Goal: Task Accomplishment & Management: Manage account settings

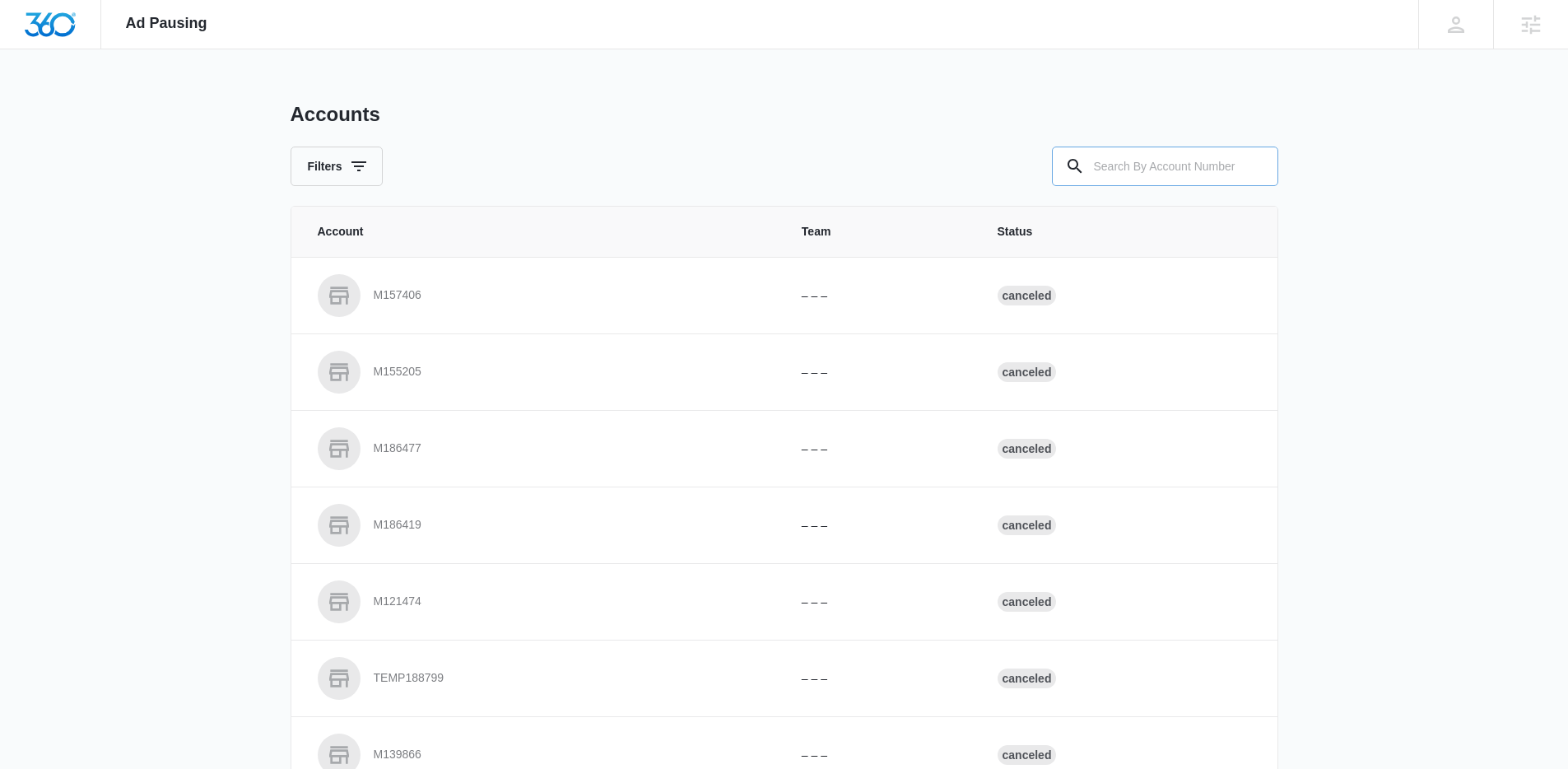
click at [1143, 178] on input "text" at bounding box center [1165, 166] width 226 height 40
type input "M320508"
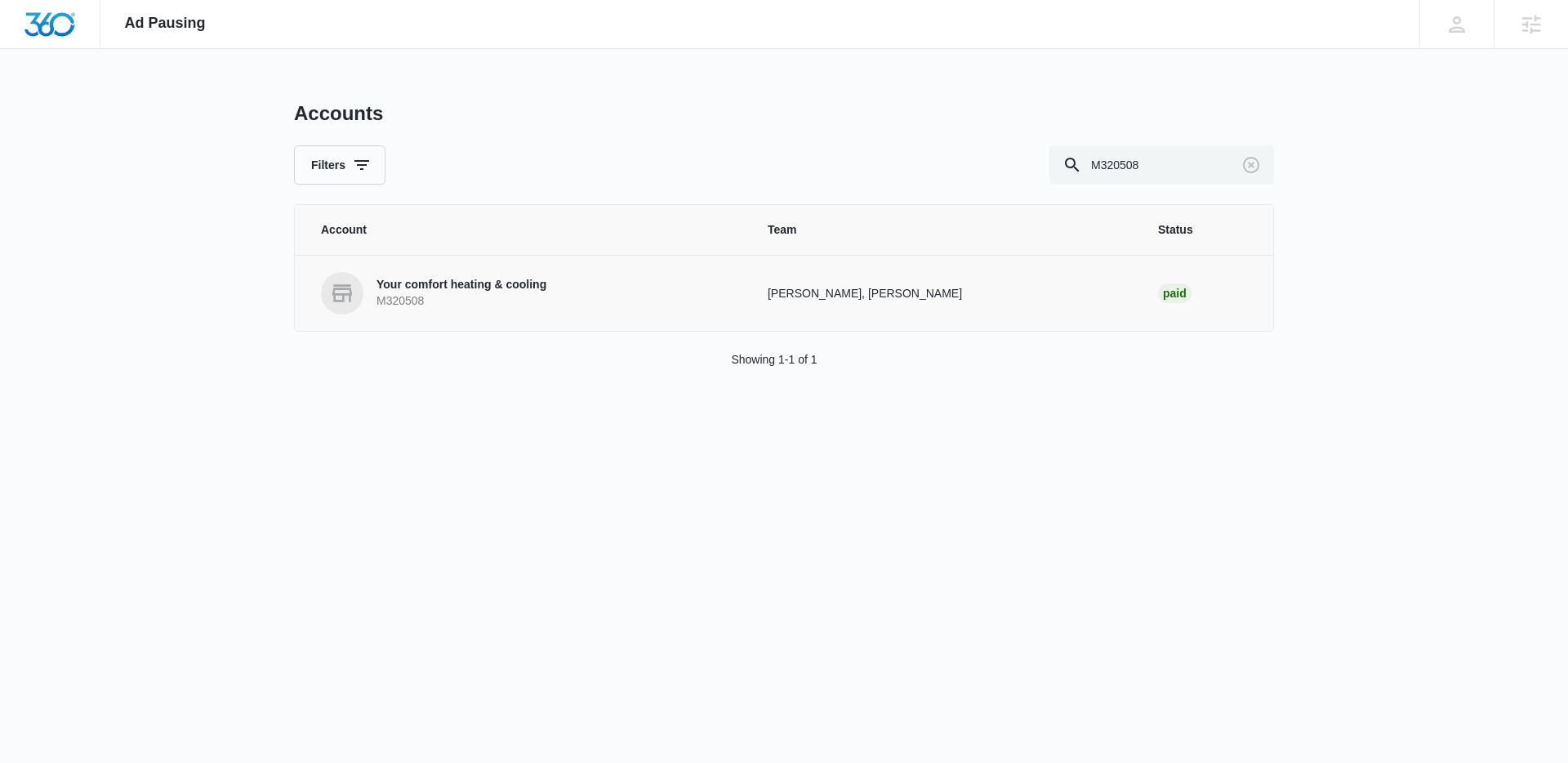
click at [622, 292] on link "Your comfort heating & cooling M320508" at bounding box center [525, 293] width 407 height 43
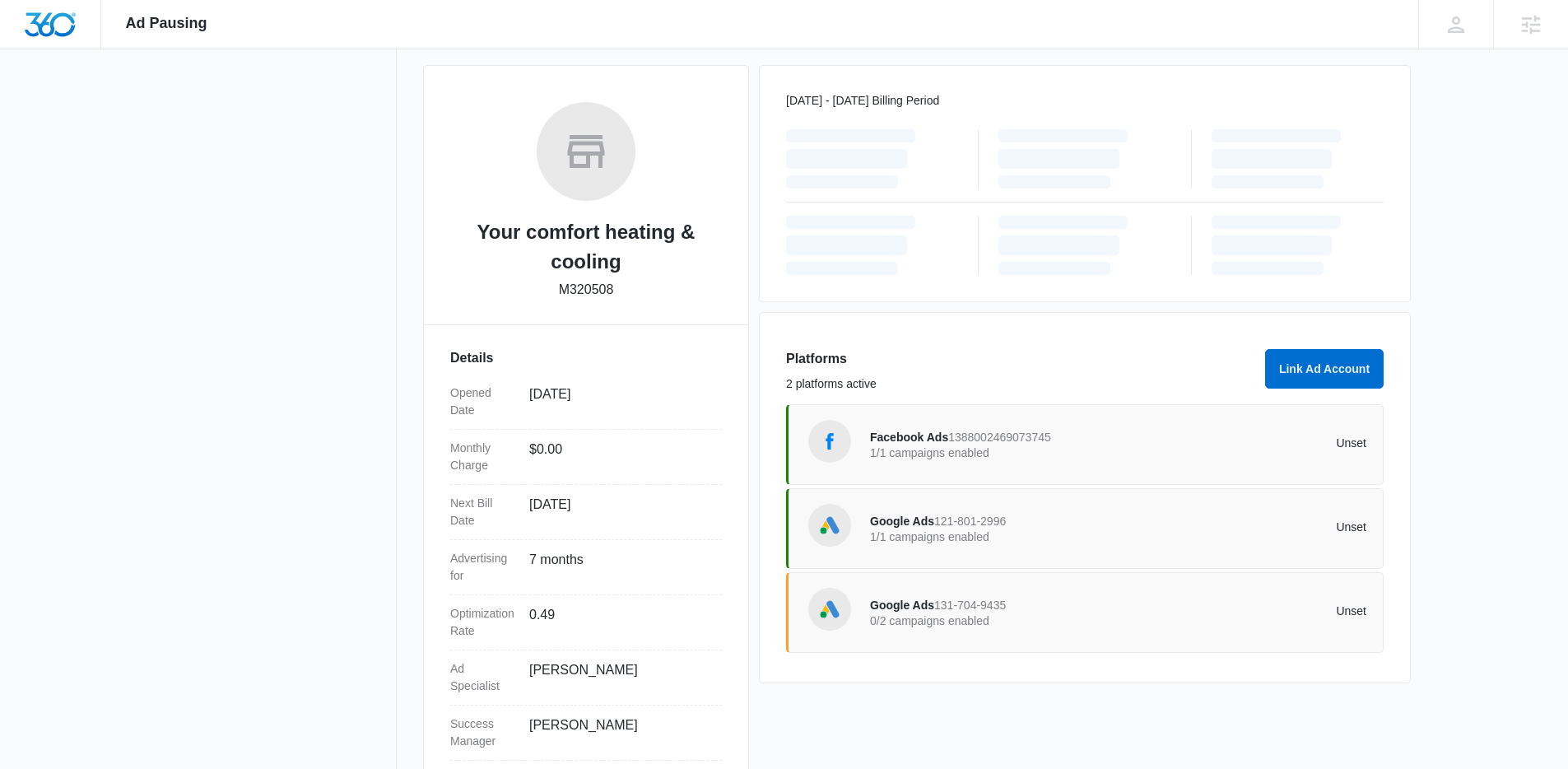
scroll to position [216, 0]
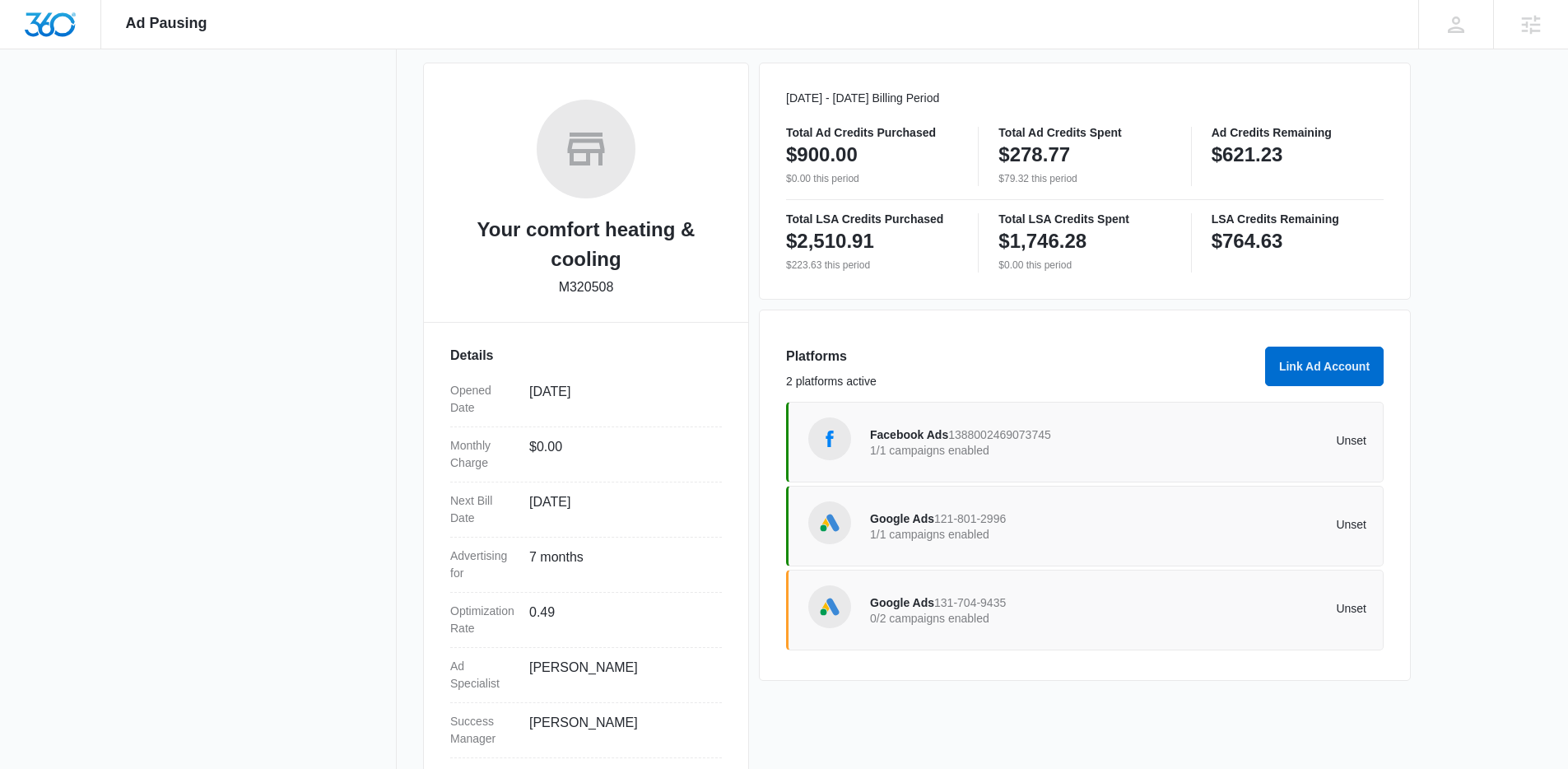
click at [1034, 615] on p "0/2 campaigns enabled" at bounding box center [994, 618] width 249 height 12
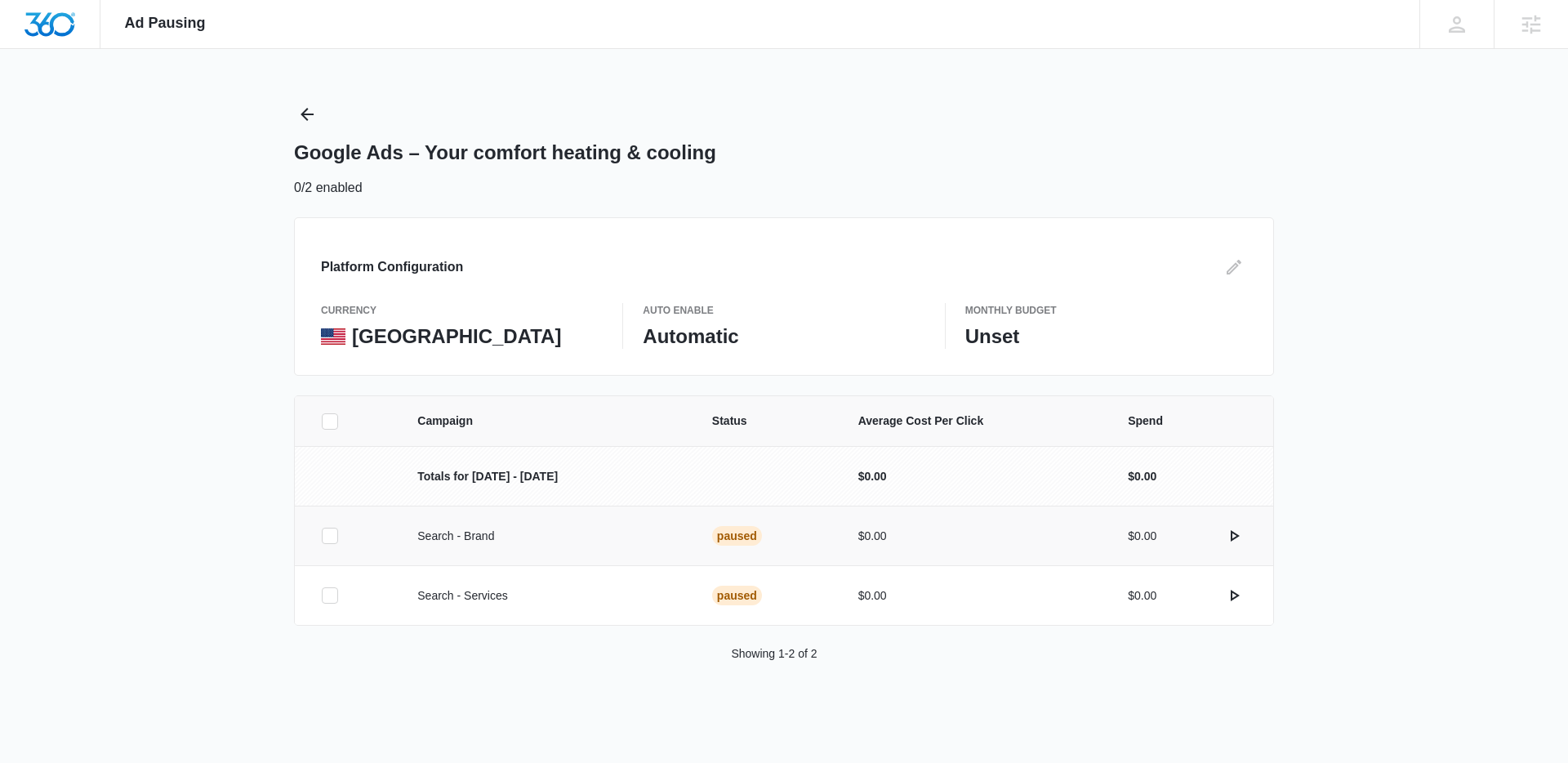
click at [330, 537] on icon at bounding box center [330, 535] width 10 height 8
click at [322, 536] on input "checkbox" at bounding box center [321, 535] width 1 height 1
click at [327, 593] on icon at bounding box center [331, 596] width 15 height 15
click at [322, 595] on input "checkbox" at bounding box center [321, 595] width 1 height 1
click at [233, 525] on div "Campaign Status Average Cost Per Click Spend Totals for Aug 1 - Aug 31 $0.00 $0…" at bounding box center [784, 573] width 1568 height 356
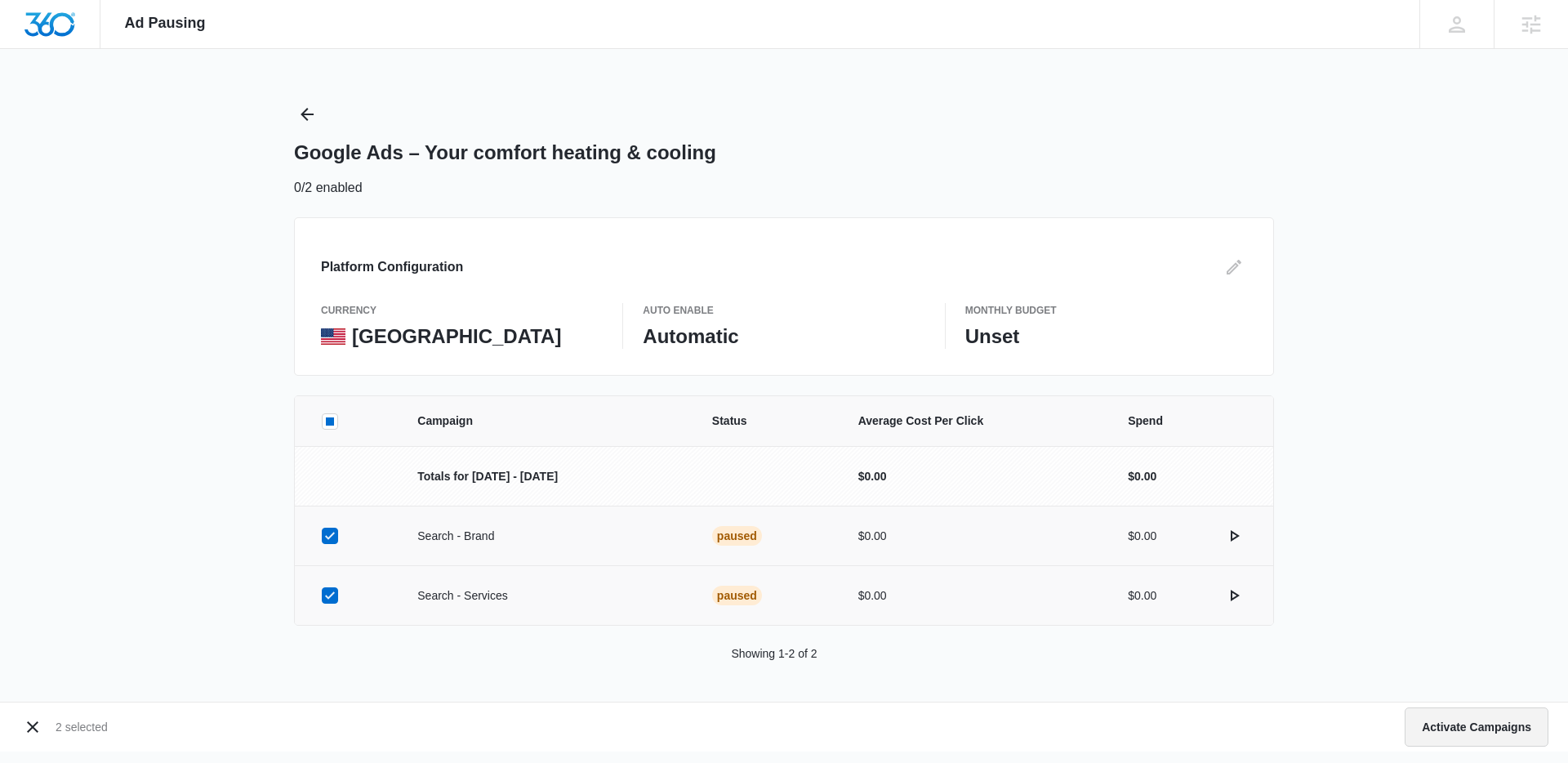
click at [1415, 728] on button "Activate Campaigns" at bounding box center [1477, 726] width 144 height 39
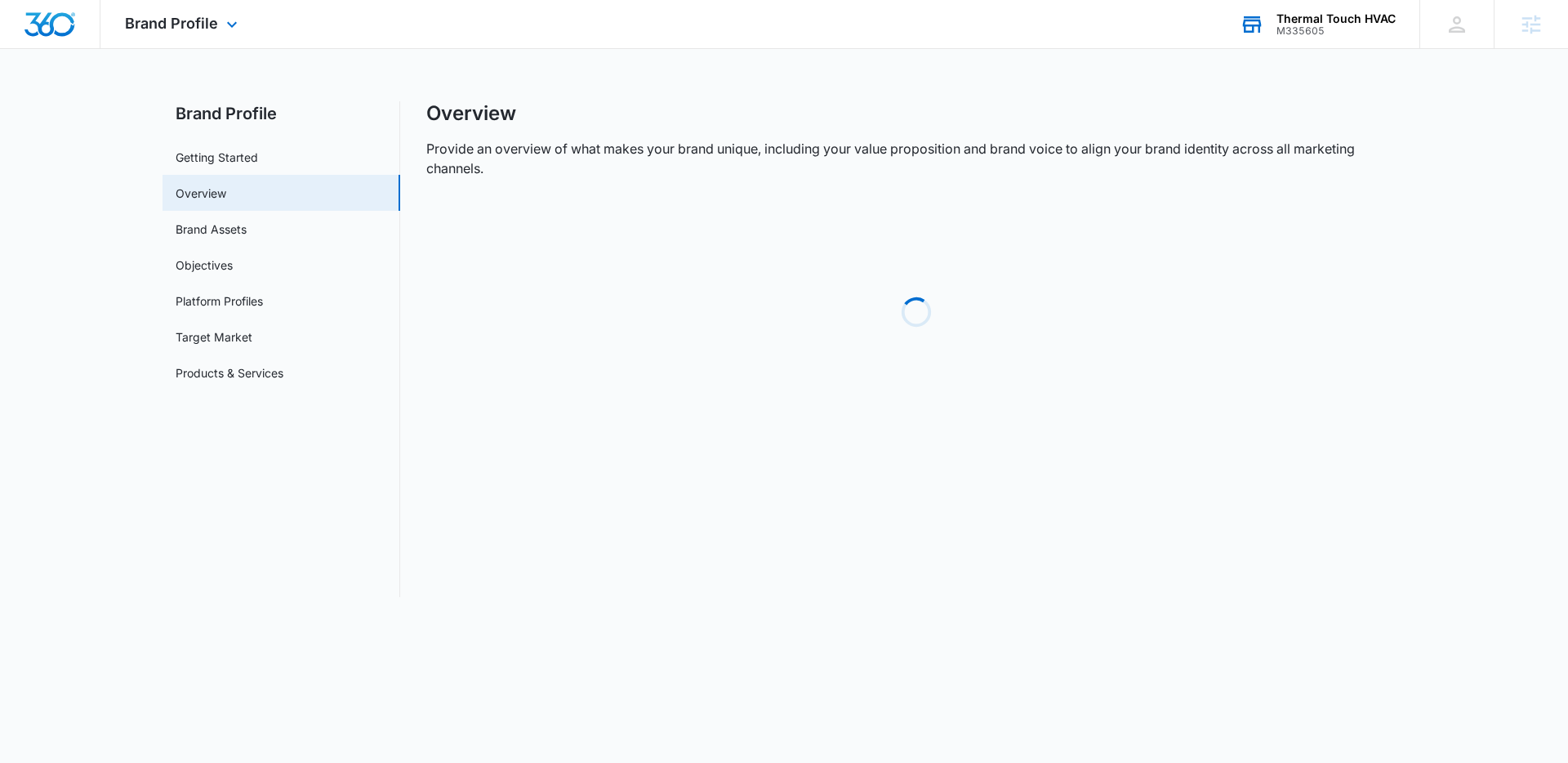
click at [1302, 34] on div "M335605" at bounding box center [1335, 31] width 119 height 12
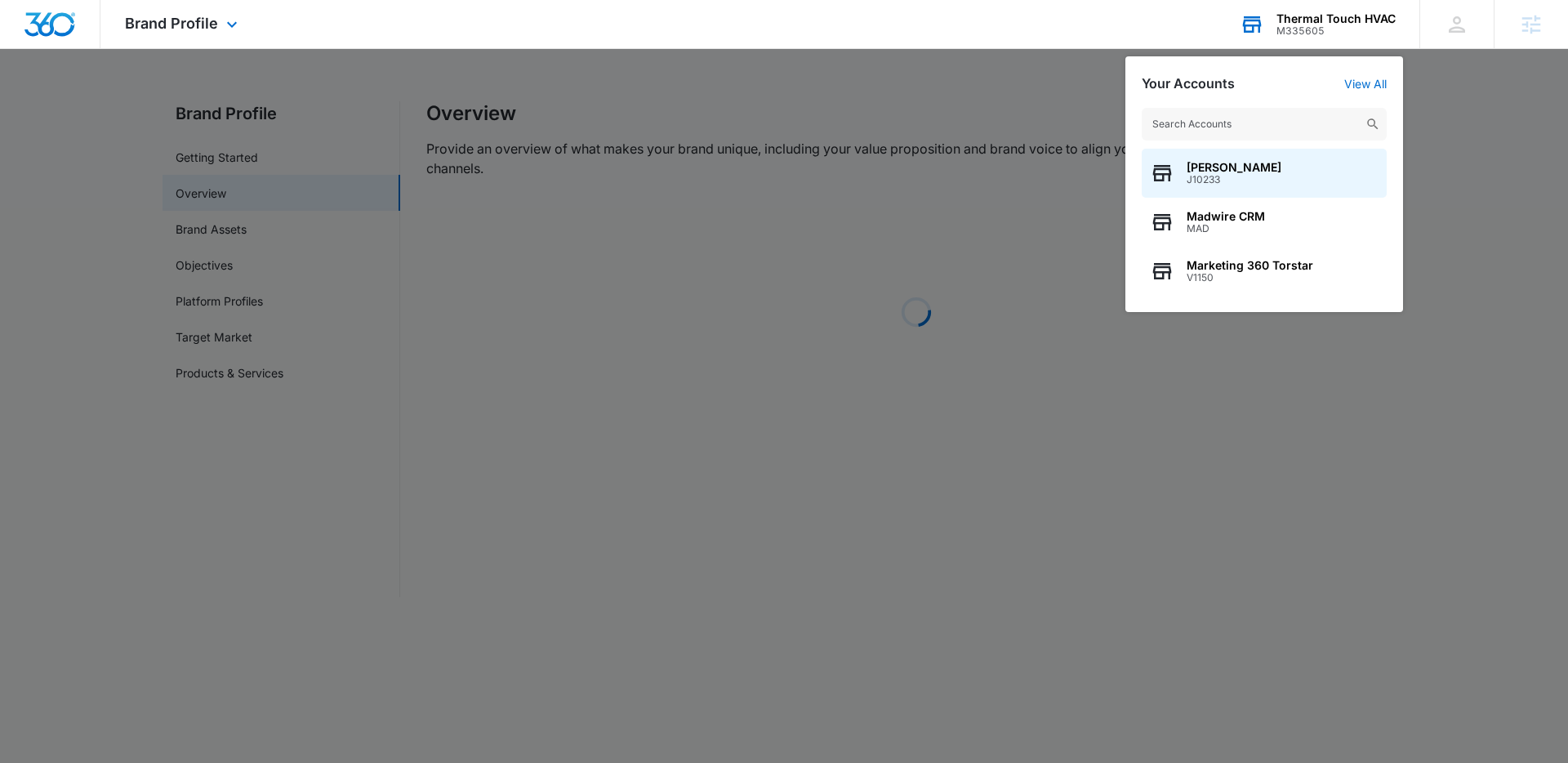
click at [1185, 132] on input "text" at bounding box center [1263, 124] width 245 height 33
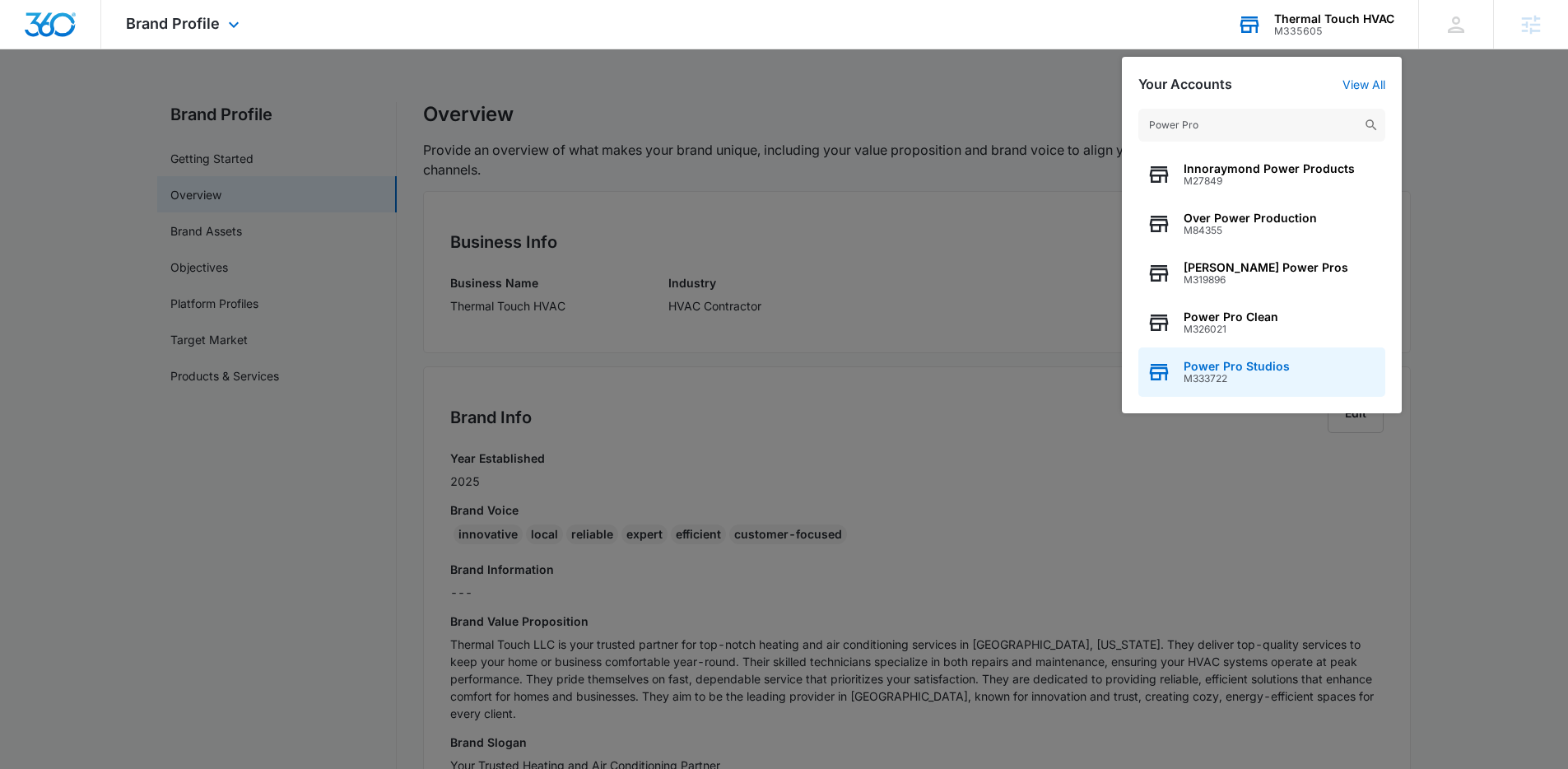
type input "Power Pro"
click at [1259, 373] on span "M333722" at bounding box center [1237, 379] width 106 height 12
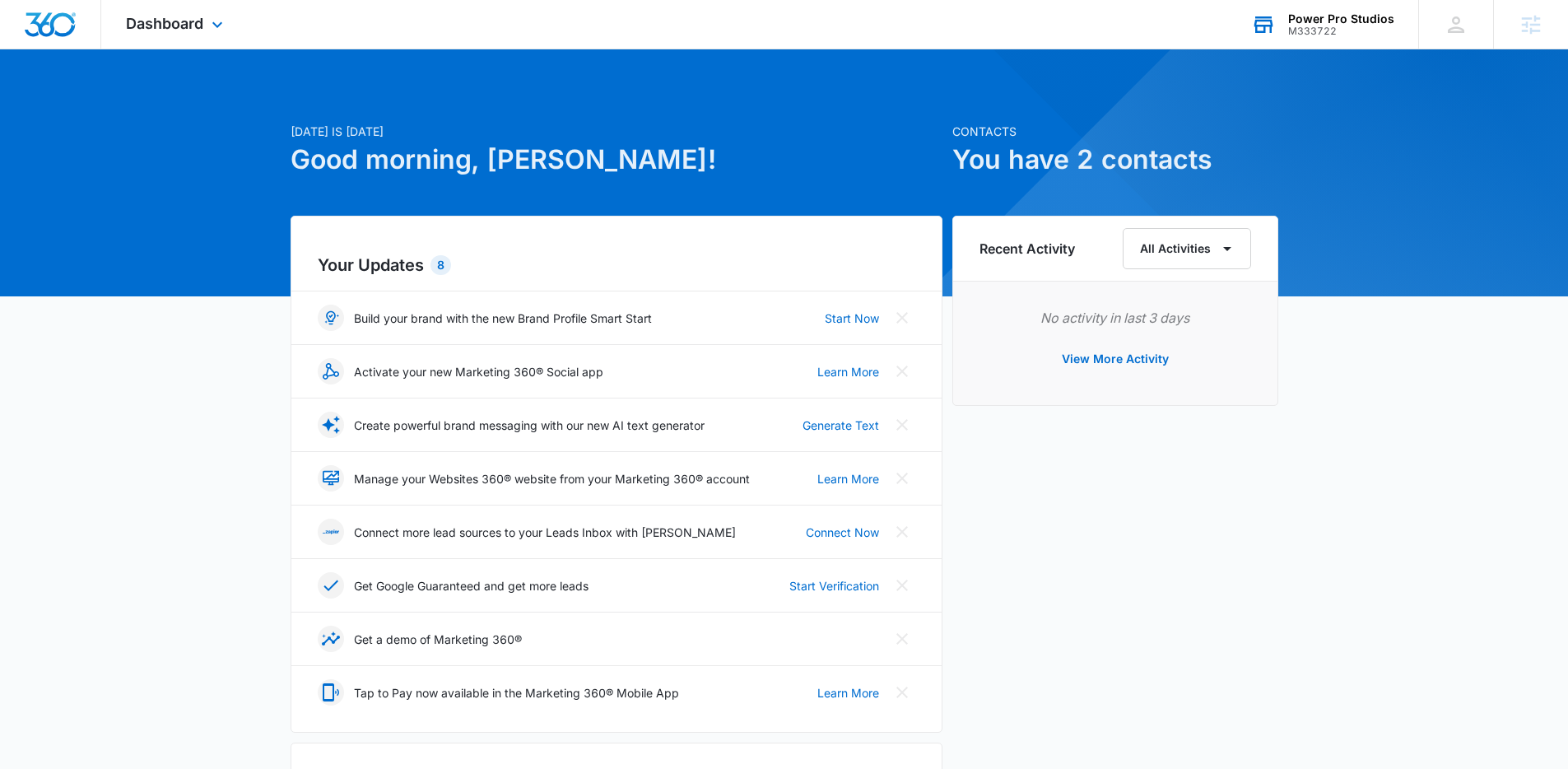
click at [173, 12] on div "Dashboard Apps Reputation Forms CRM Email Social POS Content Ads Intelligence F…" at bounding box center [176, 24] width 151 height 49
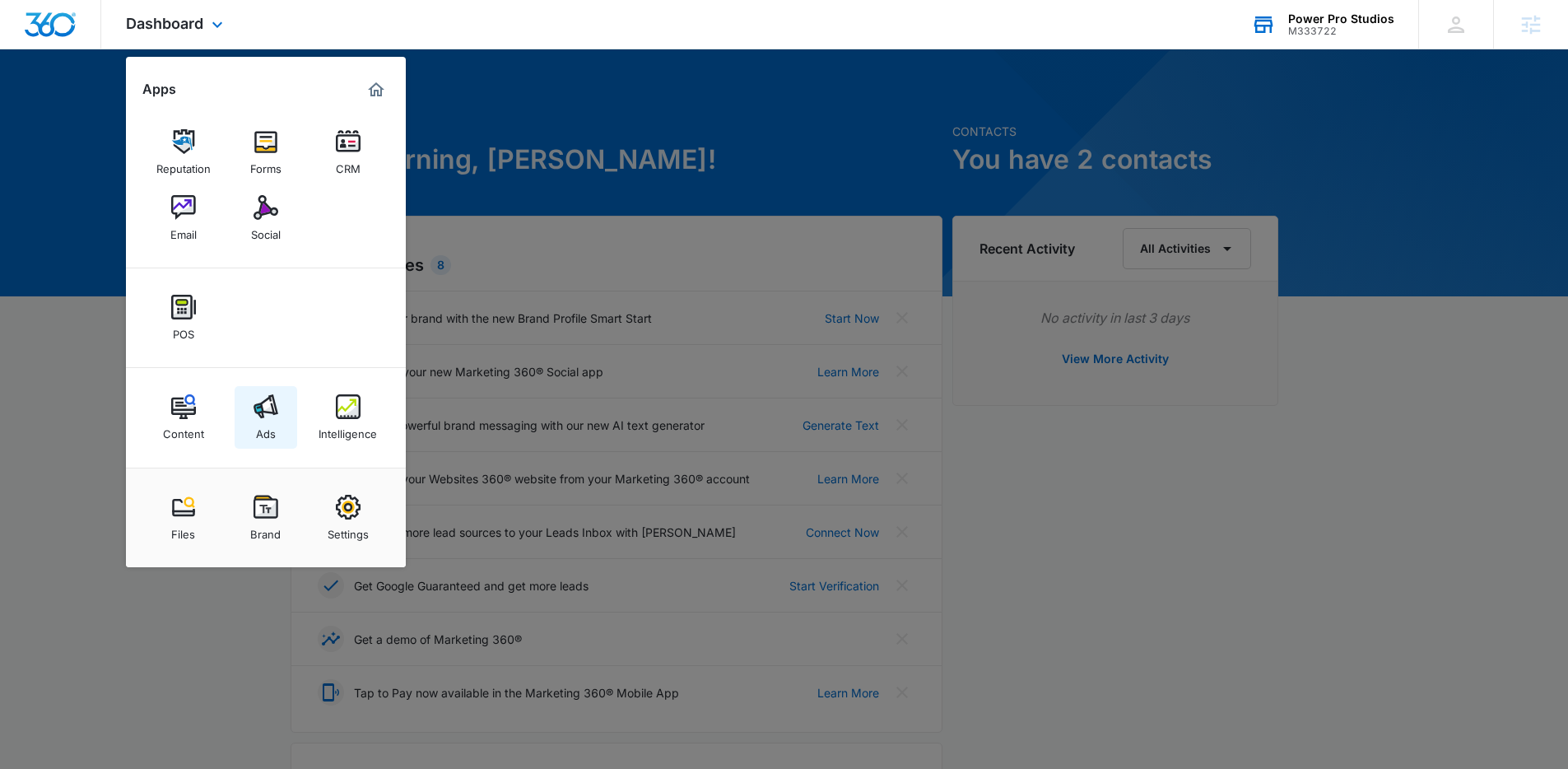
click at [263, 411] on img at bounding box center [266, 406] width 24 height 24
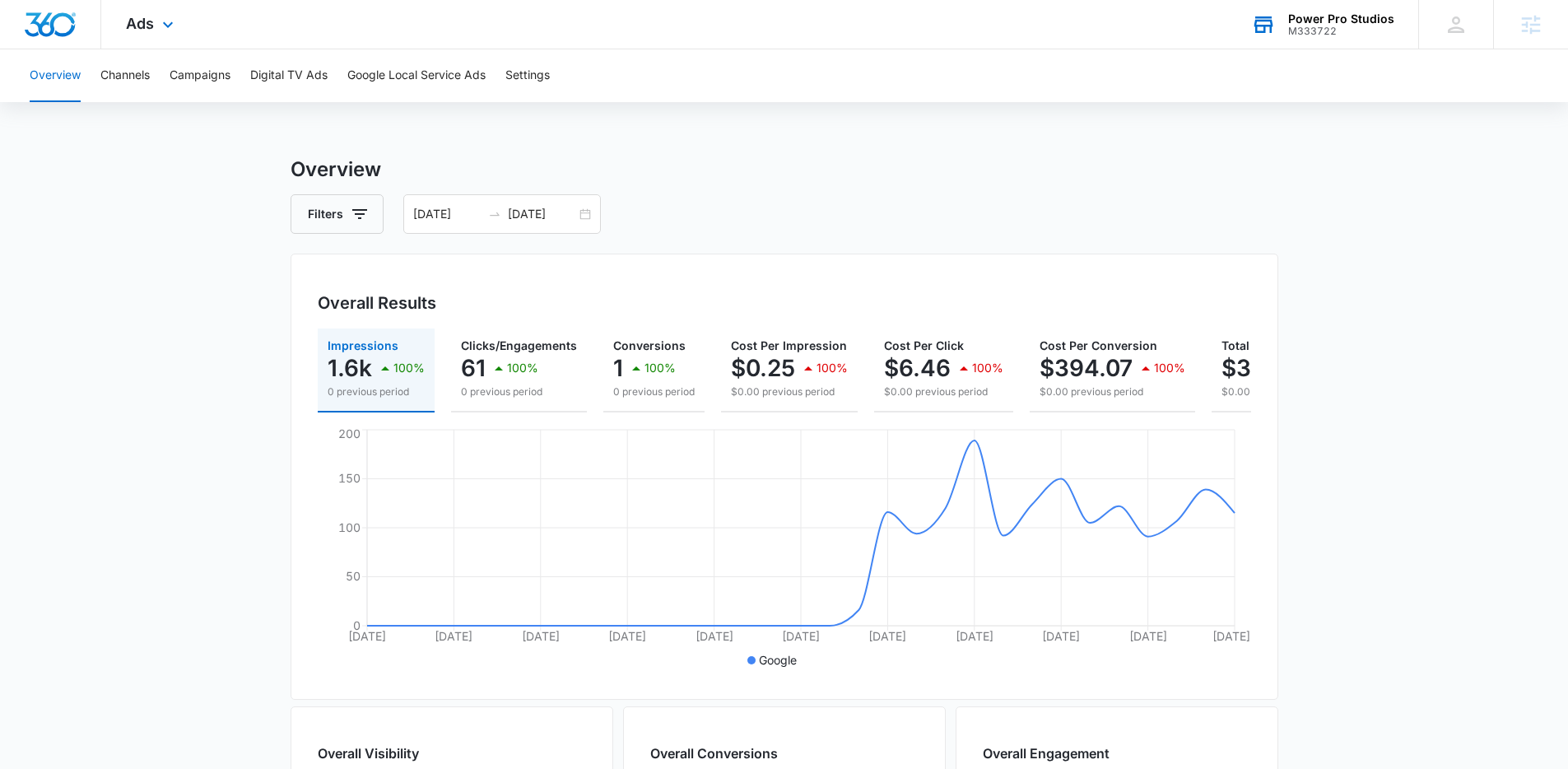
click at [151, 34] on div "Ads Apps Reputation Forms CRM Email Social POS Content Ads Intelligence Files B…" at bounding box center [152, 24] width 101 height 49
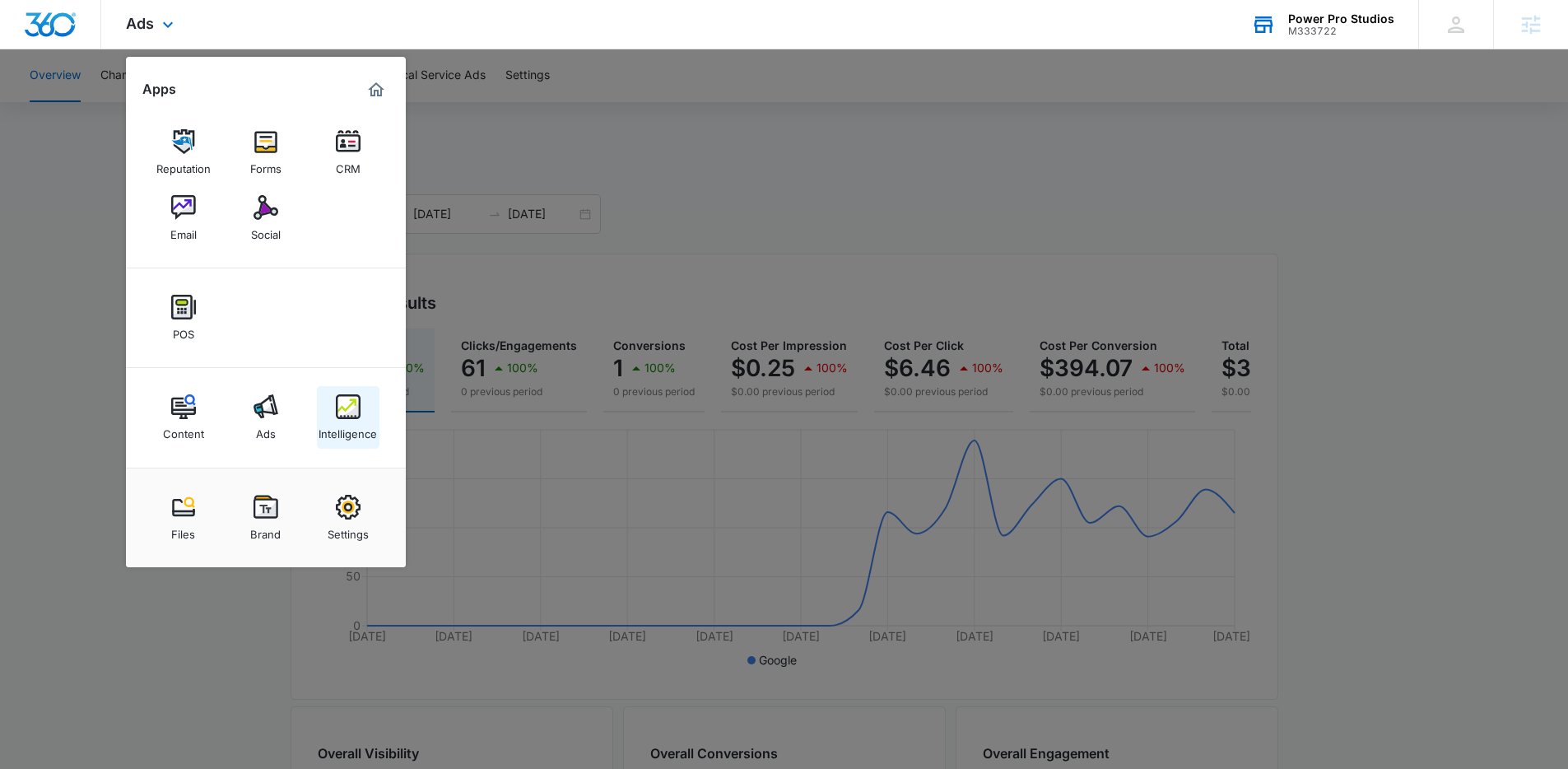
click at [354, 412] on img at bounding box center [348, 406] width 24 height 24
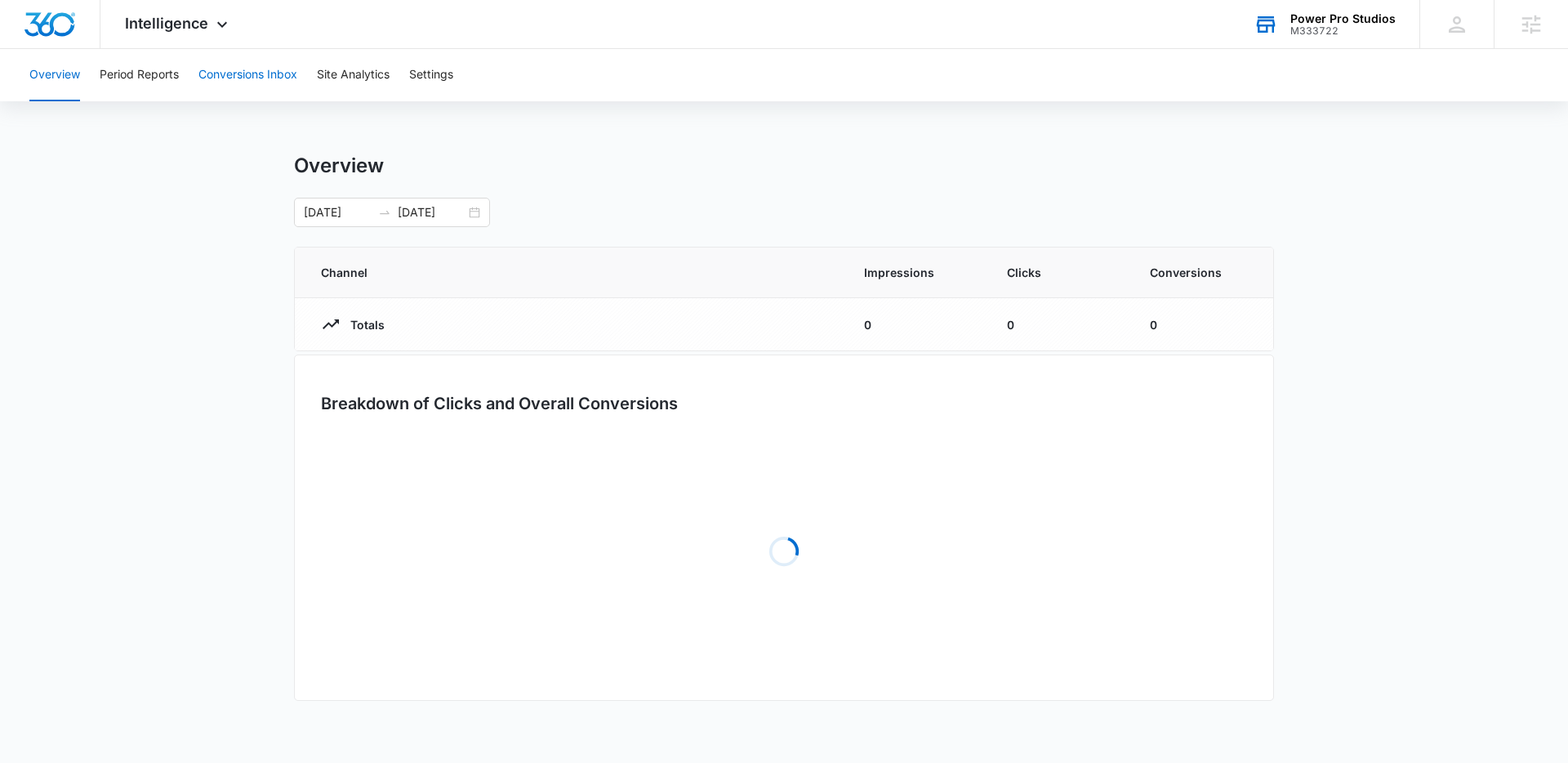
click at [225, 67] on button "Conversions Inbox" at bounding box center [248, 75] width 99 height 52
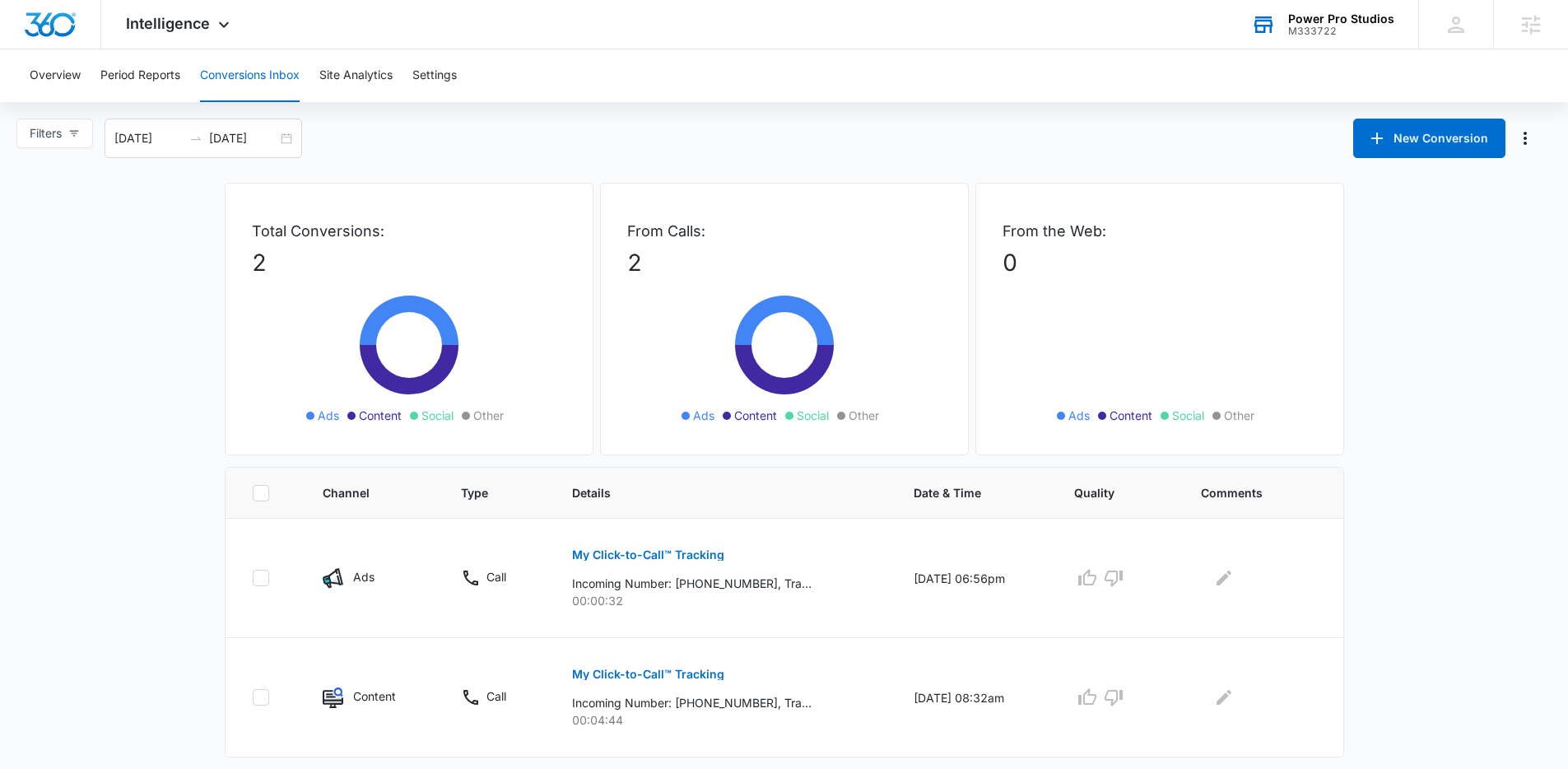
click at [164, 343] on main "Filters 07/15/2025 08/14/2025 New Conversion Total Conversions: 2 Ads Content S…" at bounding box center [784, 456] width 1568 height 675
click at [604, 88] on div "Overview Period Reports Conversions Inbox Site Analytics Settings" at bounding box center [784, 76] width 1528 height 52
click at [201, 32] on div "Intelligence Apps Reputation Forms CRM Email Social POS Content Ads Intelligenc…" at bounding box center [180, 24] width 157 height 49
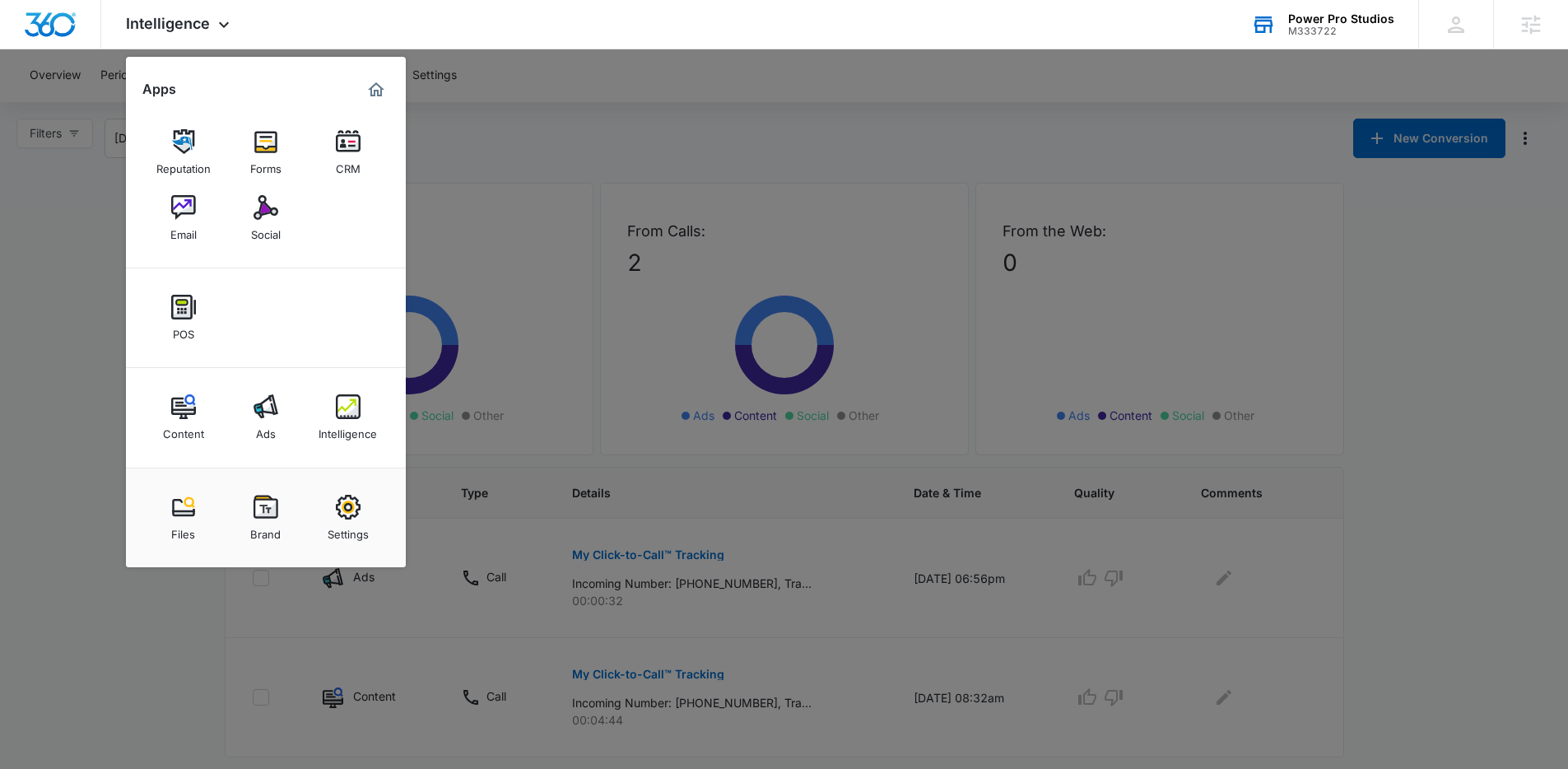
click at [880, 85] on div at bounding box center [784, 384] width 1568 height 769
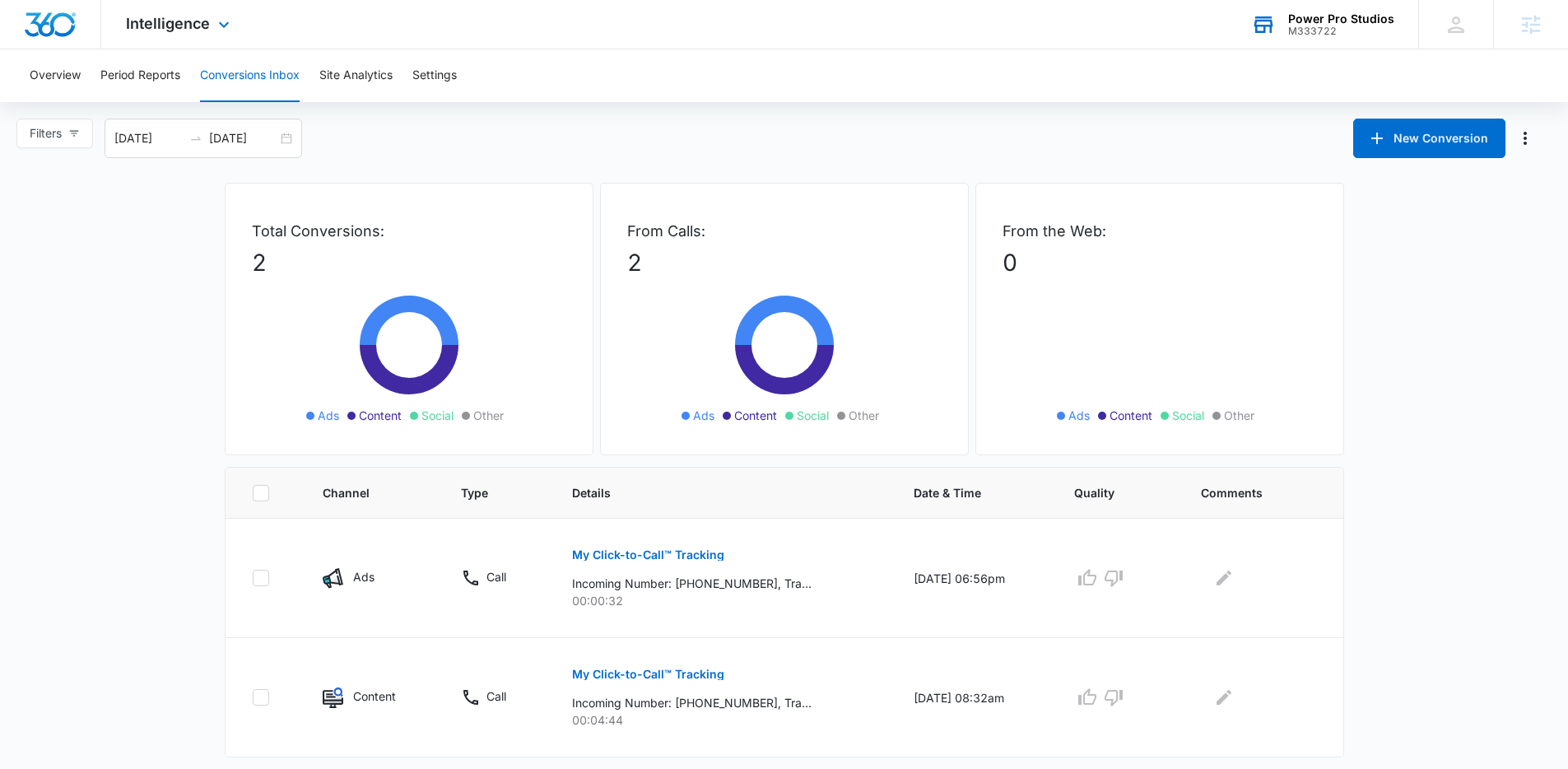
click at [210, 38] on div "Intelligence Apps Reputation Forms CRM Email Social POS Content Ads Intelligenc…" at bounding box center [180, 24] width 157 height 49
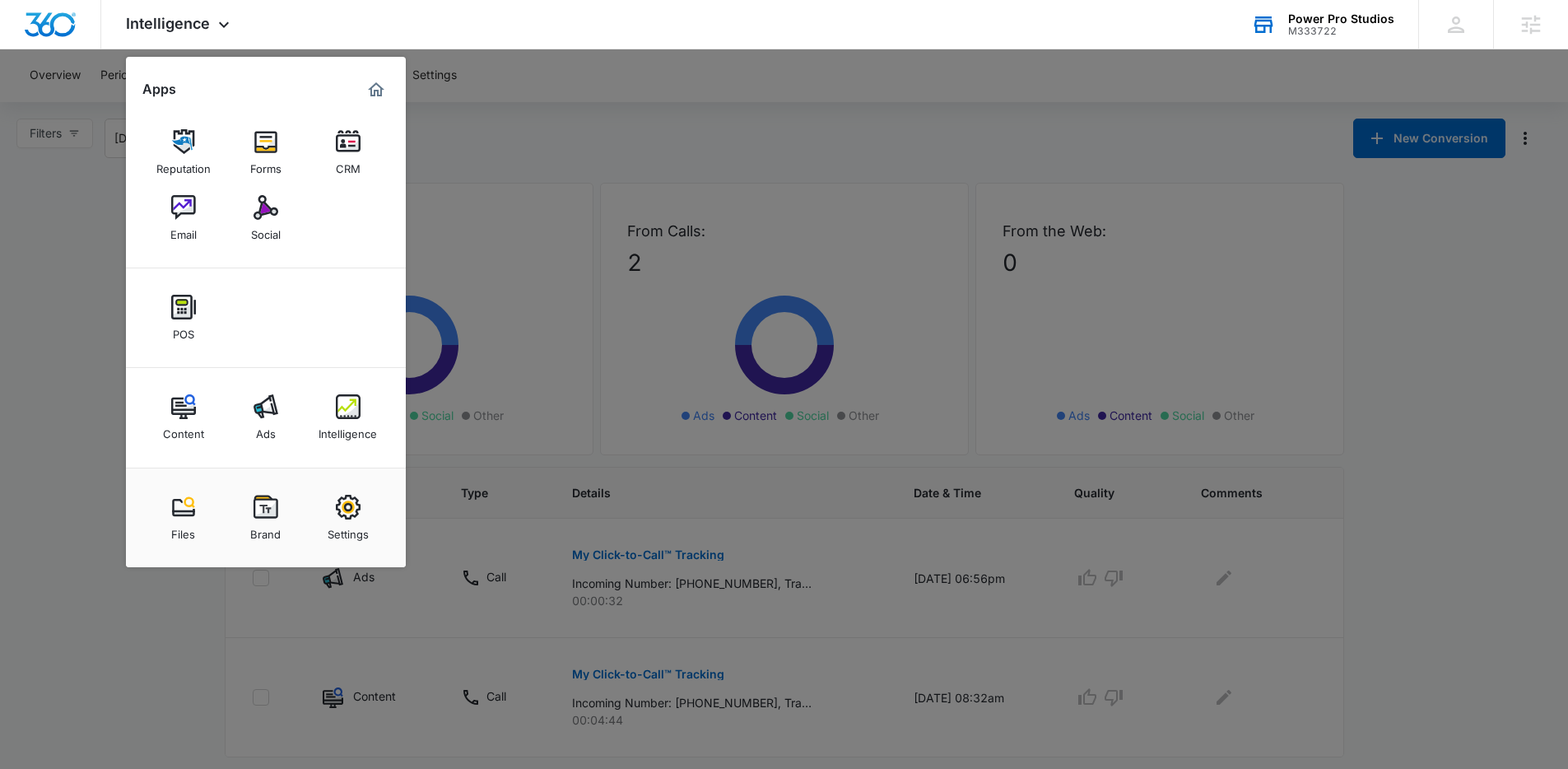
click at [504, 107] on div at bounding box center [784, 384] width 1568 height 769
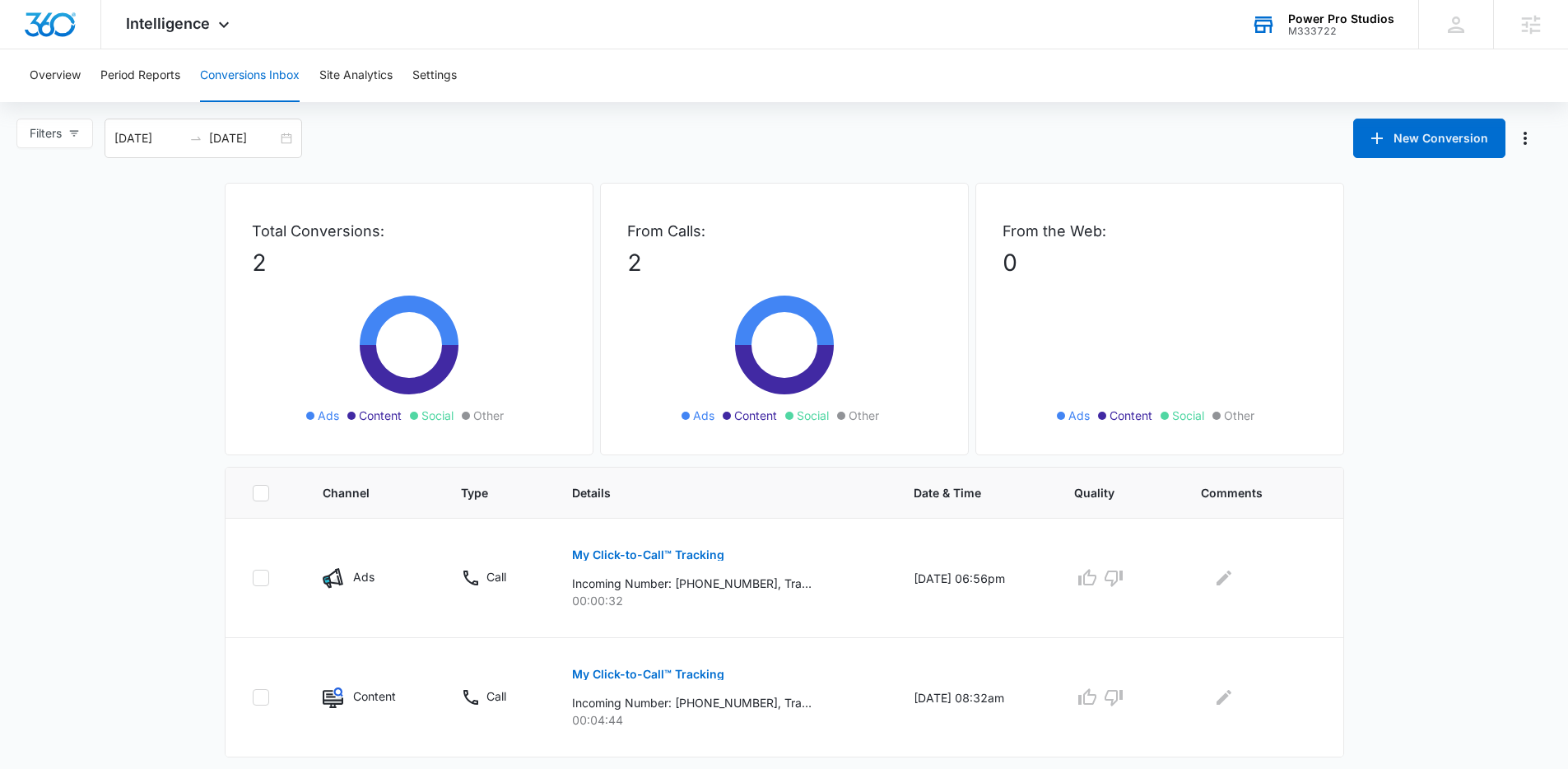
click at [652, 77] on div "Overview Period Reports Conversions Inbox Site Analytics Settings" at bounding box center [784, 76] width 1528 height 52
click at [676, 32] on div "Intelligence Apps Reputation Forms CRM Email Social POS Content Ads Intelligenc…" at bounding box center [784, 24] width 1568 height 50
click at [677, 33] on div "Intelligence Apps Reputation Forms CRM Email Social POS Content Ads Intelligenc…" at bounding box center [784, 24] width 1568 height 50
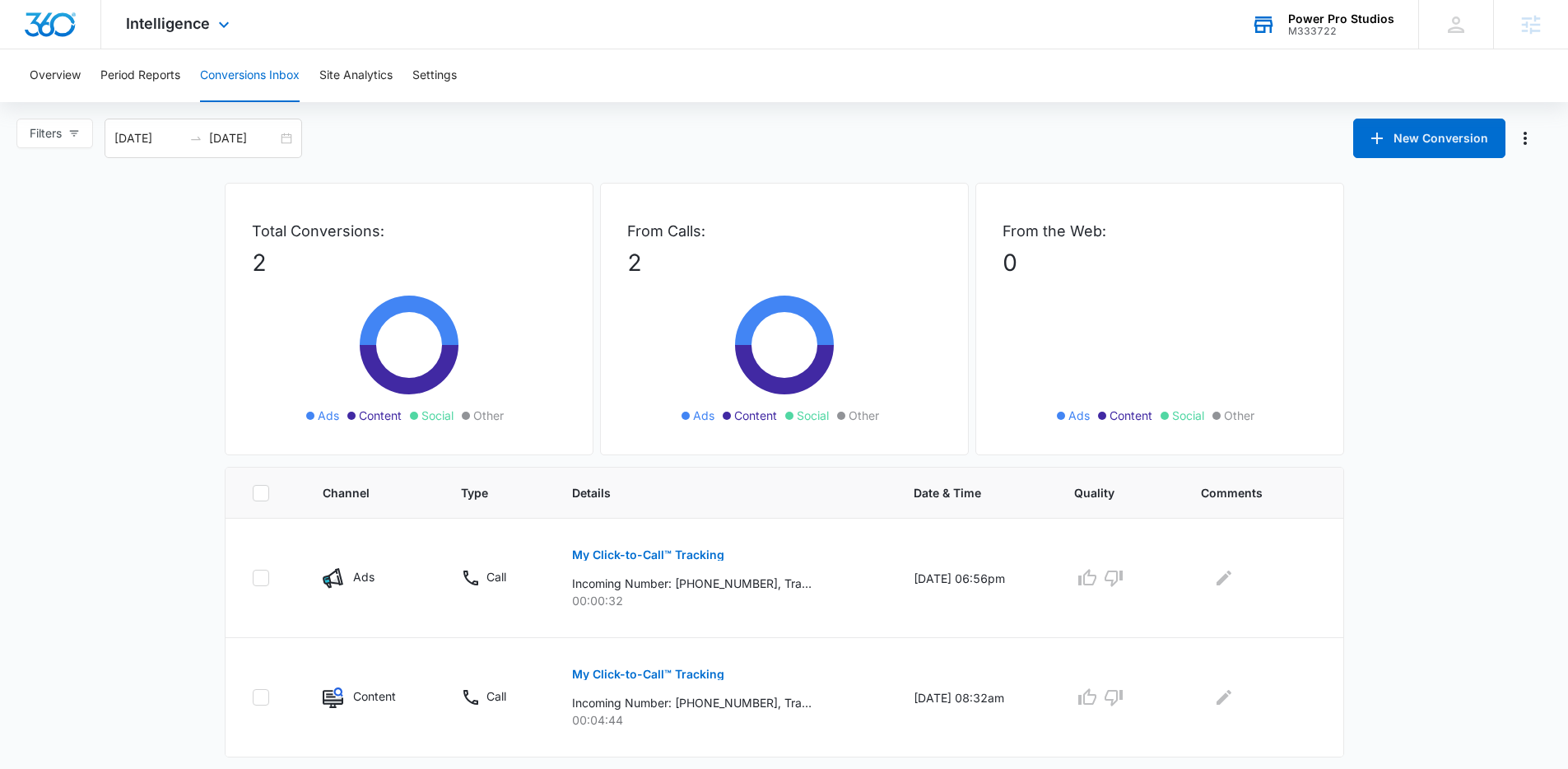
click at [682, 39] on div "Intelligence Apps Reputation Forms CRM Email Social POS Content Ads Intelligenc…" at bounding box center [784, 24] width 1568 height 50
click at [679, 39] on div "Intelligence Apps Reputation Forms CRM Email Social POS Content Ads Intelligenc…" at bounding box center [784, 24] width 1568 height 50
click at [704, 99] on div "Overview Period Reports Conversions Inbox Site Analytics Settings" at bounding box center [784, 76] width 1528 height 52
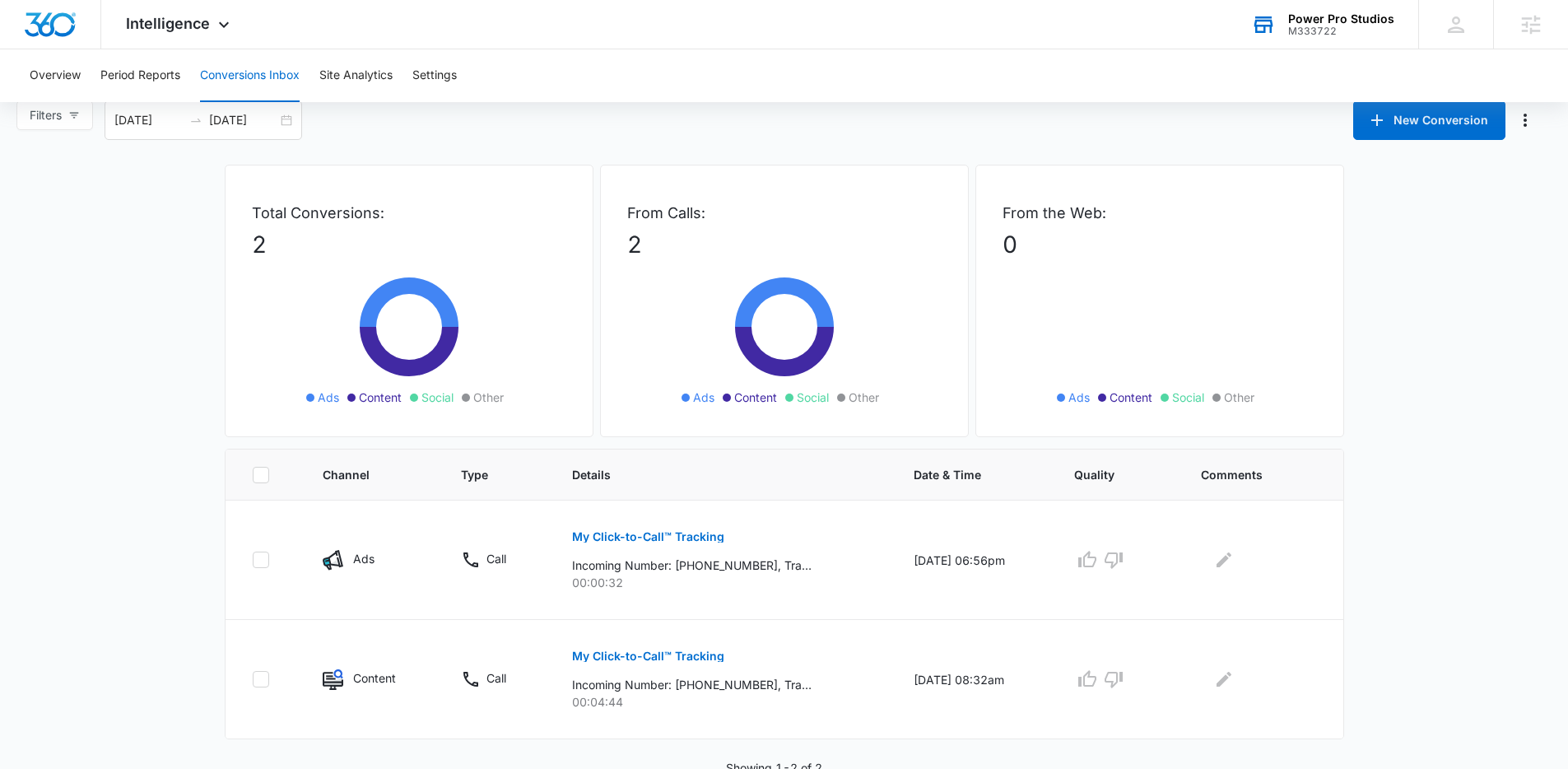
scroll to position [25, 0]
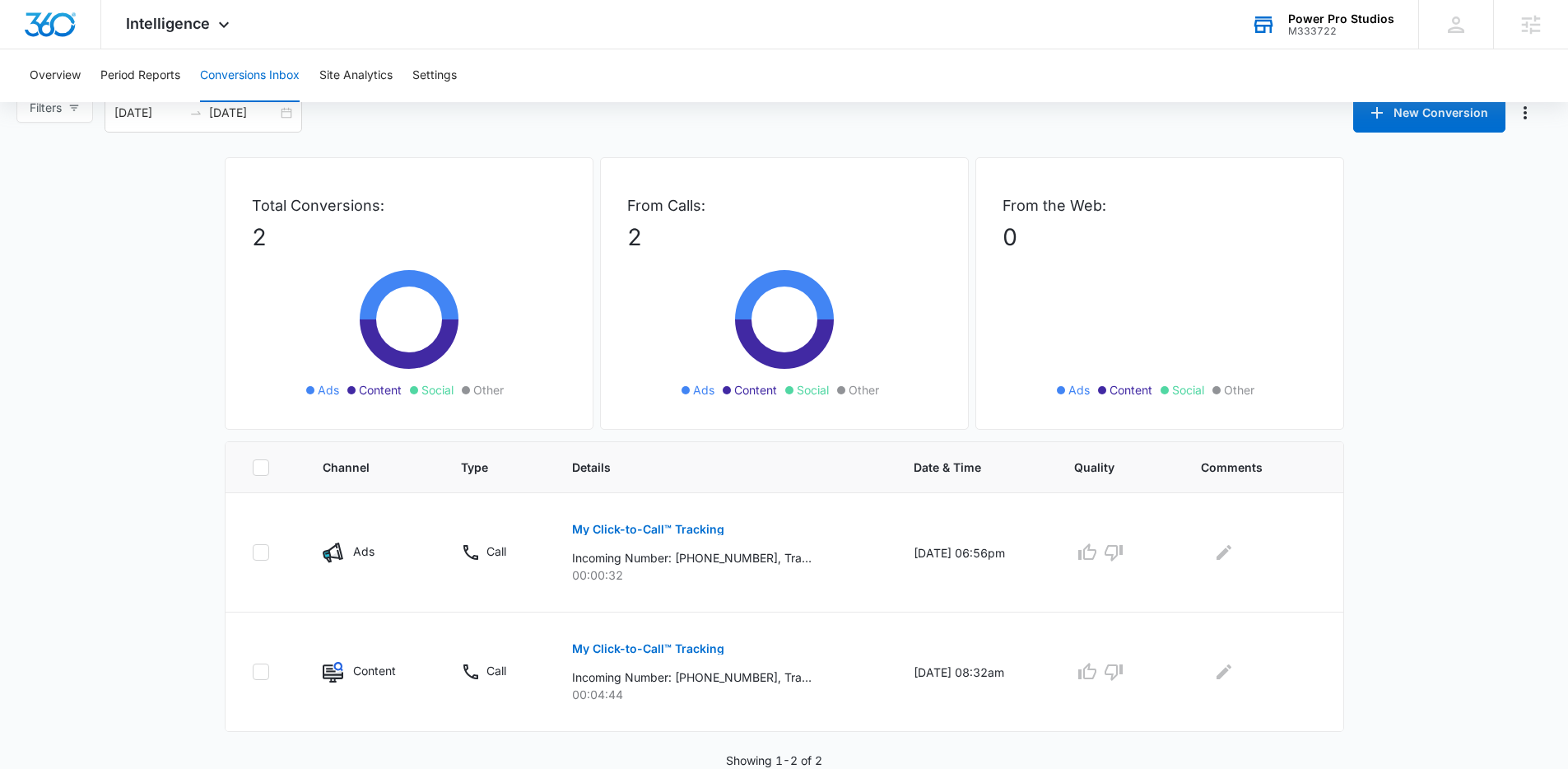
click at [177, 422] on main "Filters 07/15/2025 08/14/2025 New Conversion Total Conversions: 2 Ads Content S…" at bounding box center [784, 430] width 1568 height 675
click at [159, 420] on main "Filters 07/15/2025 08/14/2025 New Conversion Total Conversions: 2 Ads Content S…" at bounding box center [784, 430] width 1568 height 675
click at [158, 418] on main "Filters 07/15/2025 08/14/2025 New Conversion Total Conversions: 2 Ads Content S…" at bounding box center [784, 430] width 1568 height 675
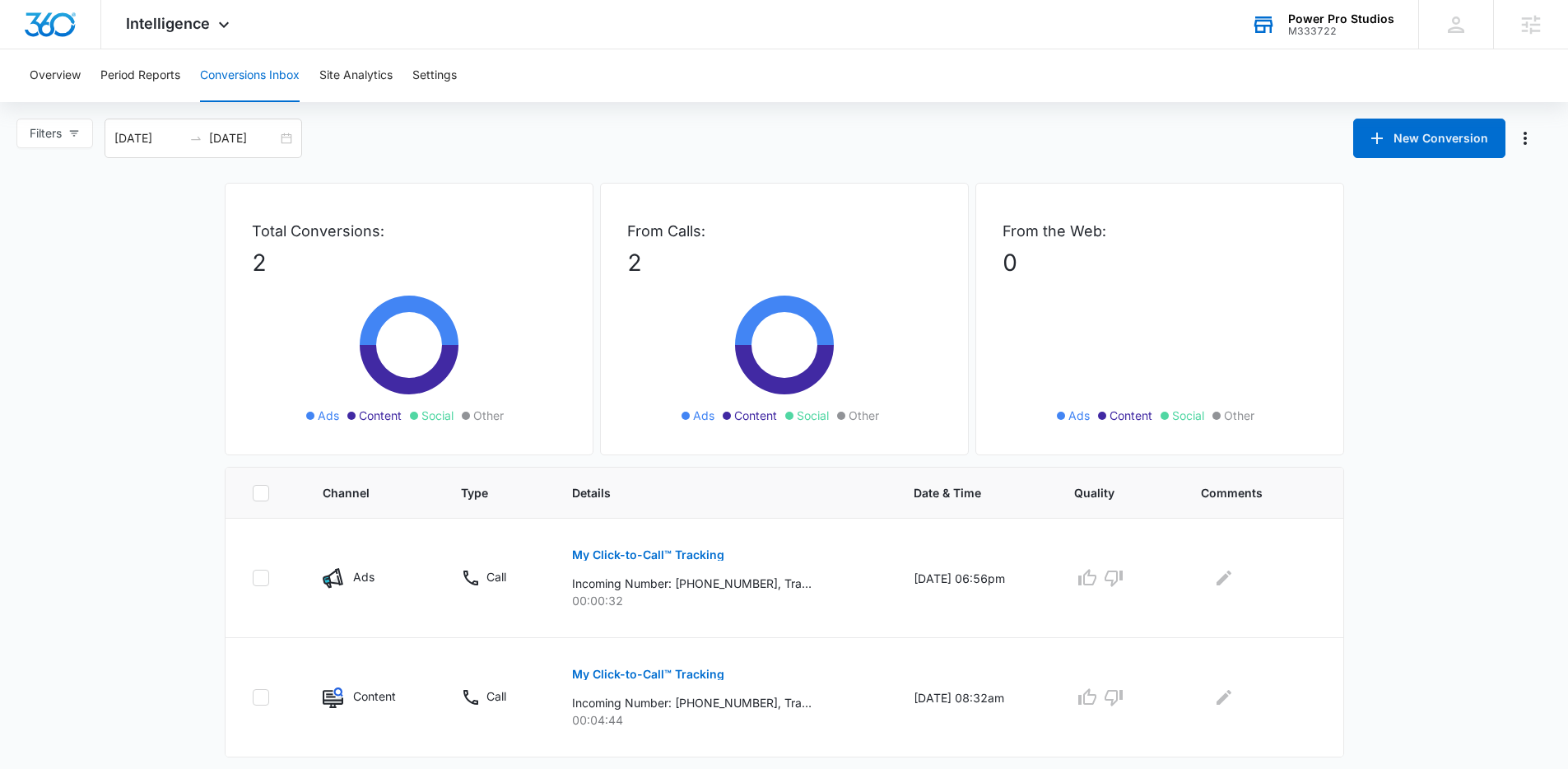
click at [627, 154] on div "Filters 07/15/2025 08/14/2025 New Conversion" at bounding box center [784, 138] width 1568 height 40
click at [864, 123] on div "Filters 07/15/2025 08/14/2025 New Conversion" at bounding box center [784, 138] width 1568 height 40
drag, startPoint x: 610, startPoint y: 131, endPoint x: 548, endPoint y: 137, distance: 62.3
click at [612, 131] on div "Filters 07/15/2025 08/14/2025 New Conversion" at bounding box center [784, 138] width 1568 height 40
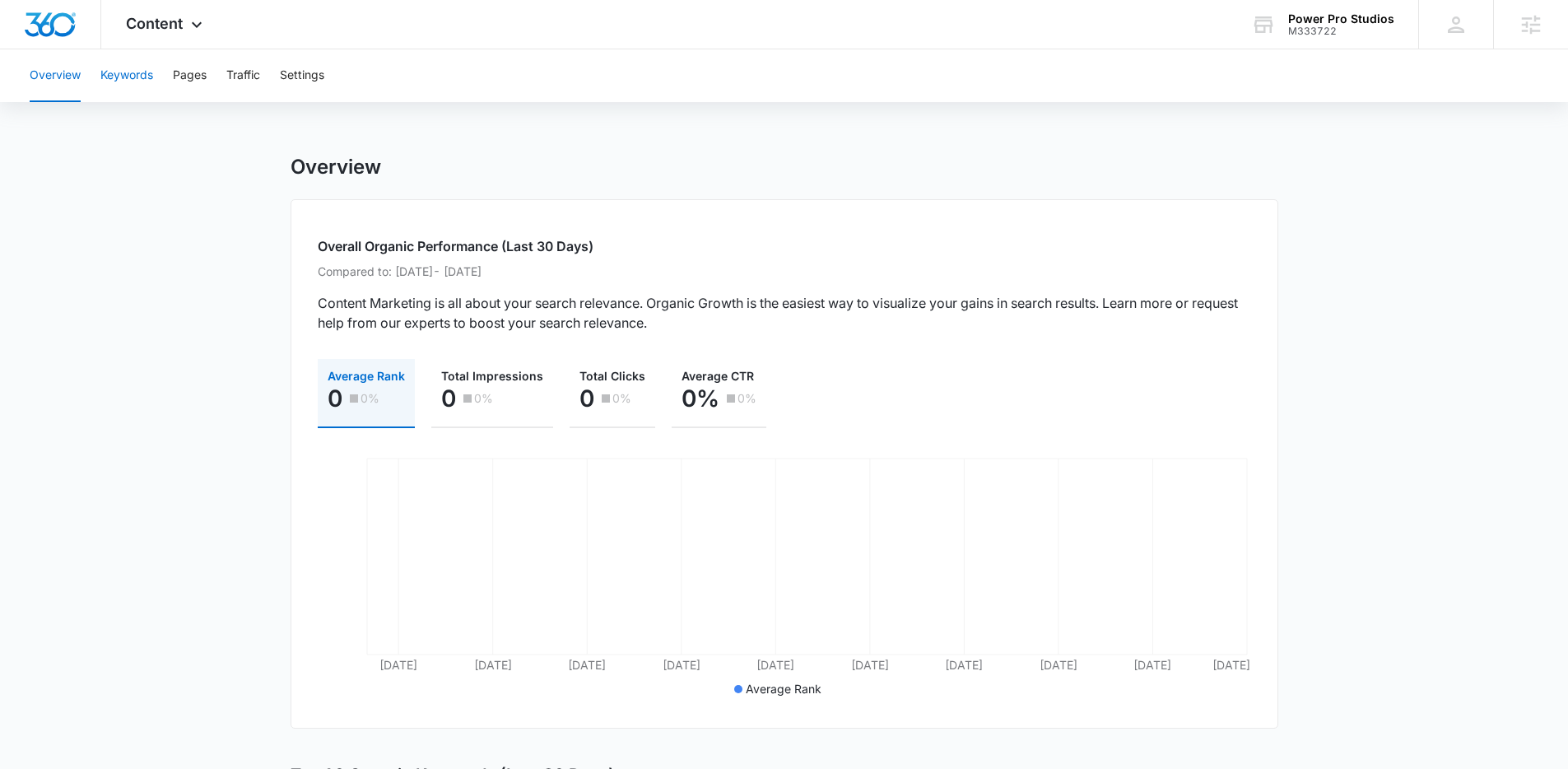
click at [124, 99] on button "Keywords" at bounding box center [127, 76] width 52 height 52
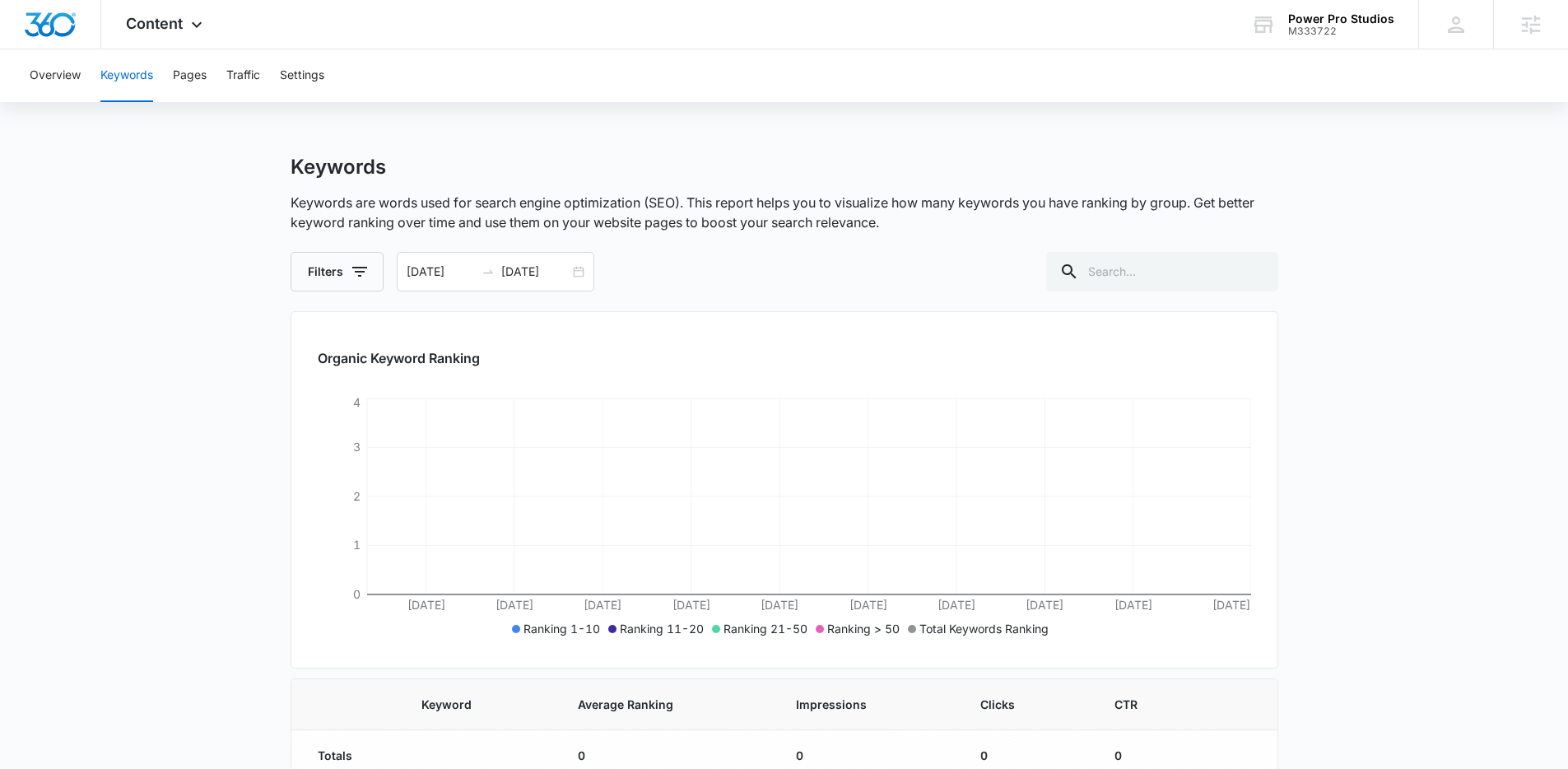
click at [896, 232] on div "Keywords Keywords are words used for search engine optimization (SEO). This rep…" at bounding box center [784, 223] width 988 height 137
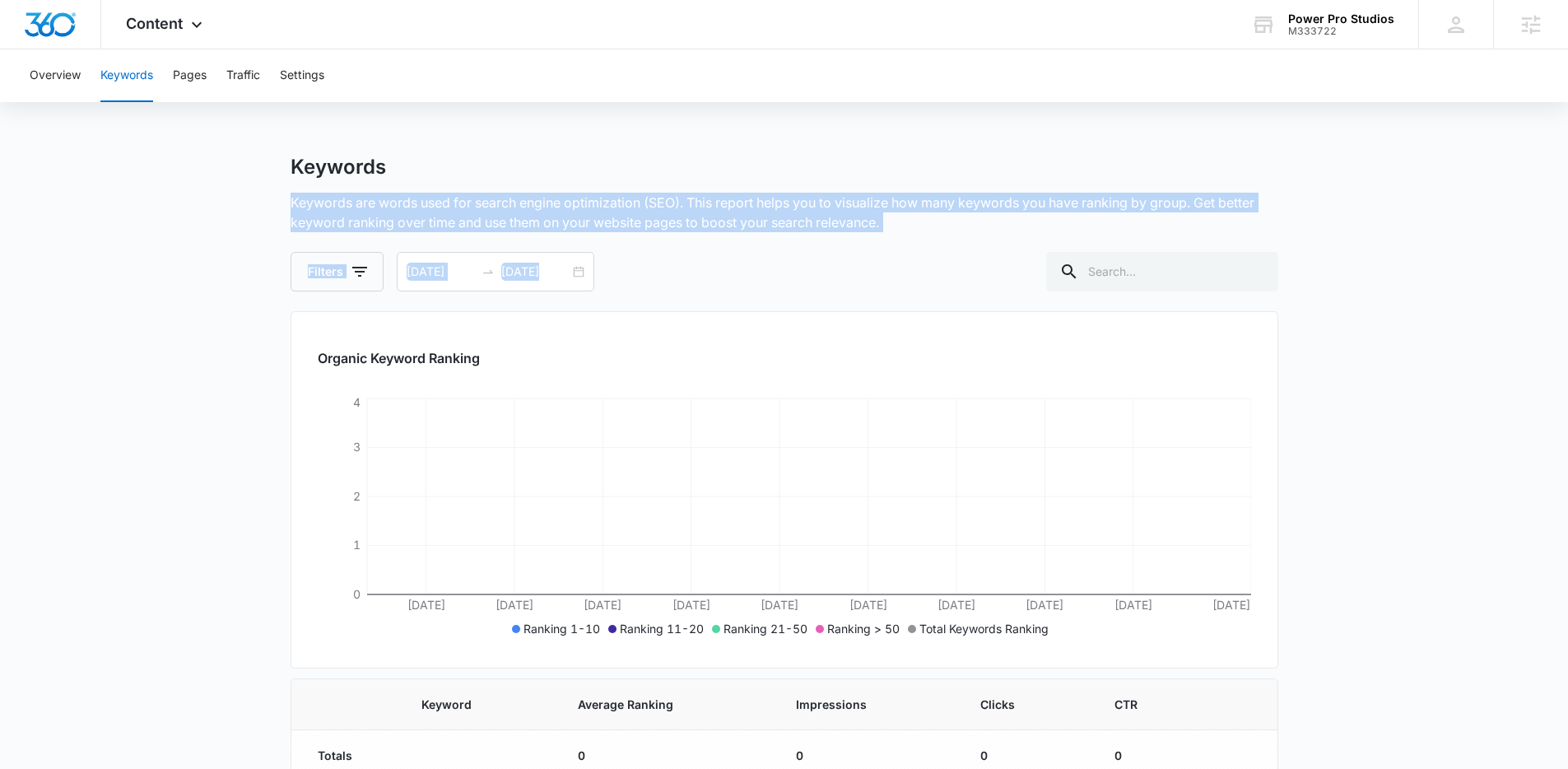
drag, startPoint x: 897, startPoint y: 233, endPoint x: 295, endPoint y: 184, distance: 604.0
click at [295, 184] on div "Keywords Keywords are words used for search engine optimization (SEO). This rep…" at bounding box center [784, 223] width 988 height 137
click at [299, 183] on div "Keywords Keywords are words used for search engine optimization (SEO). This rep…" at bounding box center [784, 223] width 988 height 137
drag, startPoint x: 285, startPoint y: 153, endPoint x: 939, endPoint y: 243, distance: 660.2
click at [939, 243] on div "Overview Keywords Pages Traffic Settings Keywords Keywords are words used for s…" at bounding box center [784, 425] width 1568 height 751
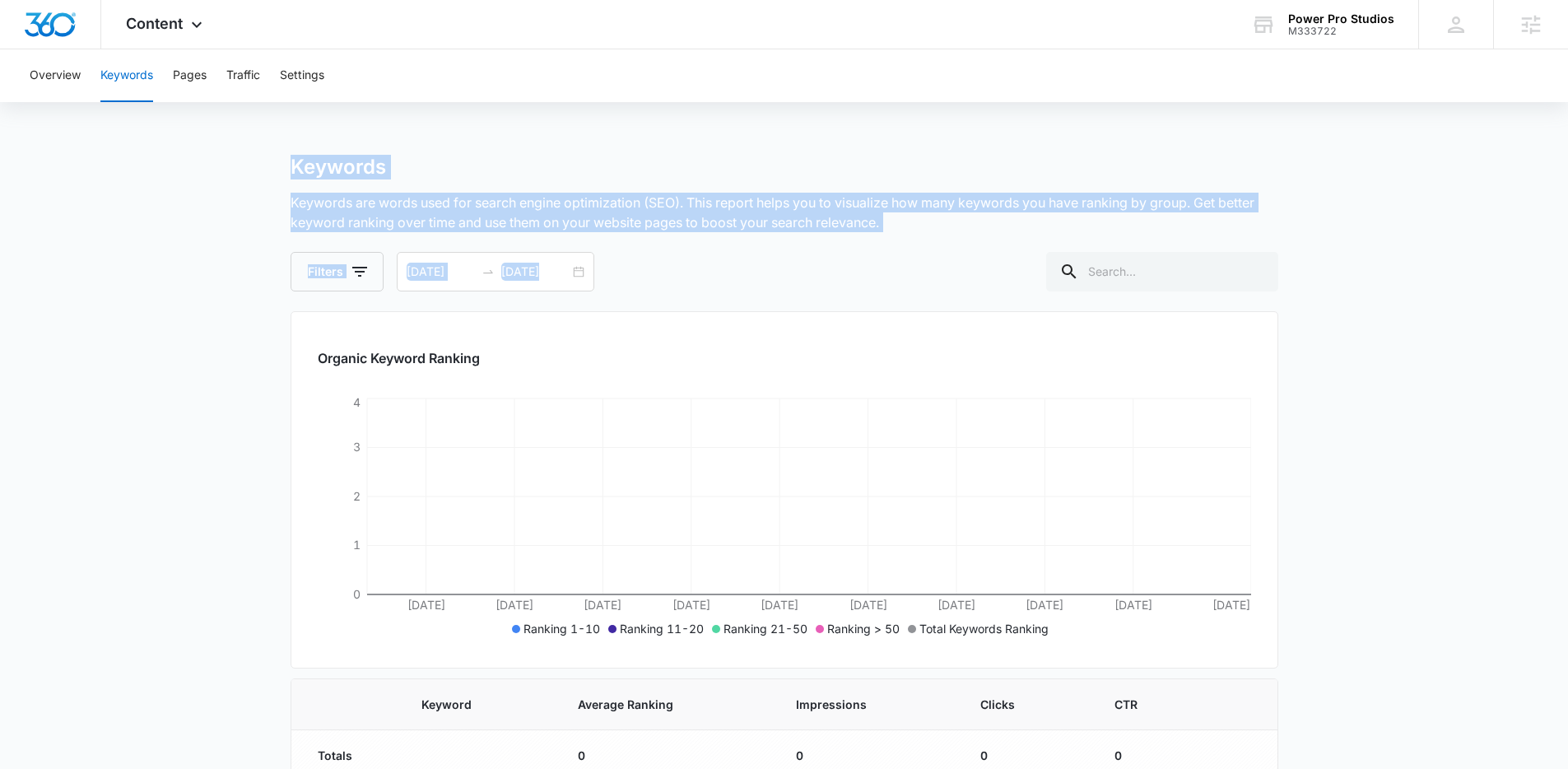
click at [939, 243] on div "Keywords Keywords are words used for search engine optimization (SEO). This rep…" at bounding box center [784, 223] width 988 height 137
drag, startPoint x: 897, startPoint y: 233, endPoint x: 281, endPoint y: 171, distance: 619.1
click at [281, 171] on main "Keywords Keywords are words used for search engine optimization (SEO). This rep…" at bounding box center [784, 477] width 1568 height 646
drag, startPoint x: 281, startPoint y: 171, endPoint x: 937, endPoint y: 250, distance: 660.7
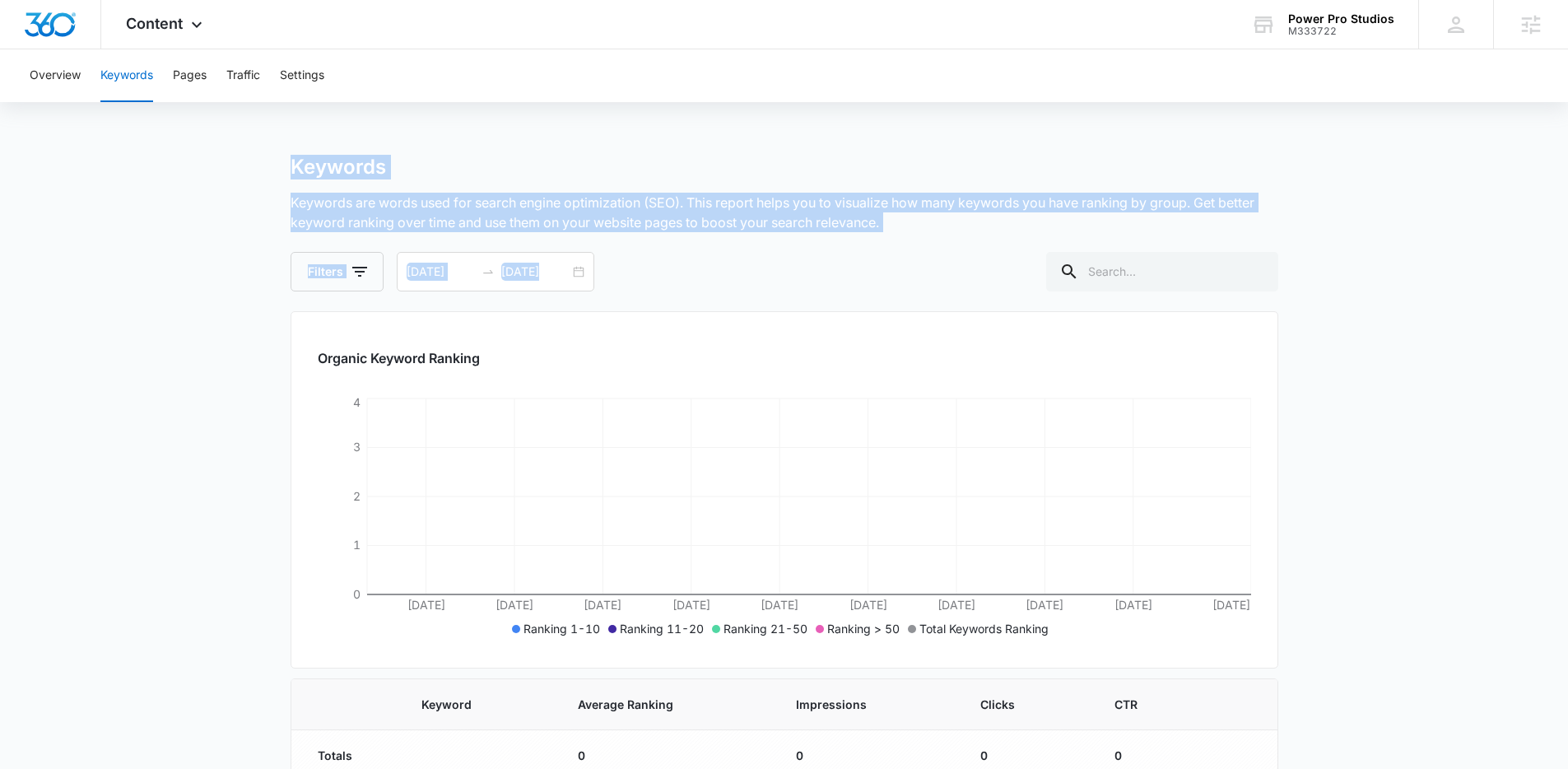
click at [937, 250] on main "Keywords Keywords are words used for search engine optimization (SEO). This rep…" at bounding box center [784, 477] width 1568 height 646
click at [937, 250] on div "Keywords Keywords are words used for search engine optimization (SEO). This rep…" at bounding box center [784, 223] width 988 height 137
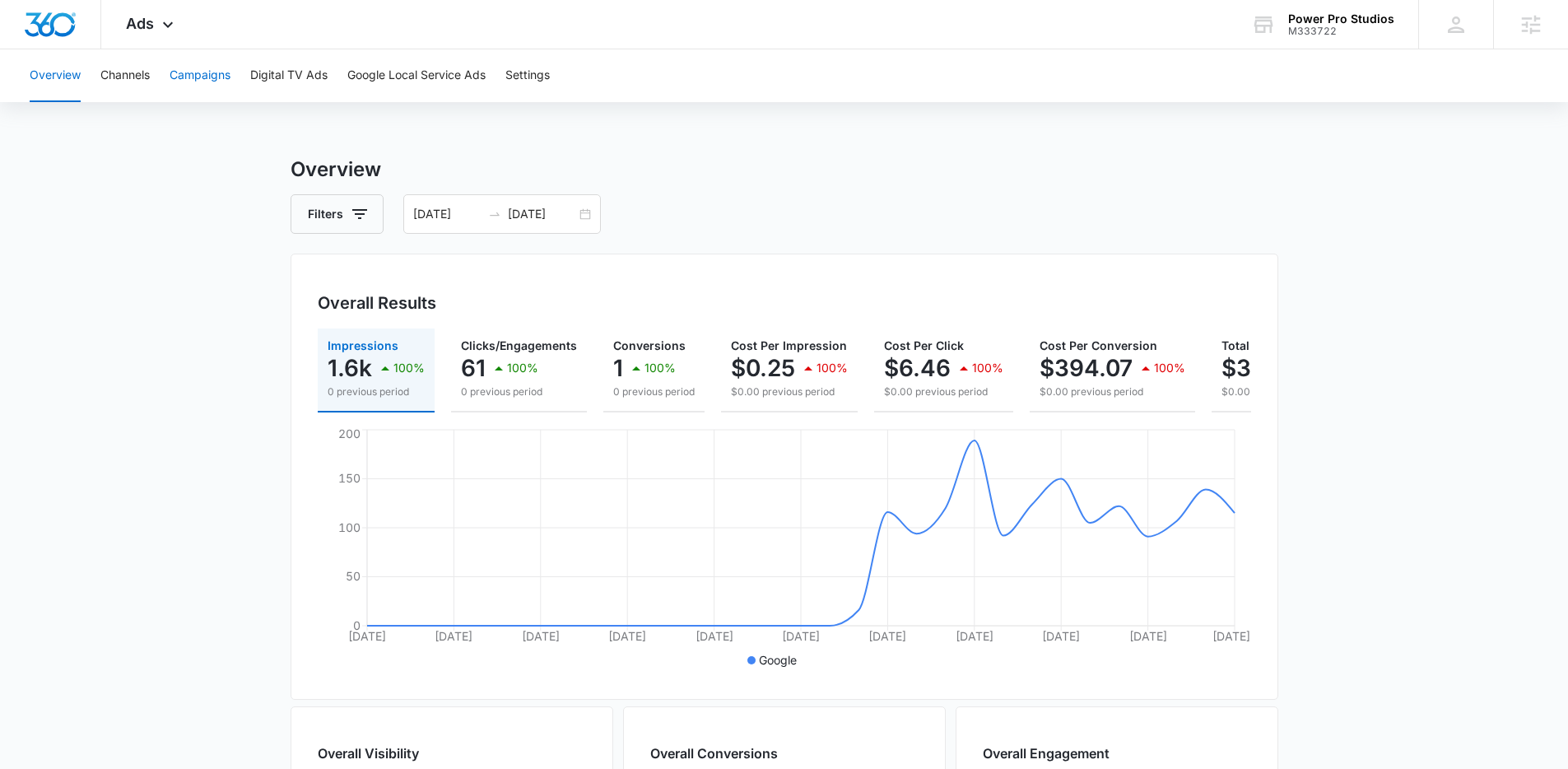
click at [199, 81] on button "Campaigns" at bounding box center [200, 76] width 61 height 52
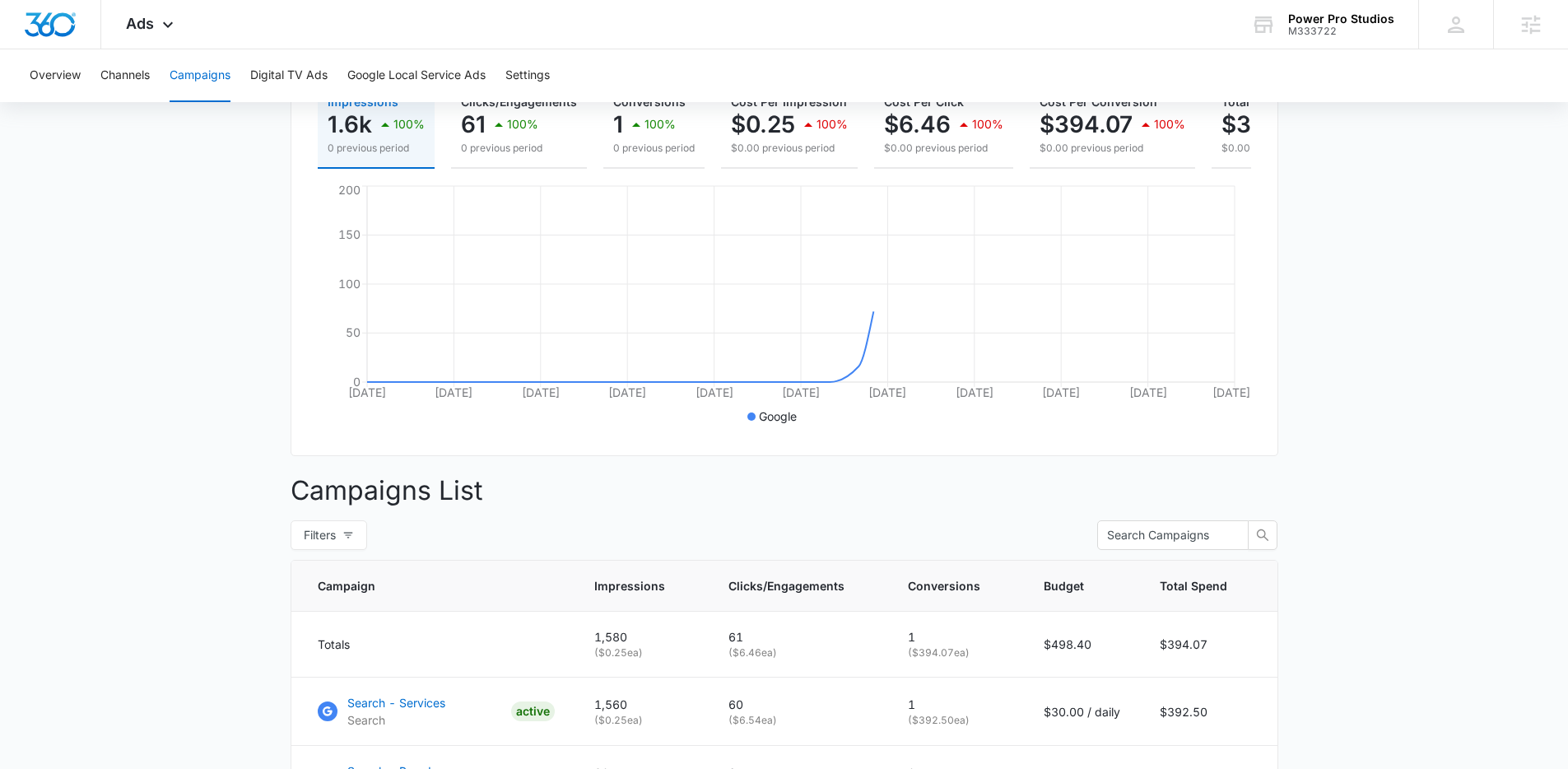
scroll to position [417, 0]
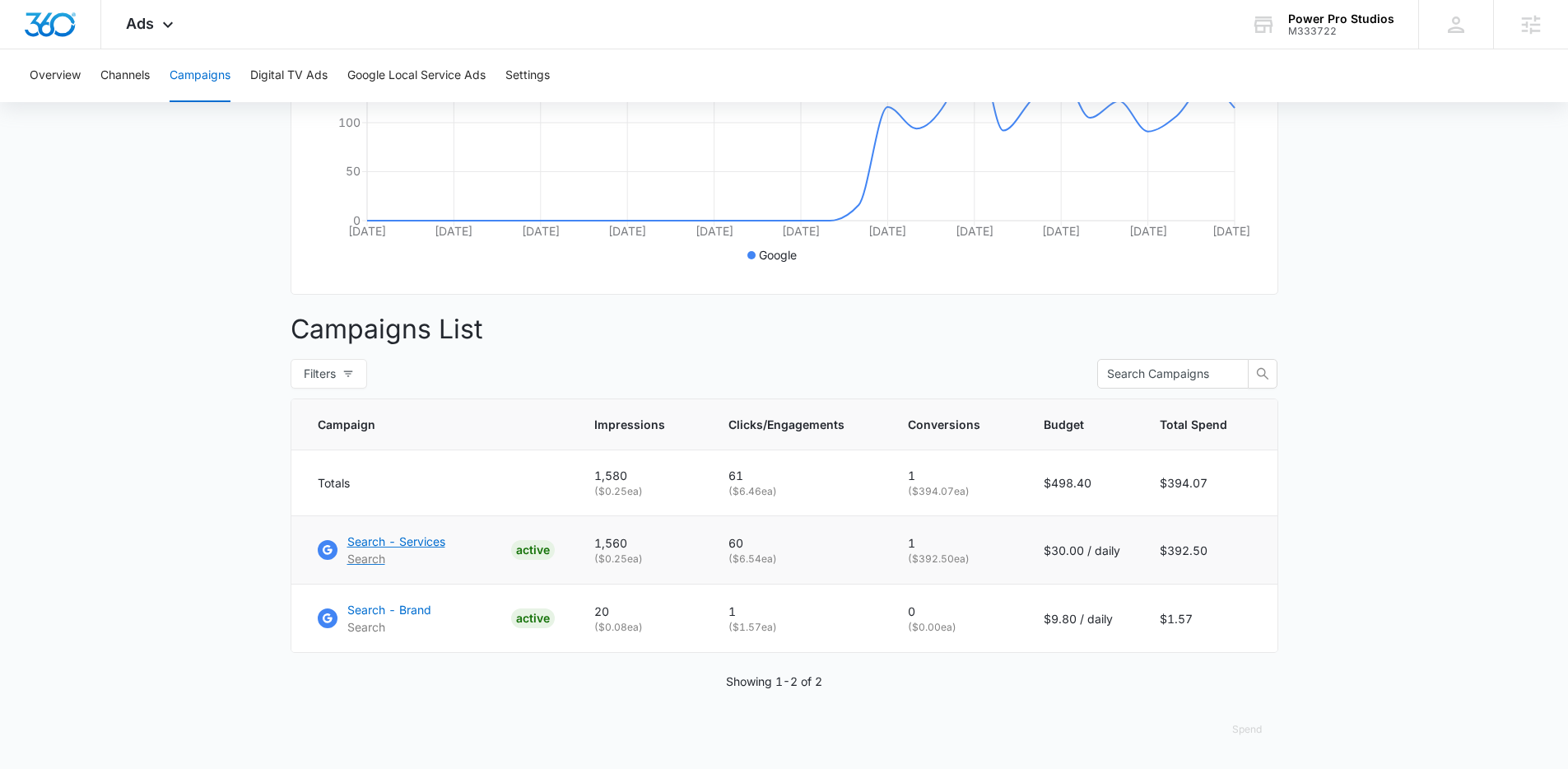
click at [386, 541] on p "Search - Services" at bounding box center [396, 540] width 98 height 17
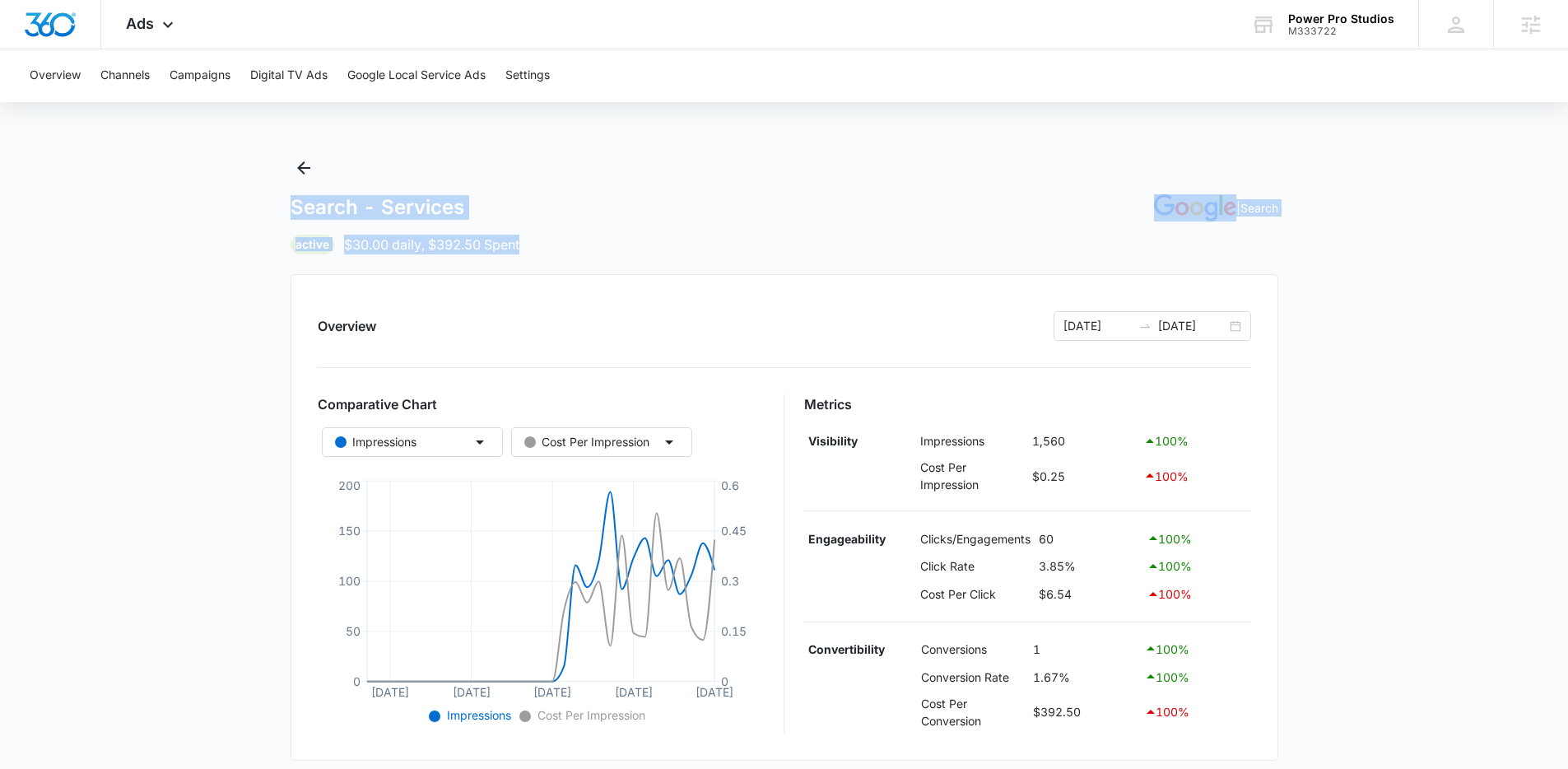
drag, startPoint x: 264, startPoint y: 202, endPoint x: 579, endPoint y: 241, distance: 317.4
click at [579, 241] on main "Search - Services | Search Active $30.00 daily , $392.50 Spent Overview 07/14/2…" at bounding box center [784, 718] width 1568 height 1127
click at [579, 241] on div "Active $30.00 daily , $392.50 Spent" at bounding box center [784, 244] width 988 height 19
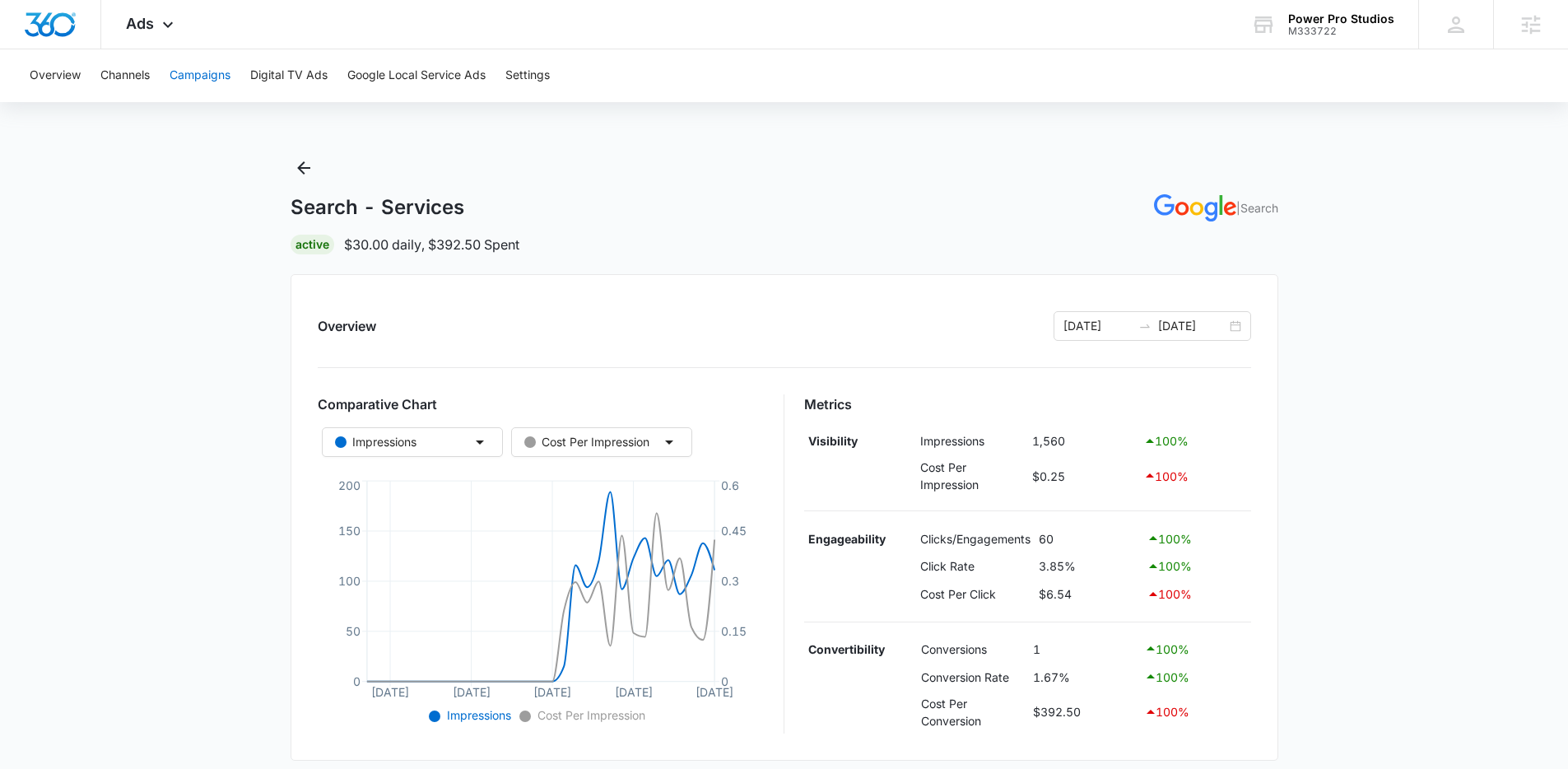
click at [218, 73] on button "Campaigns" at bounding box center [200, 76] width 61 height 52
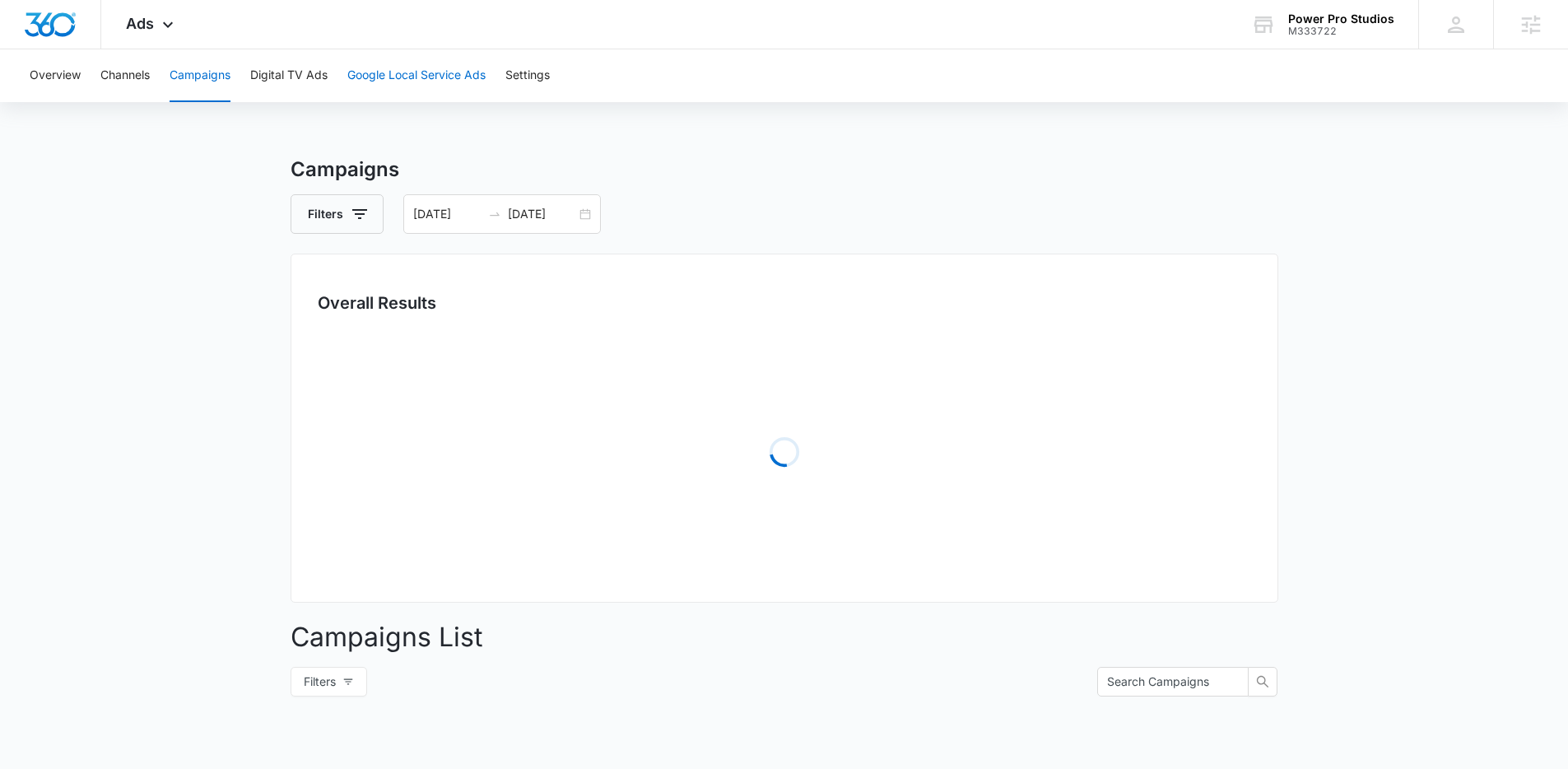
click at [442, 69] on button "Google Local Service Ads" at bounding box center [417, 76] width 138 height 52
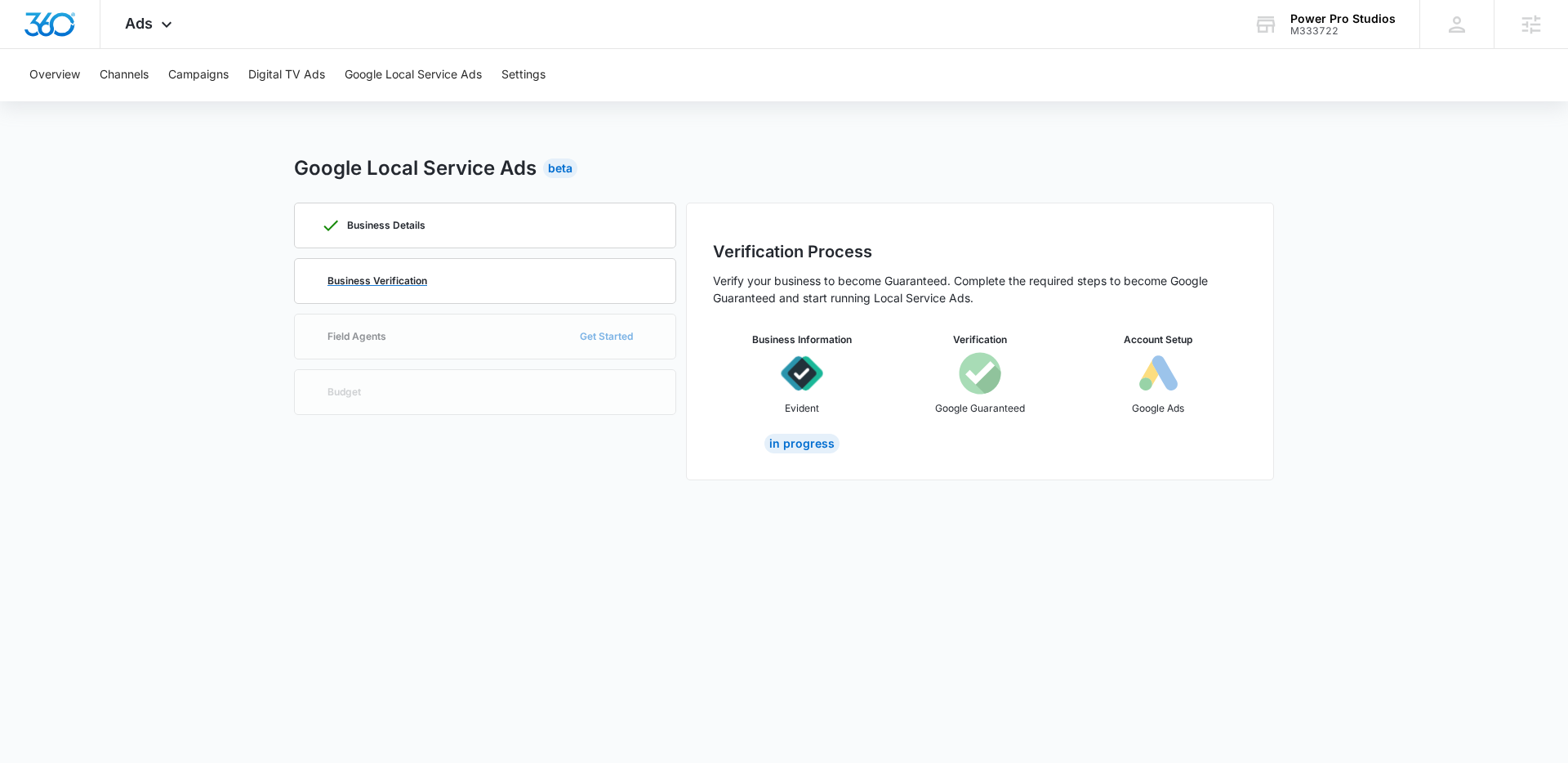
click at [559, 280] on div "Business Verification" at bounding box center [485, 280] width 328 height 44
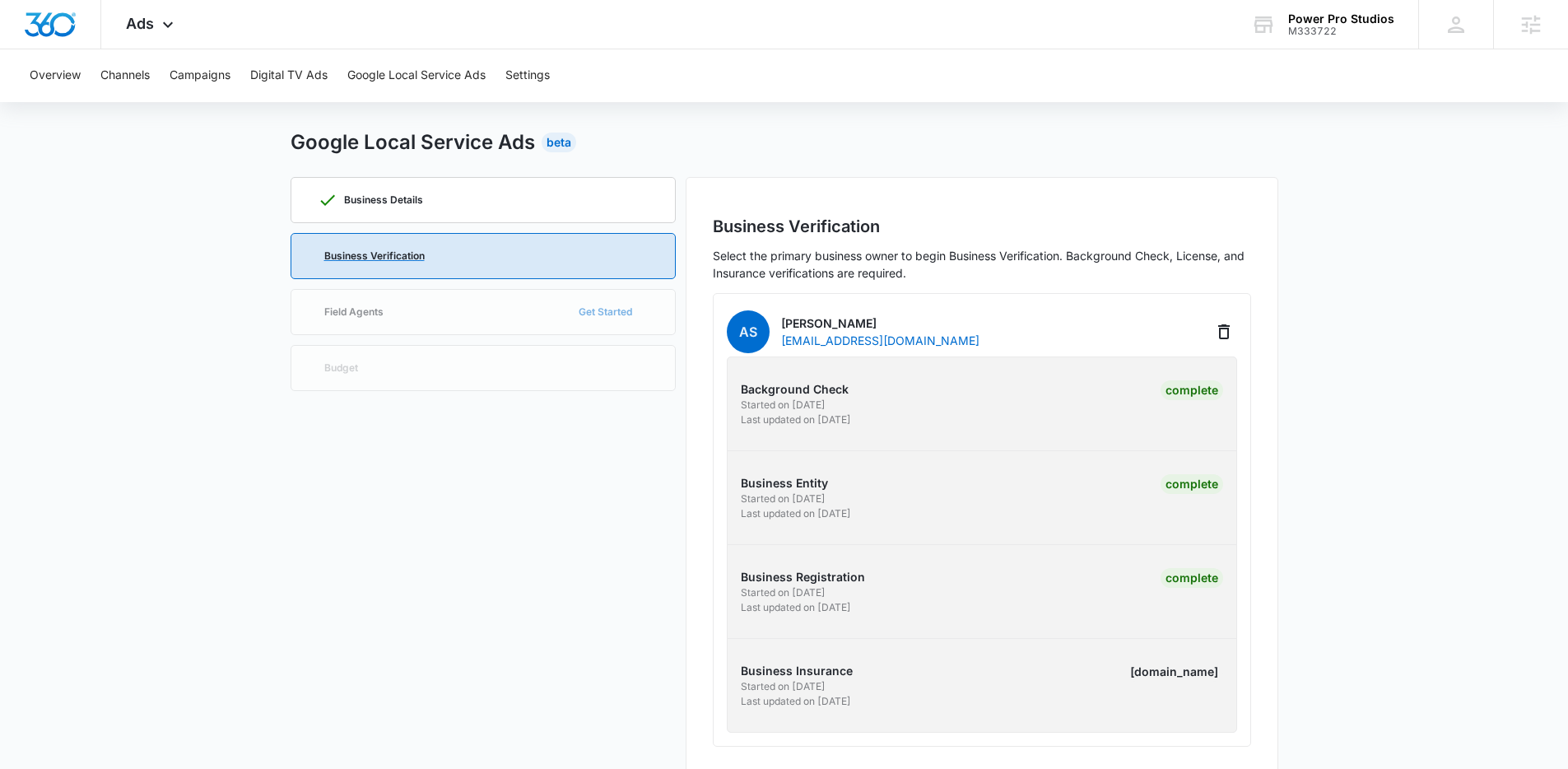
scroll to position [51, 0]
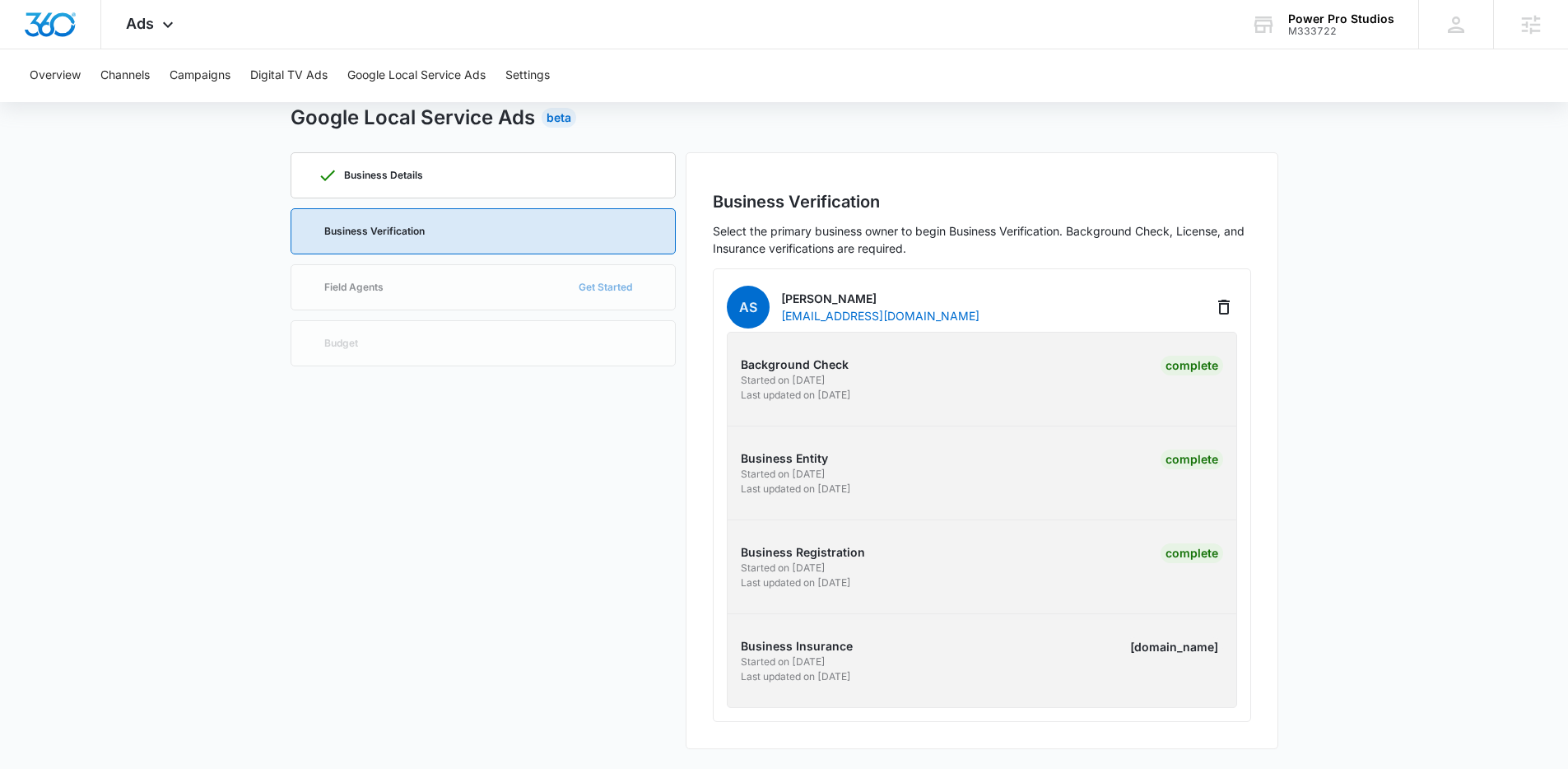
drag, startPoint x: 741, startPoint y: 648, endPoint x: 894, endPoint y: 683, distance: 157.0
click at [894, 683] on div "Business Insurance Started on 8/7/2025 Last updated on 8/8/2025" at bounding box center [859, 660] width 236 height 47
click at [895, 683] on p "Last updated on 8/8/2025" at bounding box center [859, 676] width 236 height 15
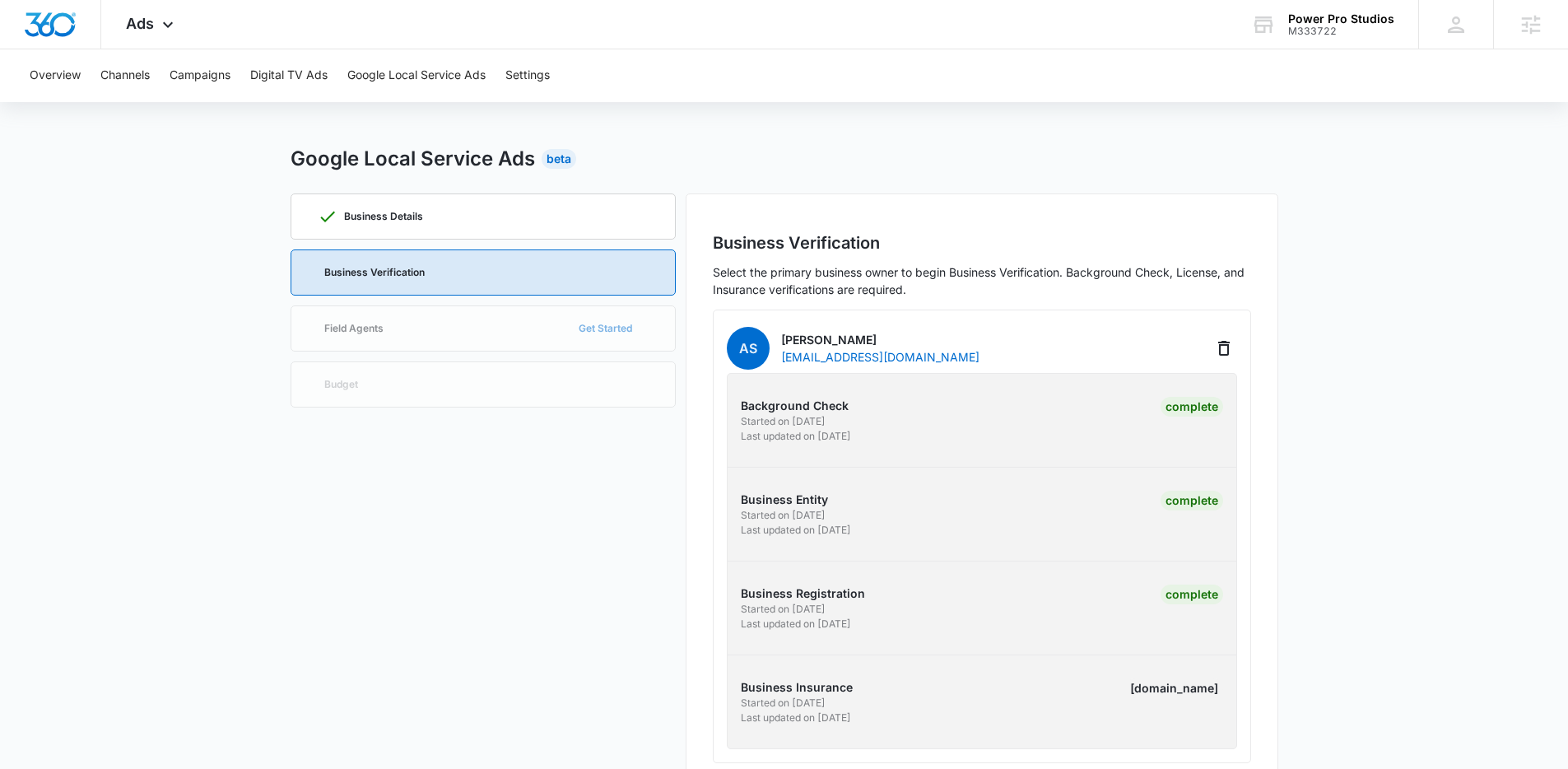
scroll to position [0, 0]
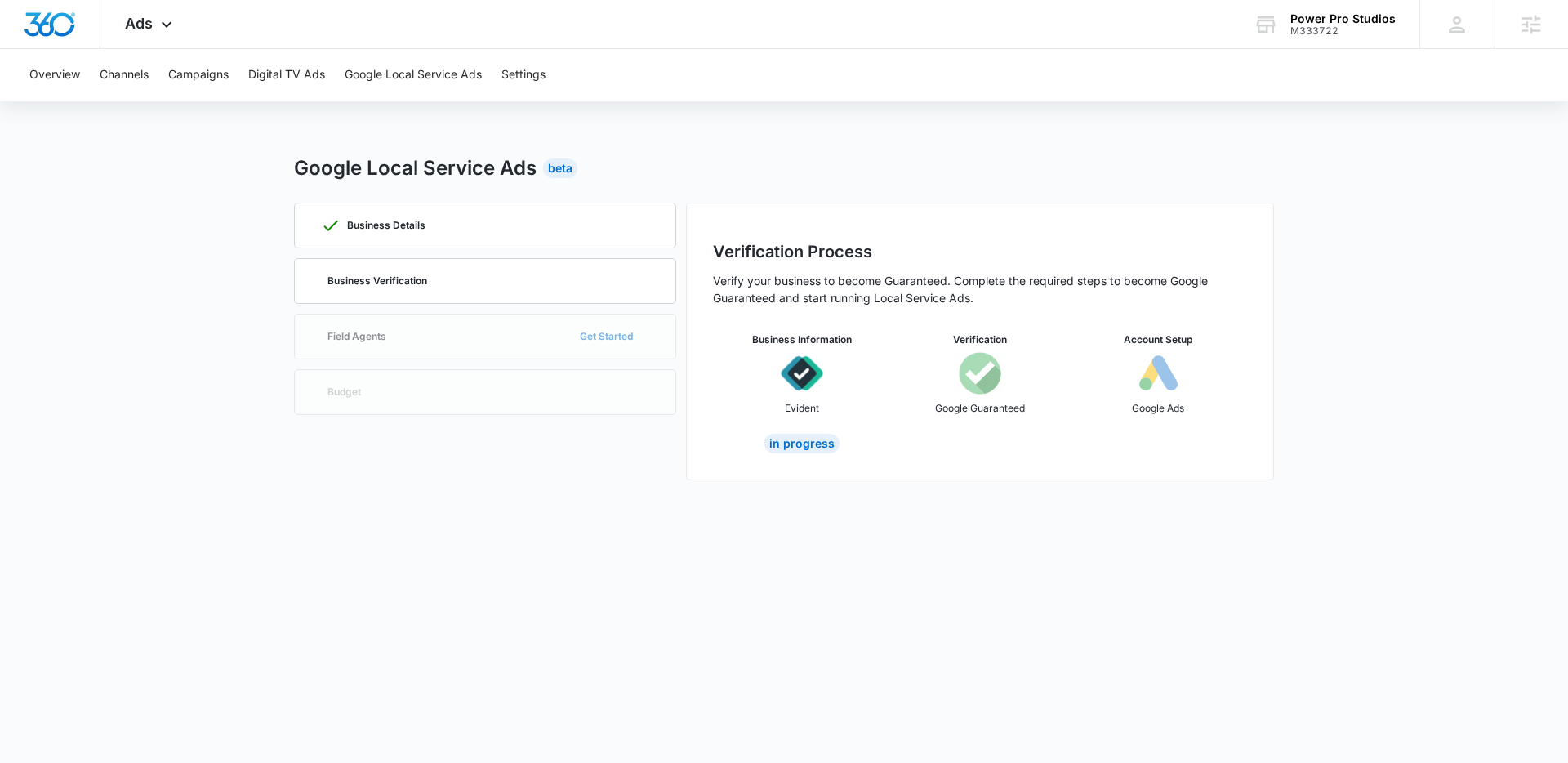
click at [865, 74] on div "Overview Channels Campaigns Digital TV Ads Google Local Service Ads Settings" at bounding box center [783, 75] width 1529 height 52
click at [739, 80] on div "Overview Channels Campaigns Digital TV Ads Google Local Service Ads Settings" at bounding box center [783, 75] width 1529 height 52
click at [617, 80] on div "Overview Channels Campaigns Digital TV Ads Google Local Service Ads Settings" at bounding box center [783, 75] width 1529 height 52
drag, startPoint x: 935, startPoint y: 40, endPoint x: 1070, endPoint y: 19, distance: 136.6
click at [949, 38] on div "Ads Apps Reputation Forms CRM Email Social POS Content Ads Intelligence Files B…" at bounding box center [784, 24] width 1568 height 49
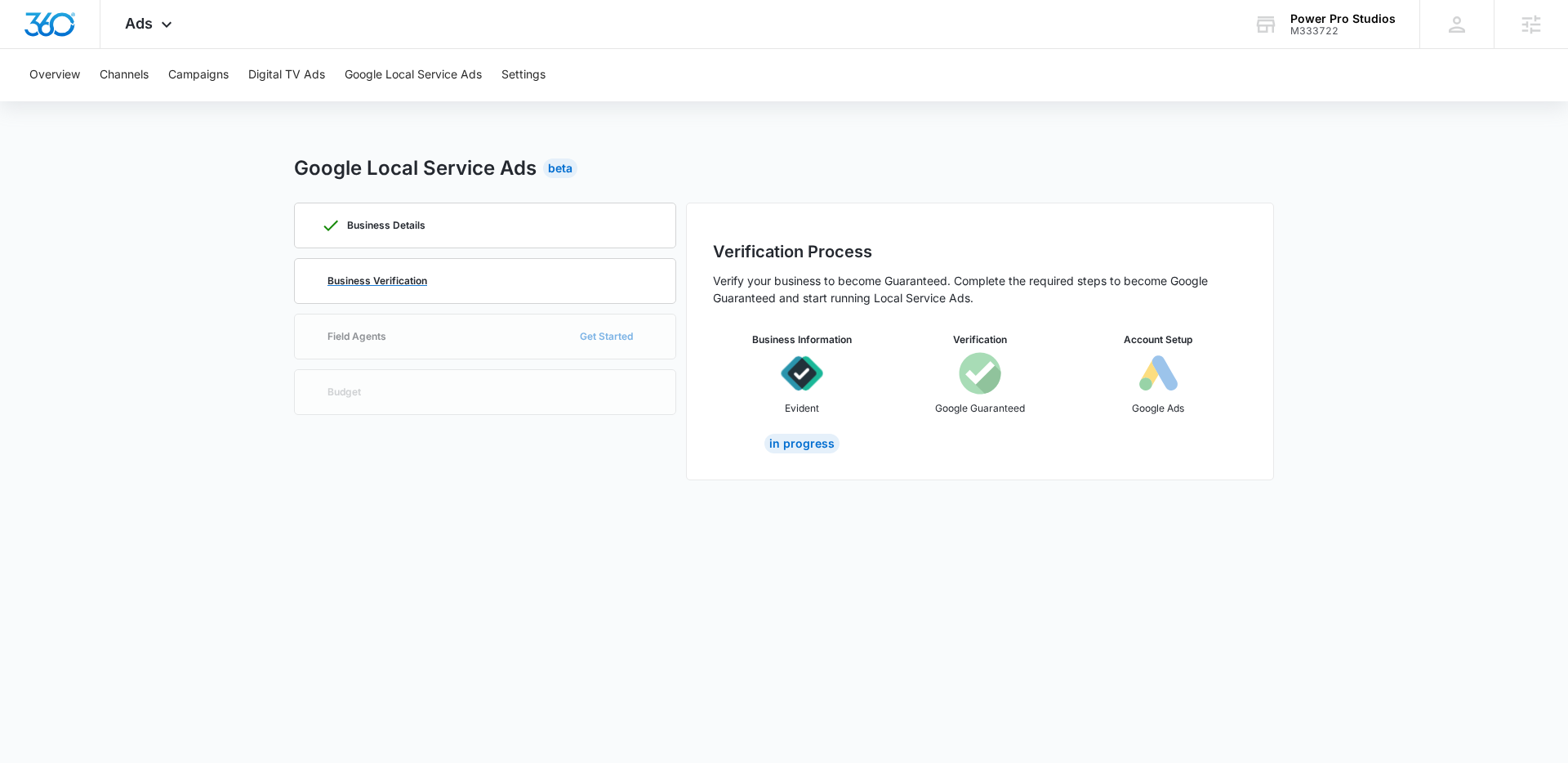
click at [551, 291] on div "Business Verification" at bounding box center [485, 280] width 328 height 44
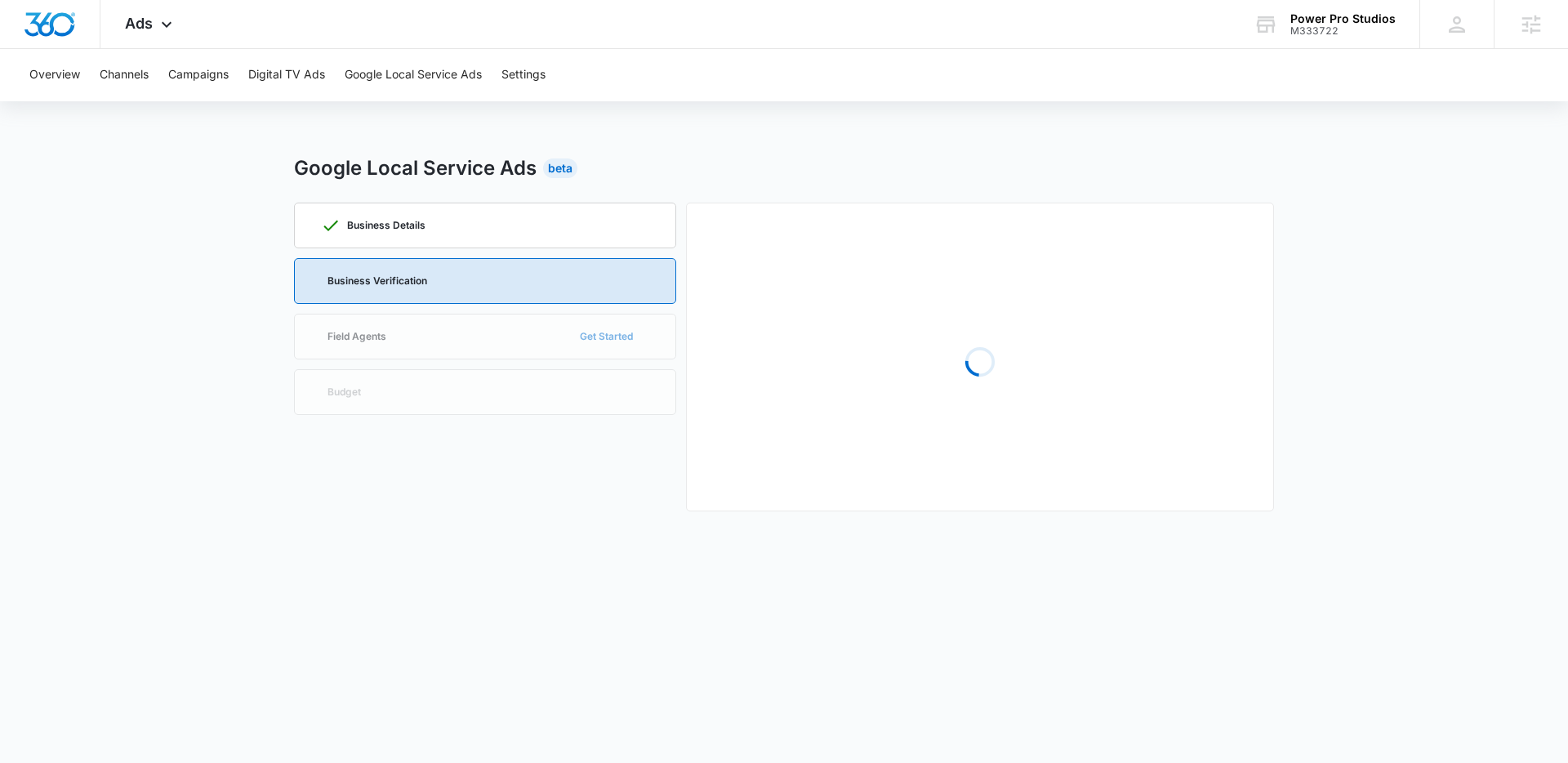
click at [760, 179] on div "Google Local Service Ads Beta" at bounding box center [783, 167] width 980 height 29
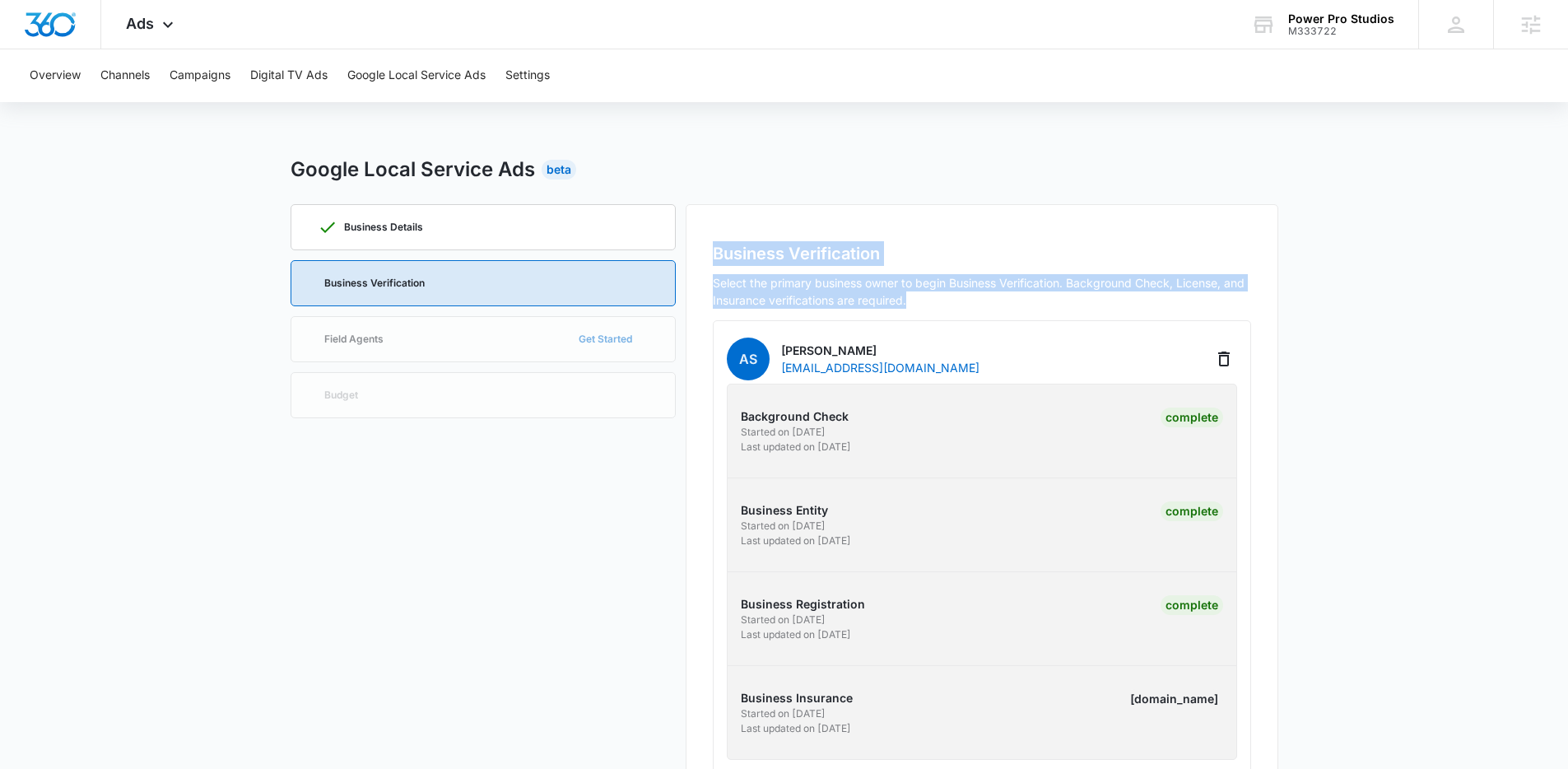
drag, startPoint x: 757, startPoint y: 221, endPoint x: 962, endPoint y: 297, distance: 218.6
click at [962, 297] on div "Business Verification Select the primary business owner to begin Business Verif…" at bounding box center [982, 503] width 593 height 597
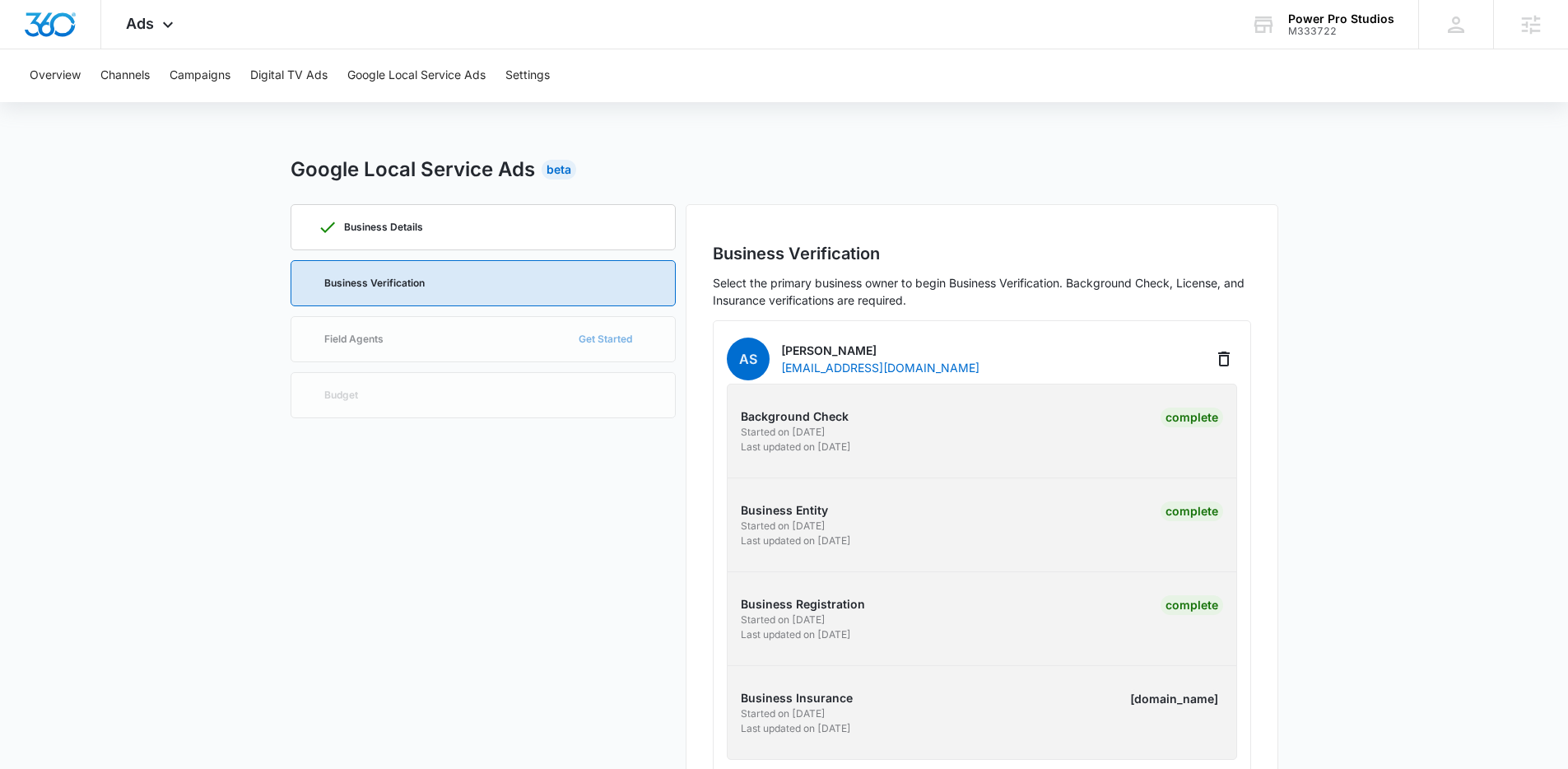
click at [961, 297] on p "Select the primary business owner to begin Business Verification. Background Ch…" at bounding box center [982, 291] width 538 height 35
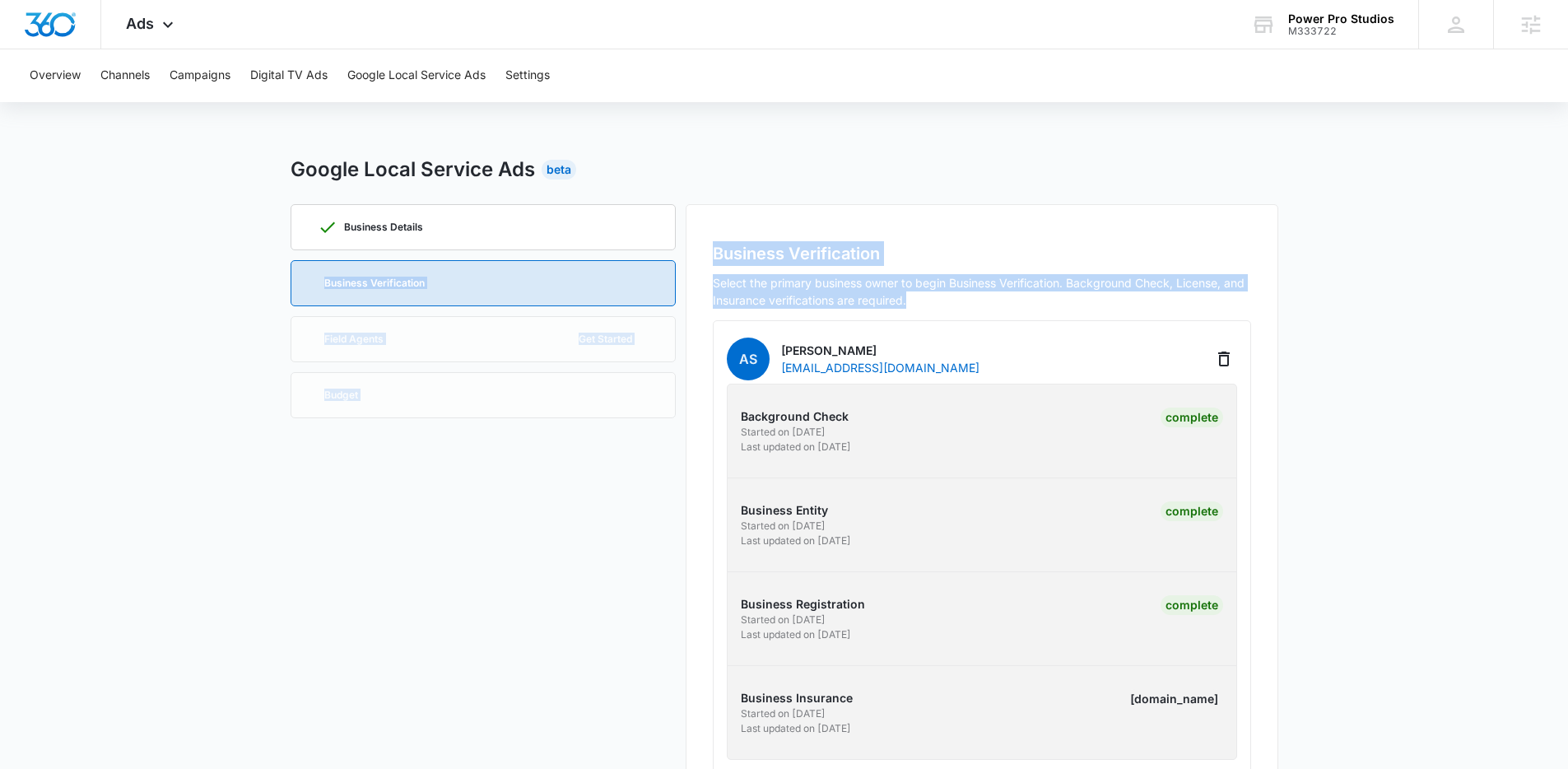
drag, startPoint x: 956, startPoint y: 298, endPoint x: 652, endPoint y: 239, distance: 309.7
click at [652, 239] on div "Business Details Business Verification Field Agents Get Started Budget Business…" at bounding box center [784, 503] width 988 height 597
click at [714, 228] on div "Business Verification Select the primary business owner to begin Business Verif…" at bounding box center [982, 503] width 593 height 597
drag, startPoint x: 760, startPoint y: 255, endPoint x: 969, endPoint y: 298, distance: 213.4
click at [969, 298] on div "Business Verification Select the primary business owner to begin Business Verif…" at bounding box center [982, 503] width 593 height 597
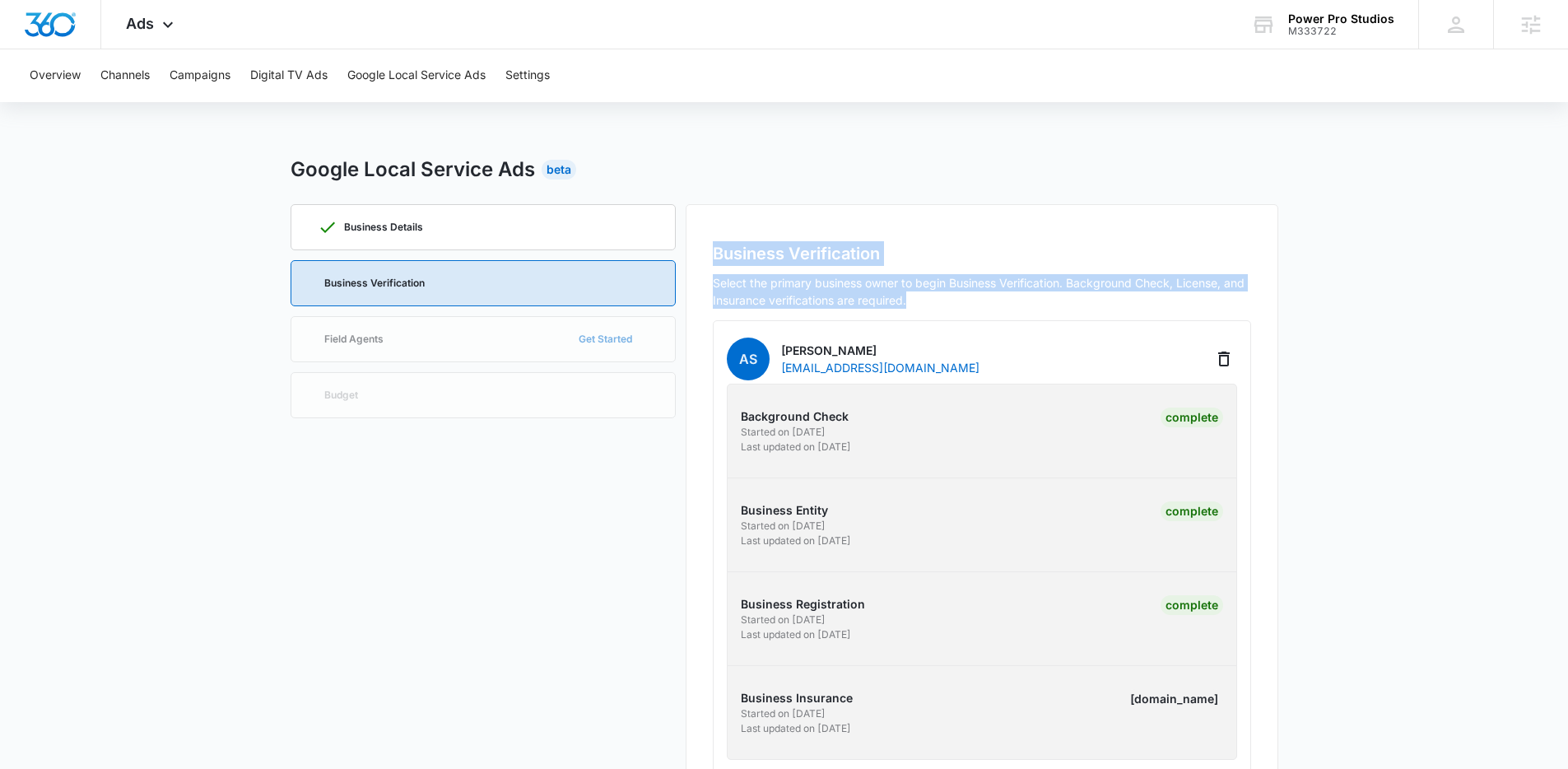
click at [969, 298] on p "Select the primary business owner to begin Business Verification. Background Ch…" at bounding box center [982, 291] width 538 height 35
drag, startPoint x: 969, startPoint y: 298, endPoint x: 720, endPoint y: 218, distance: 261.5
click at [720, 218] on div "Business Verification Select the primary business owner to begin Business Verif…" at bounding box center [982, 503] width 593 height 597
drag, startPoint x: 702, startPoint y: 262, endPoint x: 1010, endPoint y: 301, distance: 310.5
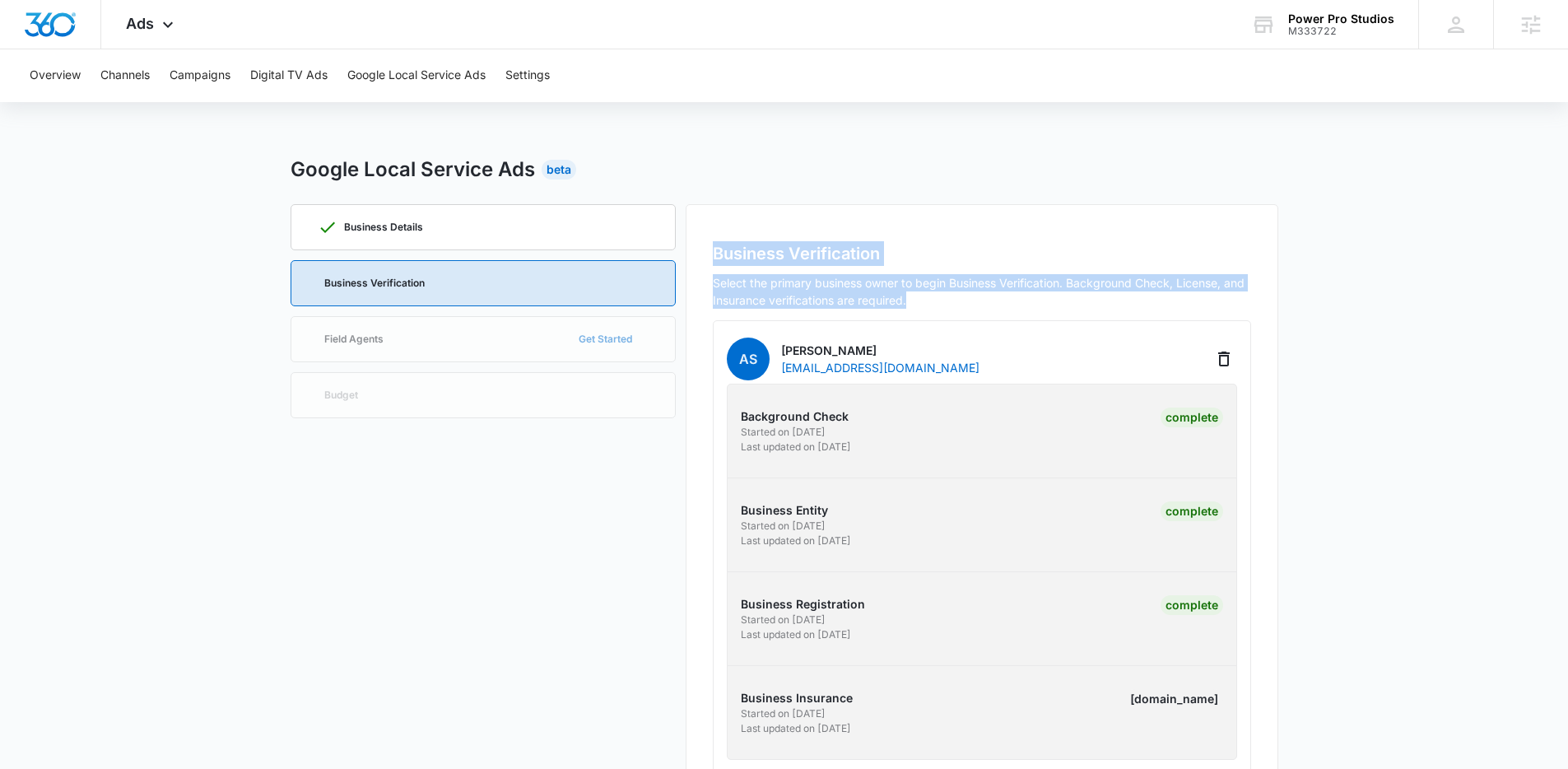
click at [1010, 301] on div "Business Verification Select the primary business owner to begin Business Verif…" at bounding box center [982, 503] width 593 height 597
click at [1010, 301] on p "Select the primary business owner to begin Business Verification. Background Ch…" at bounding box center [982, 291] width 538 height 35
drag, startPoint x: 993, startPoint y: 303, endPoint x: 690, endPoint y: 244, distance: 308.7
click at [690, 244] on div "Business Verification Select the primary business owner to begin Business Verif…" at bounding box center [982, 503] width 593 height 597
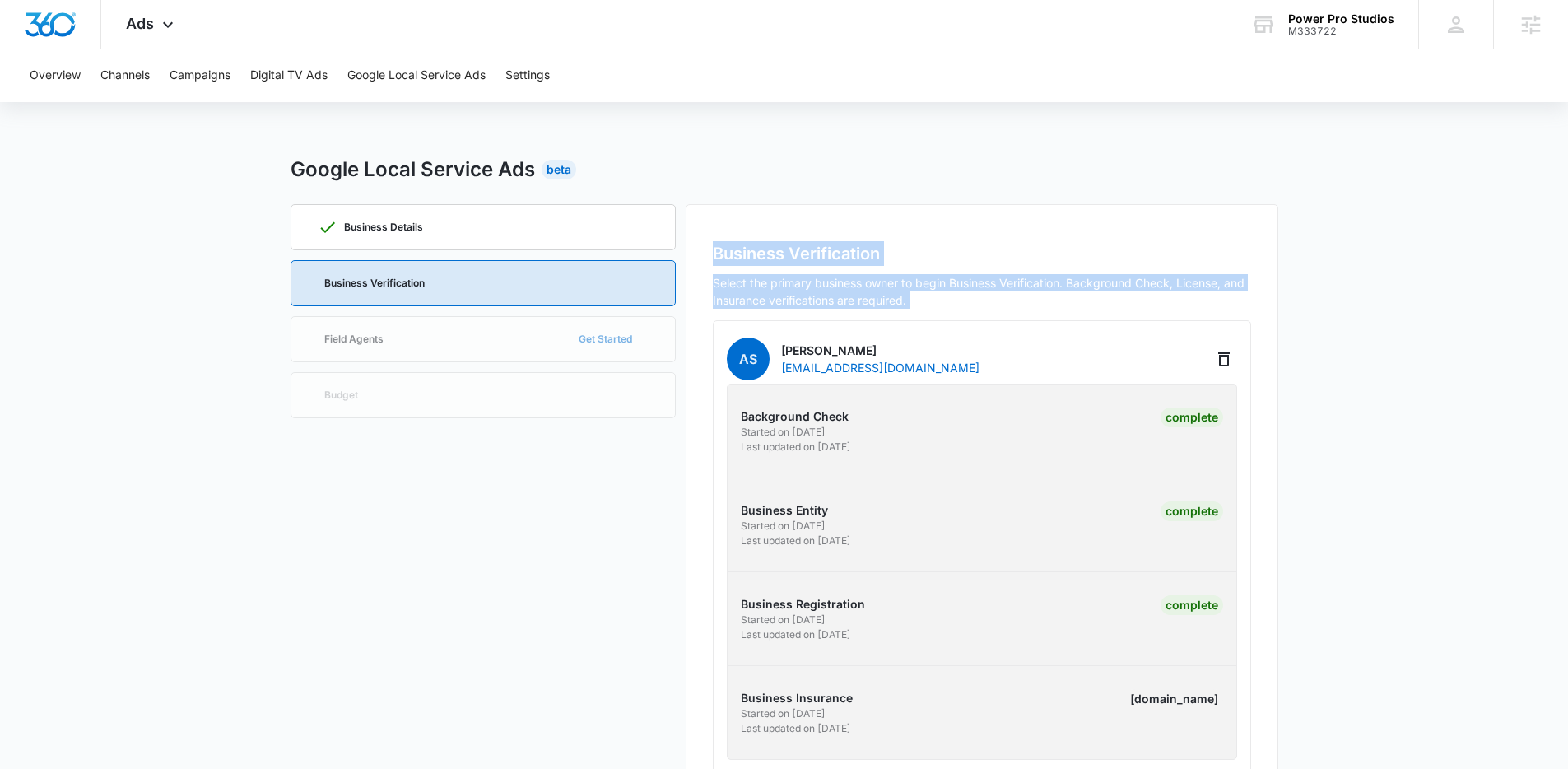
drag, startPoint x: 690, startPoint y: 244, endPoint x: 978, endPoint y: 297, distance: 292.8
click at [978, 297] on div "Business Verification Select the primary business owner to begin Business Verif…" at bounding box center [982, 503] width 593 height 597
click at [978, 297] on p "Select the primary business owner to begin Business Verification. Background Ch…" at bounding box center [982, 291] width 538 height 35
drag, startPoint x: 696, startPoint y: 249, endPoint x: 987, endPoint y: 293, distance: 294.3
click at [987, 293] on div "Business Verification Select the primary business owner to begin Business Verif…" at bounding box center [982, 503] width 593 height 597
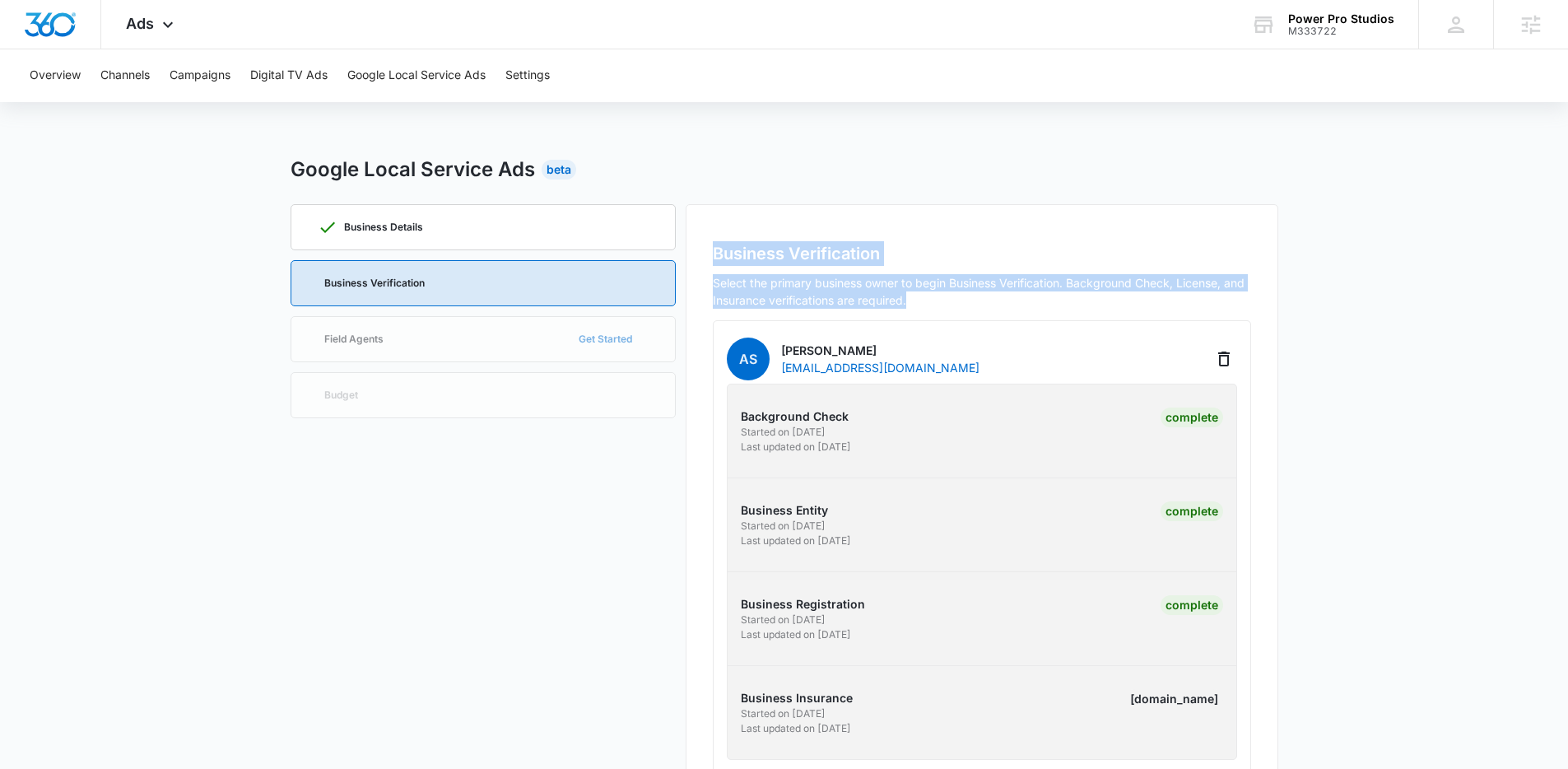
click at [987, 293] on p "Select the primary business owner to begin Business Verification. Background Ch…" at bounding box center [982, 291] width 538 height 35
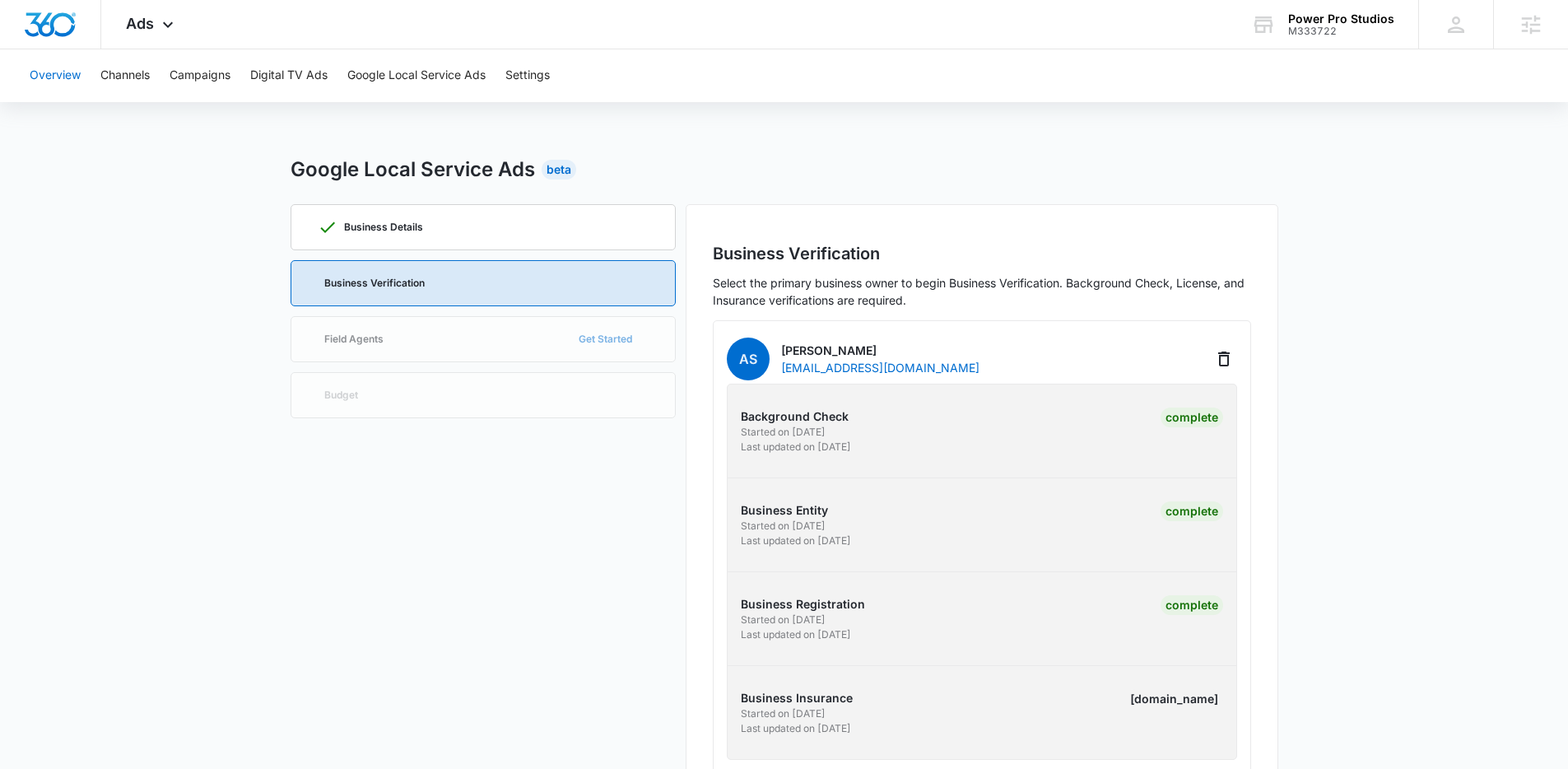
click at [31, 72] on button "Overview" at bounding box center [55, 76] width 51 height 52
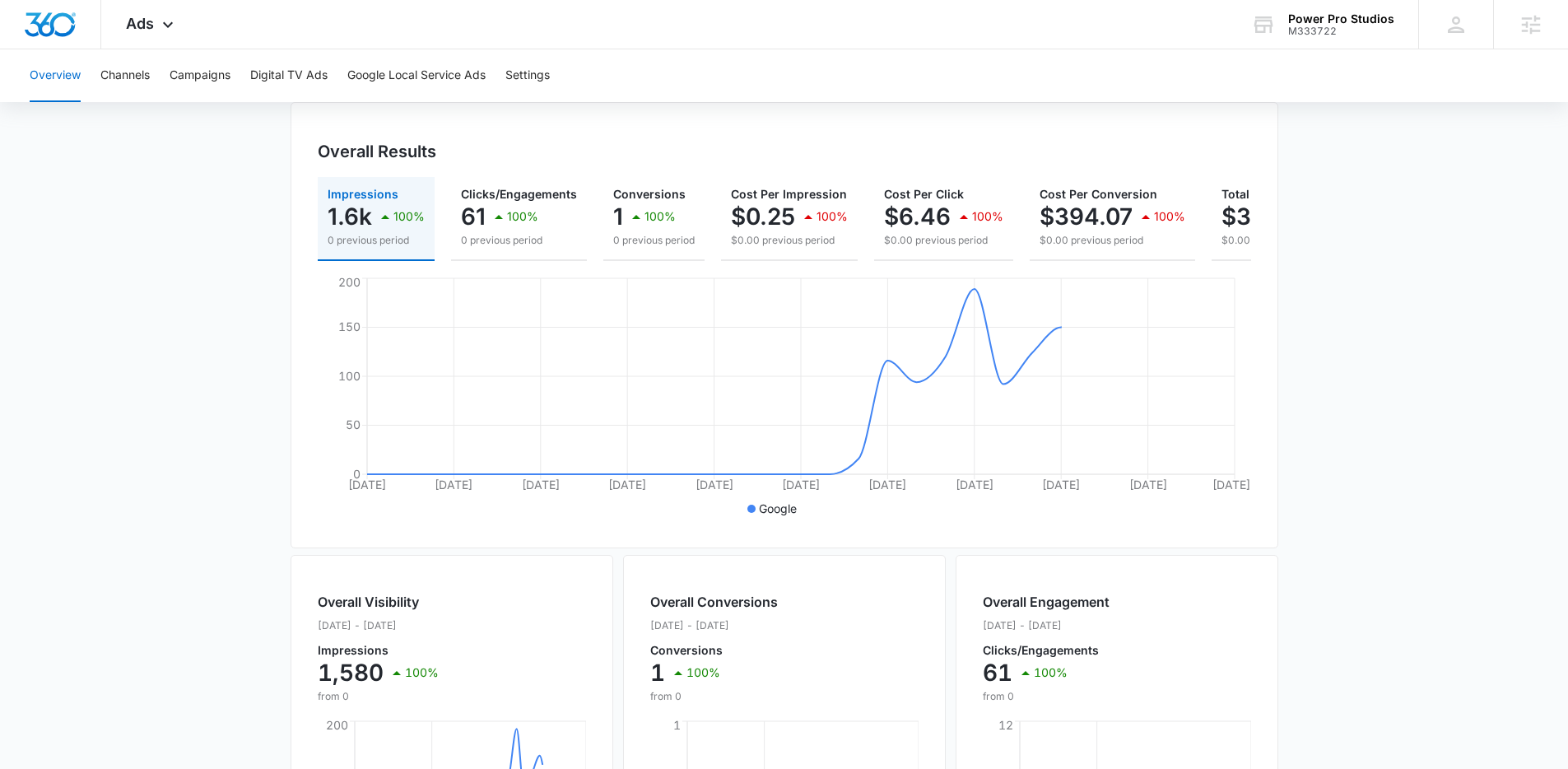
scroll to position [169, 0]
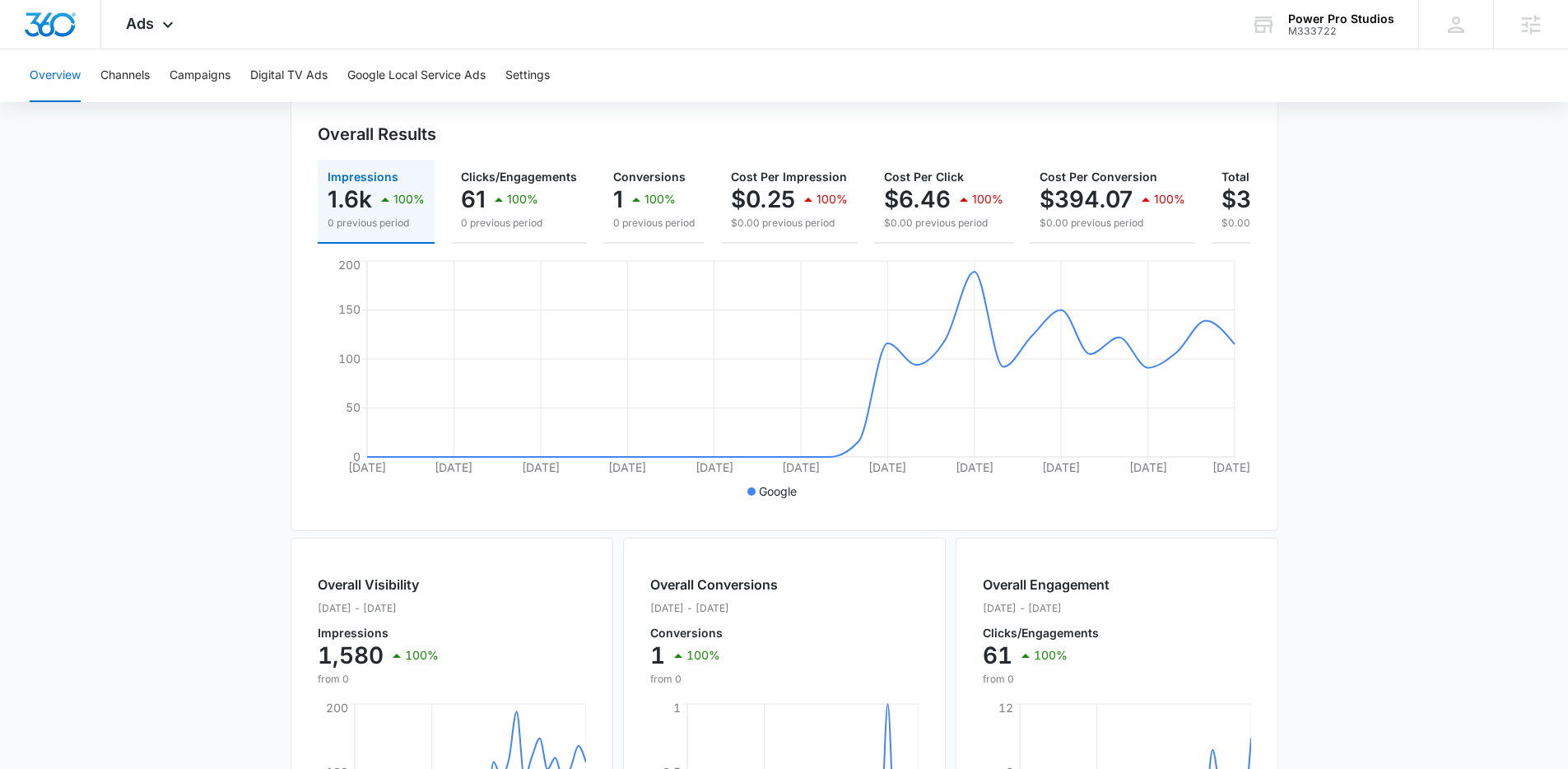
click at [214, 267] on main "Overview Filters [DATE] [DATE] Overall Results Impressions 1.6k 100% 0 previous…" at bounding box center [784, 577] width 1568 height 1182
click at [238, 265] on main "Overview Filters [DATE] [DATE] Overall Results Impressions 1.6k 100% 0 previous…" at bounding box center [784, 577] width 1568 height 1182
click at [228, 250] on main "Overview Filters [DATE] [DATE] Overall Results Impressions 1.6k 100% 0 previous…" at bounding box center [784, 577] width 1568 height 1182
click at [227, 253] on main "Overview Filters [DATE] [DATE] Overall Results Impressions 1.6k 100% 0 previous…" at bounding box center [784, 577] width 1568 height 1182
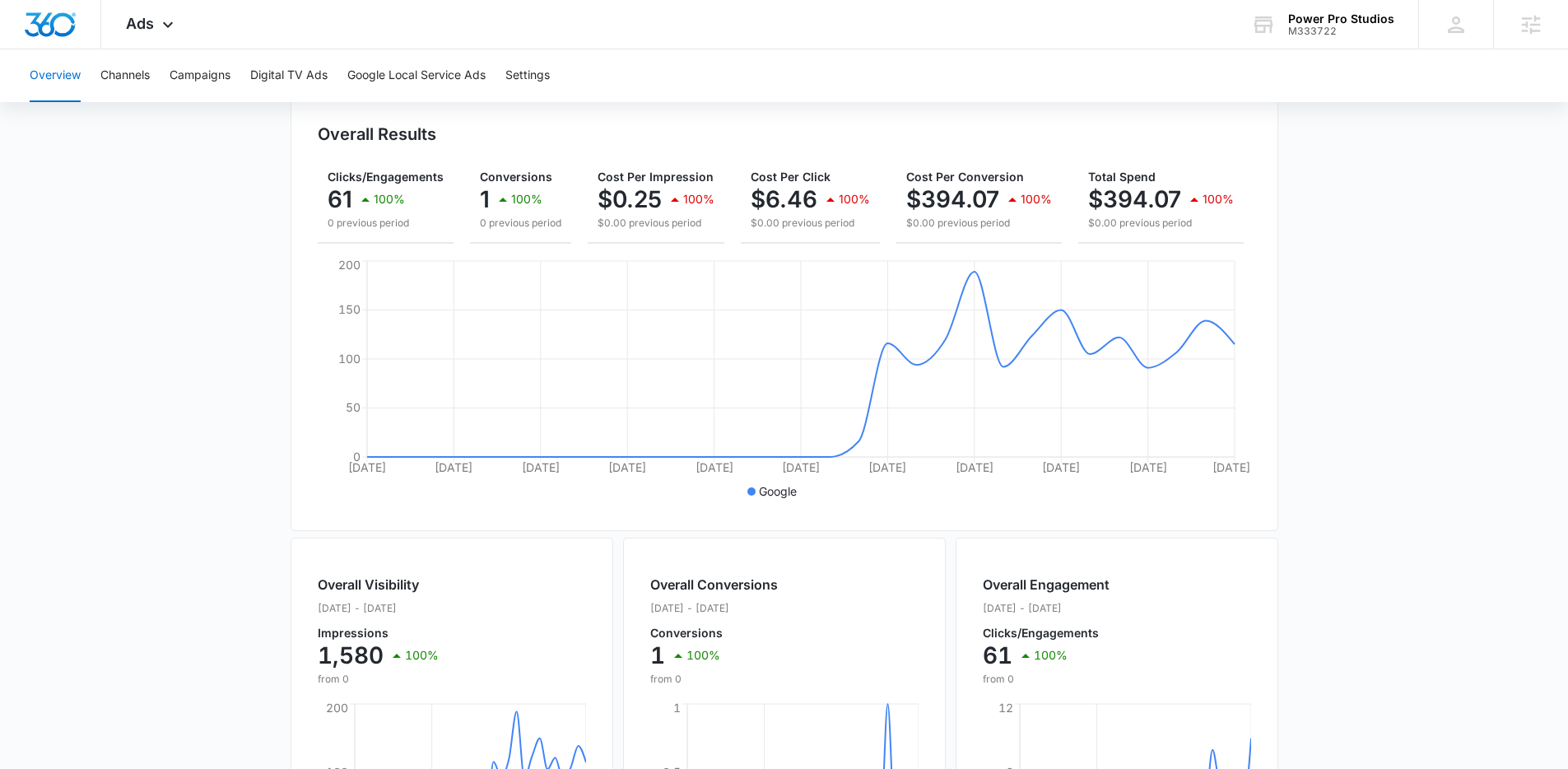
scroll to position [0, 0]
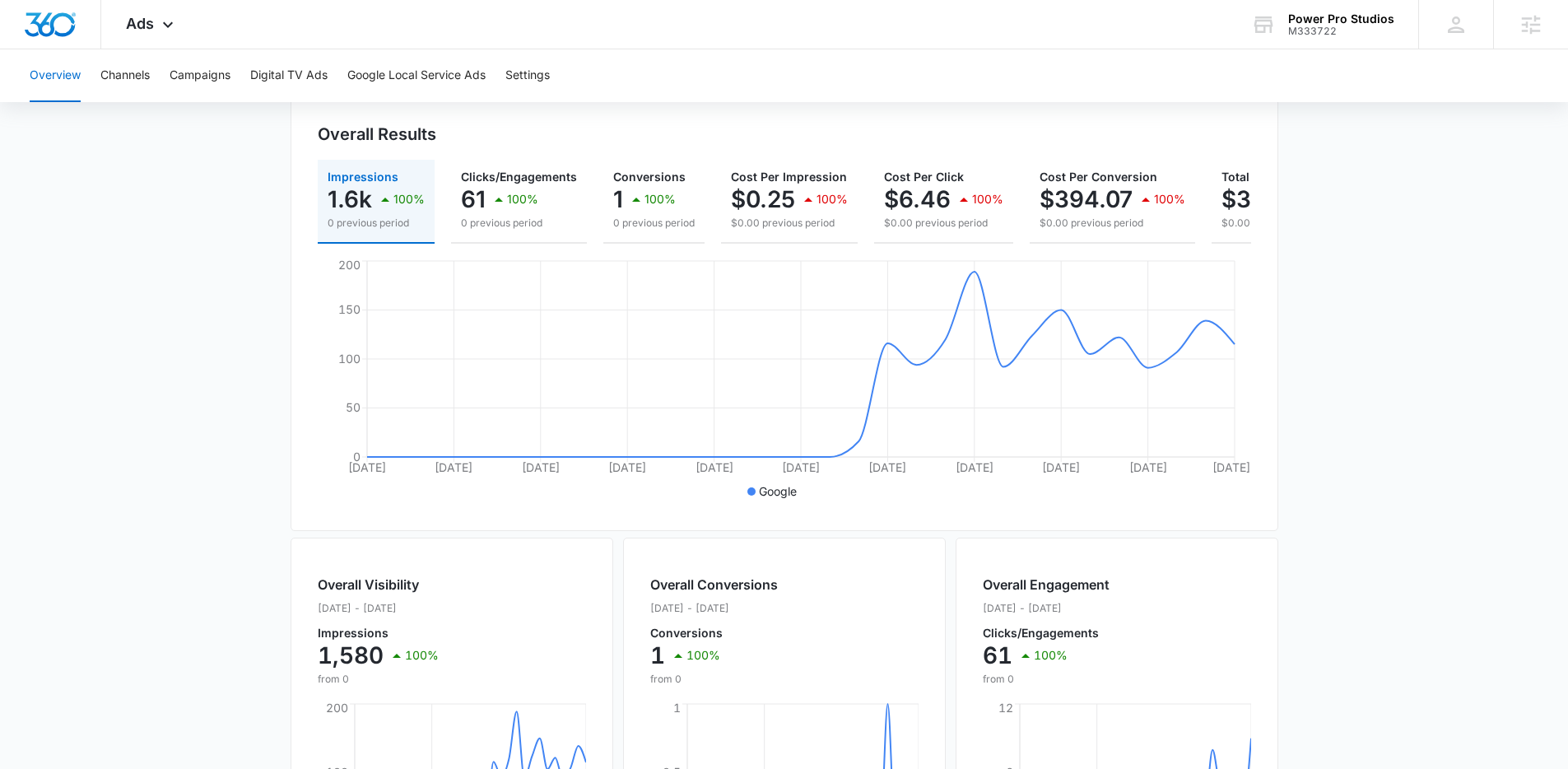
click at [267, 239] on main "Overview Filters [DATE] [DATE] Overall Results Impressions 1.6k 100% 0 previous…" at bounding box center [784, 577] width 1568 height 1182
click at [263, 239] on main "Overview Filters [DATE] [DATE] Overall Results Impressions 1.6k 100% 0 previous…" at bounding box center [784, 577] width 1568 height 1182
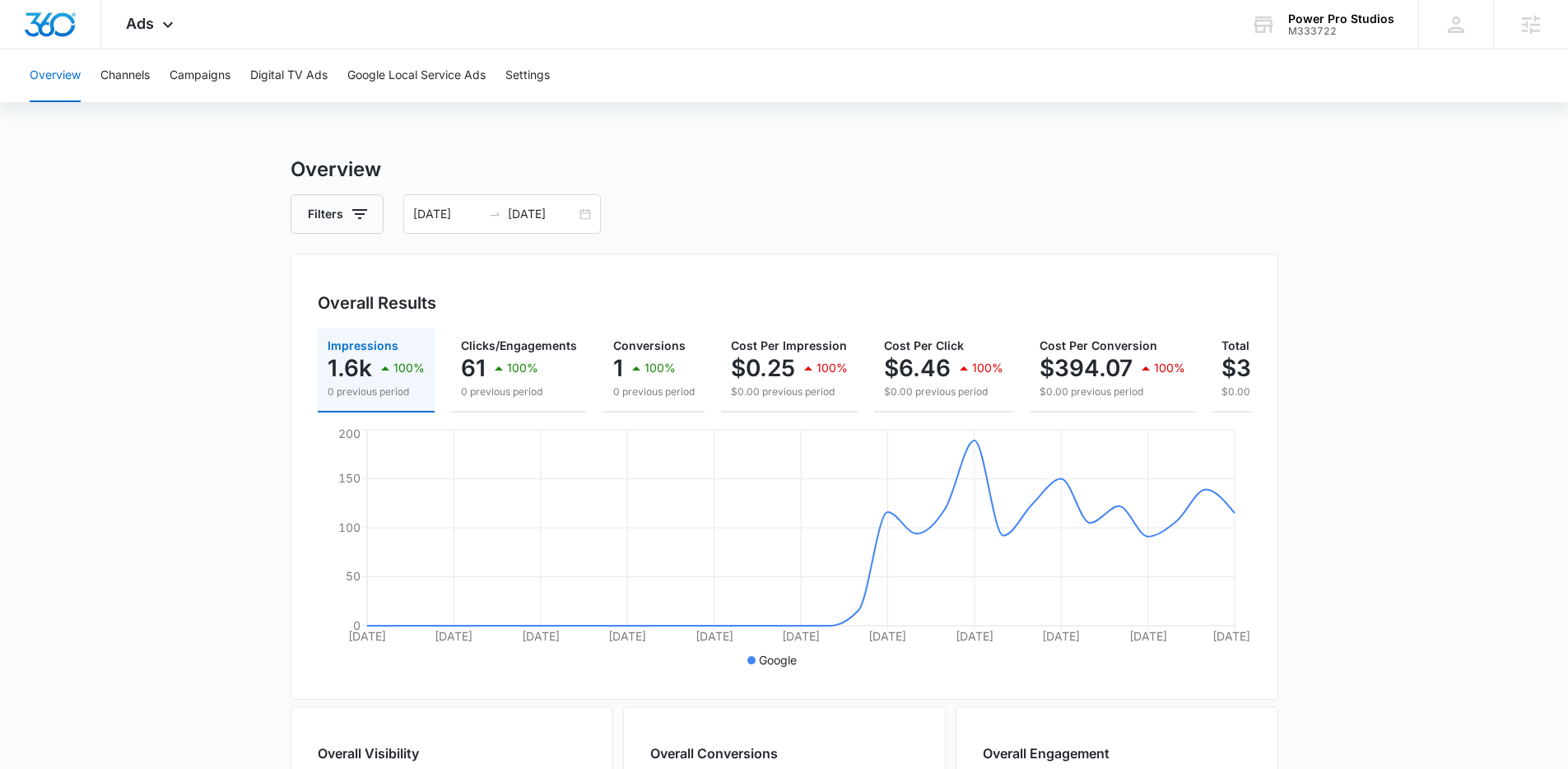
click at [229, 415] on main "Overview Filters [DATE] [DATE] Overall Results Impressions 1.6k 100% 0 previous…" at bounding box center [784, 745] width 1568 height 1182
click at [292, 422] on div "Overall Results Impressions 1.6k 100% 0 previous period Clicks/Engagements 61 1…" at bounding box center [784, 476] width 988 height 446
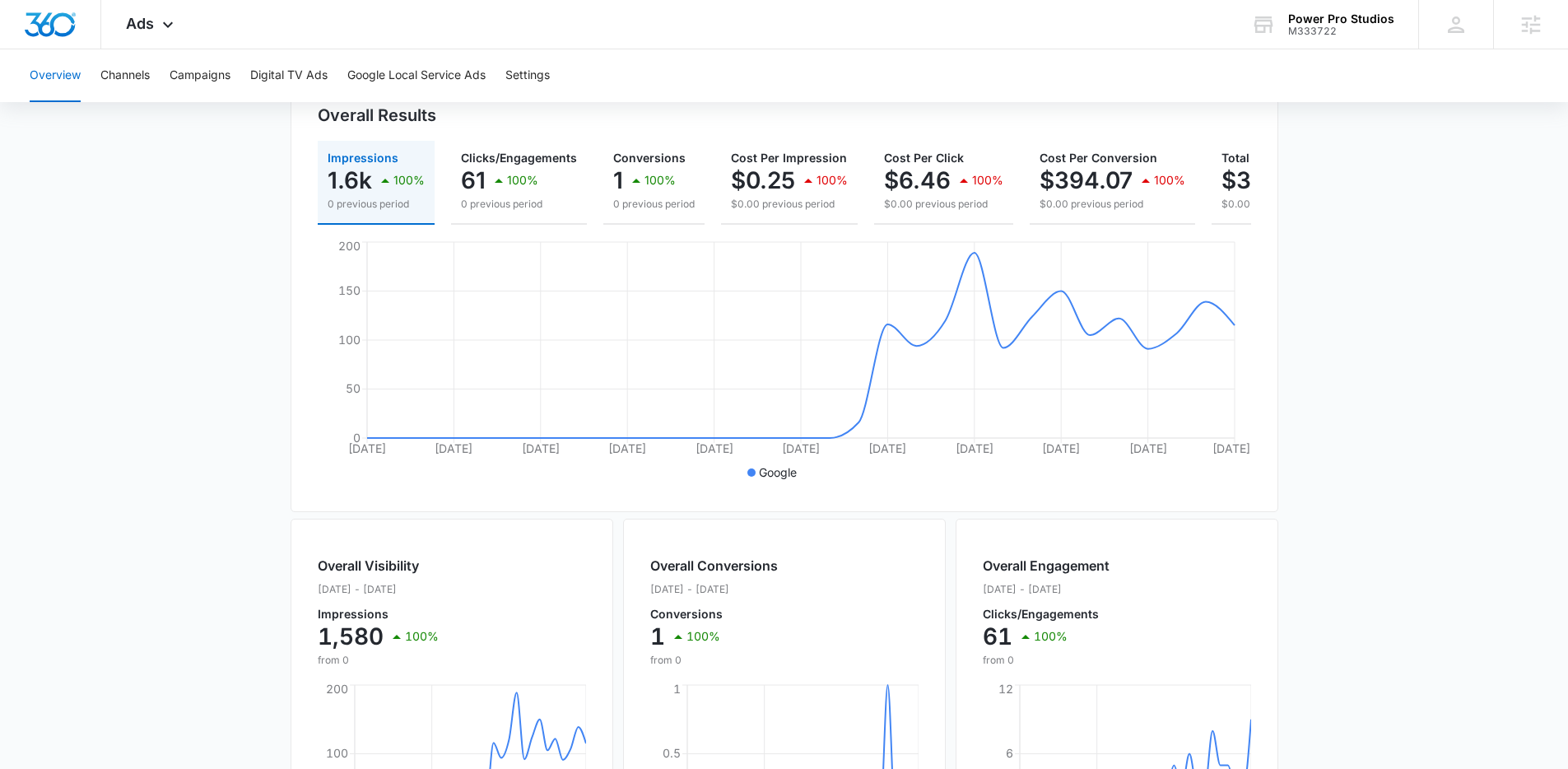
scroll to position [191, 0]
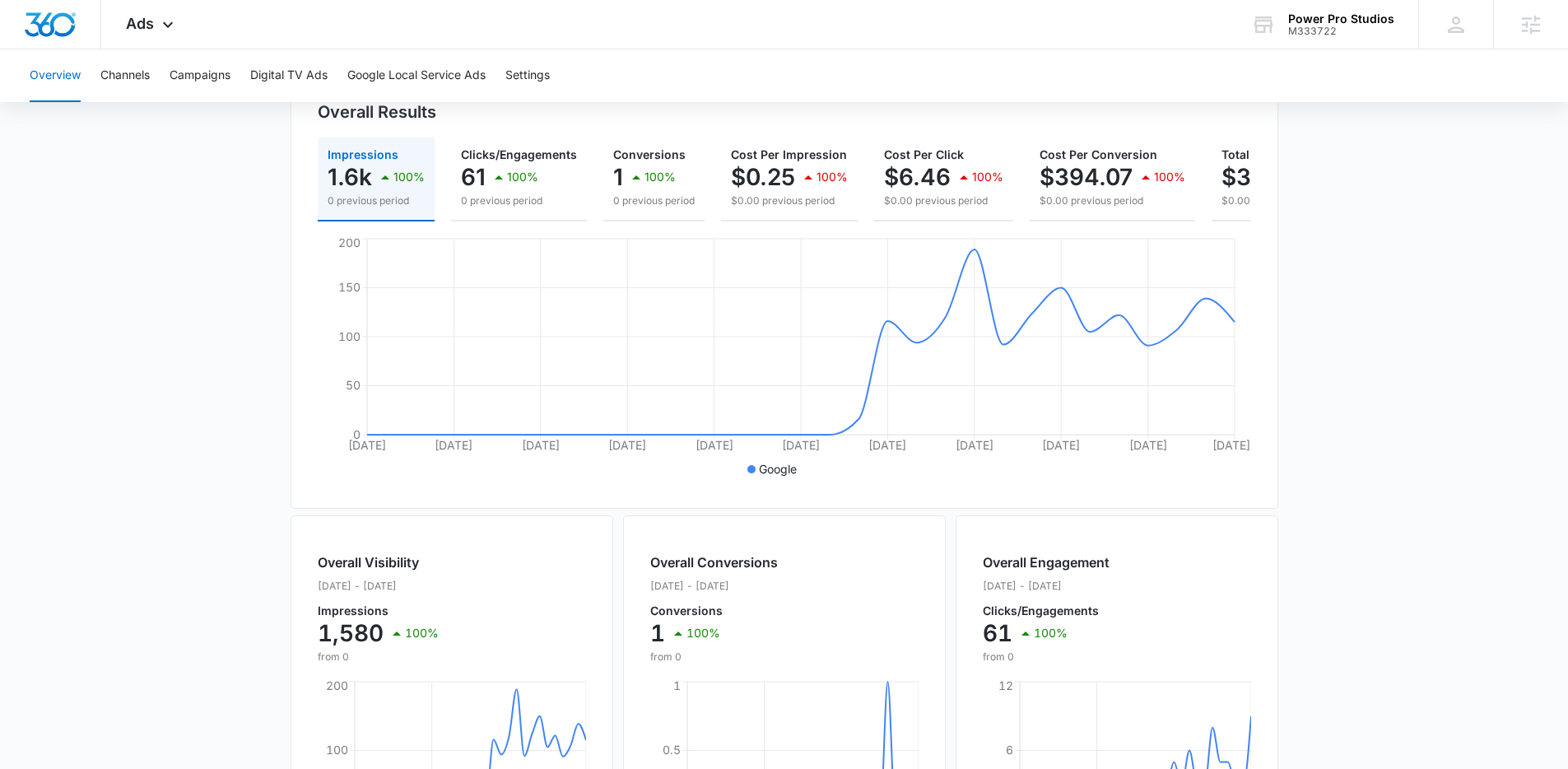
click at [292, 421] on div "Overall Results Impressions 1.6k 100% 0 previous period Clicks/Engagements 61 1…" at bounding box center [784, 285] width 988 height 446
drag, startPoint x: 311, startPoint y: 252, endPoint x: 1237, endPoint y: 474, distance: 952.2
click at [1237, 474] on div "Overall Results Impressions 1.6k 100% 0 previous period Clicks/Engagements 61 1…" at bounding box center [784, 285] width 988 height 446
click at [1237, 473] on icon "[DATE] [DATE] [DATE] [DATE] [DATE] [DATE] [DATE] [DATE] [DATE] 7 Aug [DATE] 0 5…" at bounding box center [784, 358] width 934 height 247
drag, startPoint x: 1237, startPoint y: 473, endPoint x: 328, endPoint y: 246, distance: 936.9
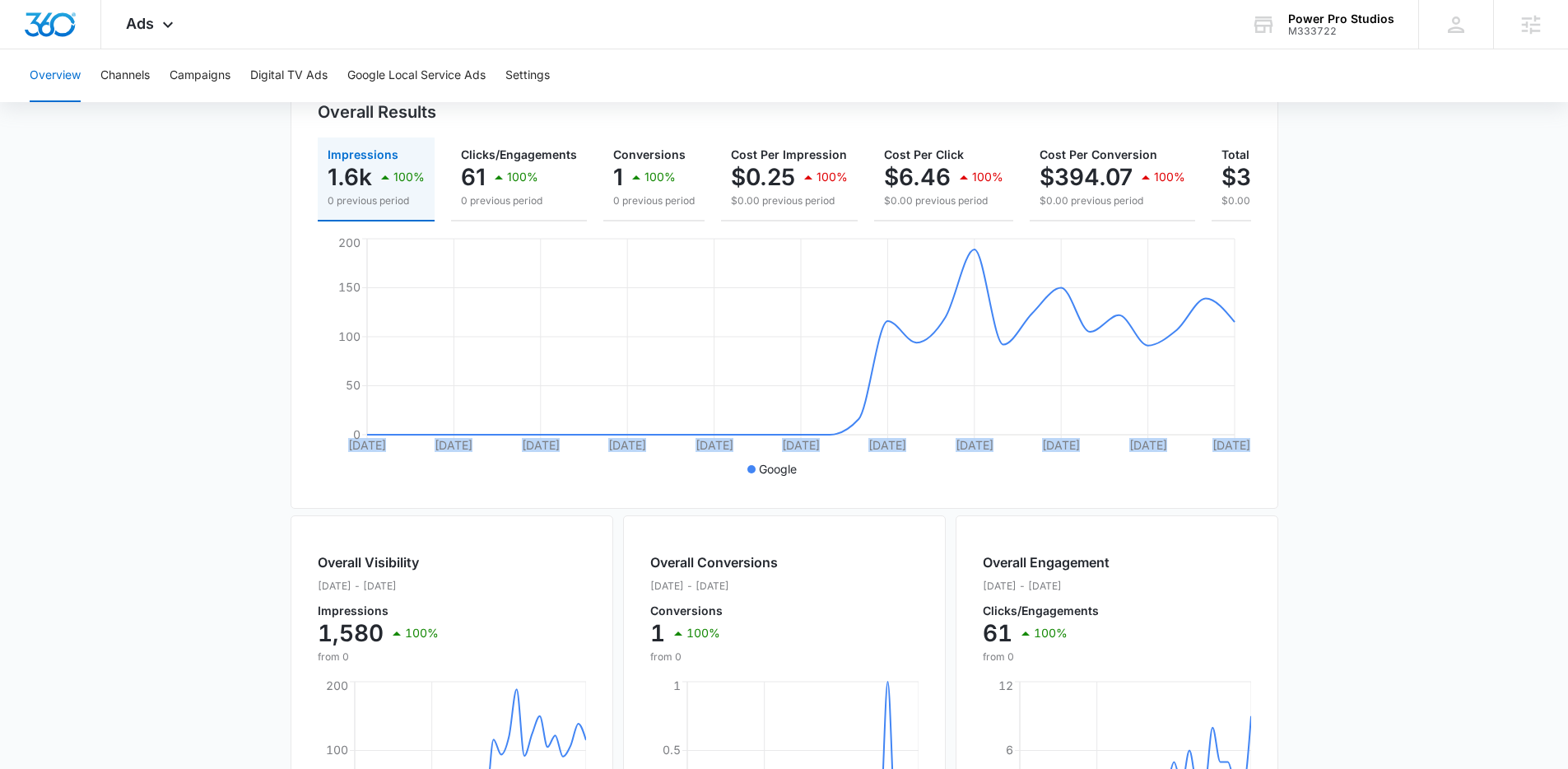
click at [328, 246] on icon "[DATE] [DATE] [DATE] [DATE] [DATE] [DATE] [DATE] [DATE] [DATE] 7 Aug [DATE] 0 5…" at bounding box center [784, 358] width 934 height 247
drag, startPoint x: 329, startPoint y: 251, endPoint x: 348, endPoint y: 466, distance: 215.8
click at [348, 466] on icon "[DATE] [DATE] [DATE] [DATE] [DATE] [DATE] [DATE] [DATE] [DATE] 7 Aug [DATE] 0 5…" at bounding box center [784, 358] width 934 height 247
click at [350, 465] on icon "[DATE] [DATE] [DATE] [DATE] [DATE] [DATE] [DATE] [DATE] [DATE] 7 Aug [DATE] 0 5…" at bounding box center [784, 358] width 934 height 247
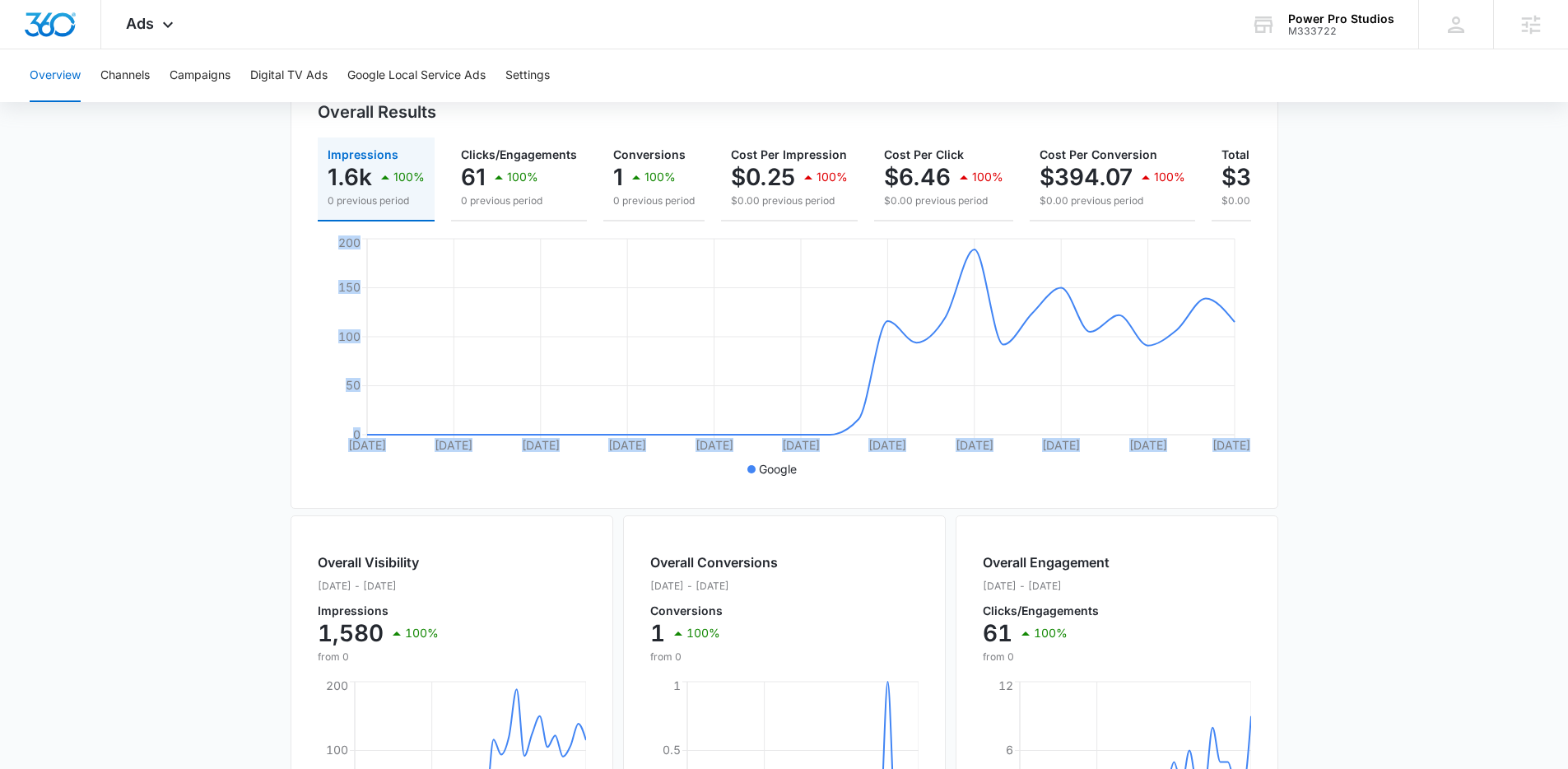
drag, startPoint x: 348, startPoint y: 465, endPoint x: 360, endPoint y: 257, distance: 208.3
click at [356, 258] on icon "[DATE] [DATE] [DATE] [DATE] [DATE] [DATE] [DATE] [DATE] [DATE] 7 Aug [DATE] 0 5…" at bounding box center [784, 358] width 934 height 247
click at [404, 241] on div "Impressions 1.6k 100% 0 previous period Clicks/Engagements 61 100% 0 previous p…" at bounding box center [784, 309] width 934 height 344
drag, startPoint x: 404, startPoint y: 241, endPoint x: 1088, endPoint y: 481, distance: 724.9
click at [1088, 481] on div "Impressions 1.6k 100% 0 previous period Clicks/Engagements 61 100% 0 previous p…" at bounding box center [784, 309] width 934 height 344
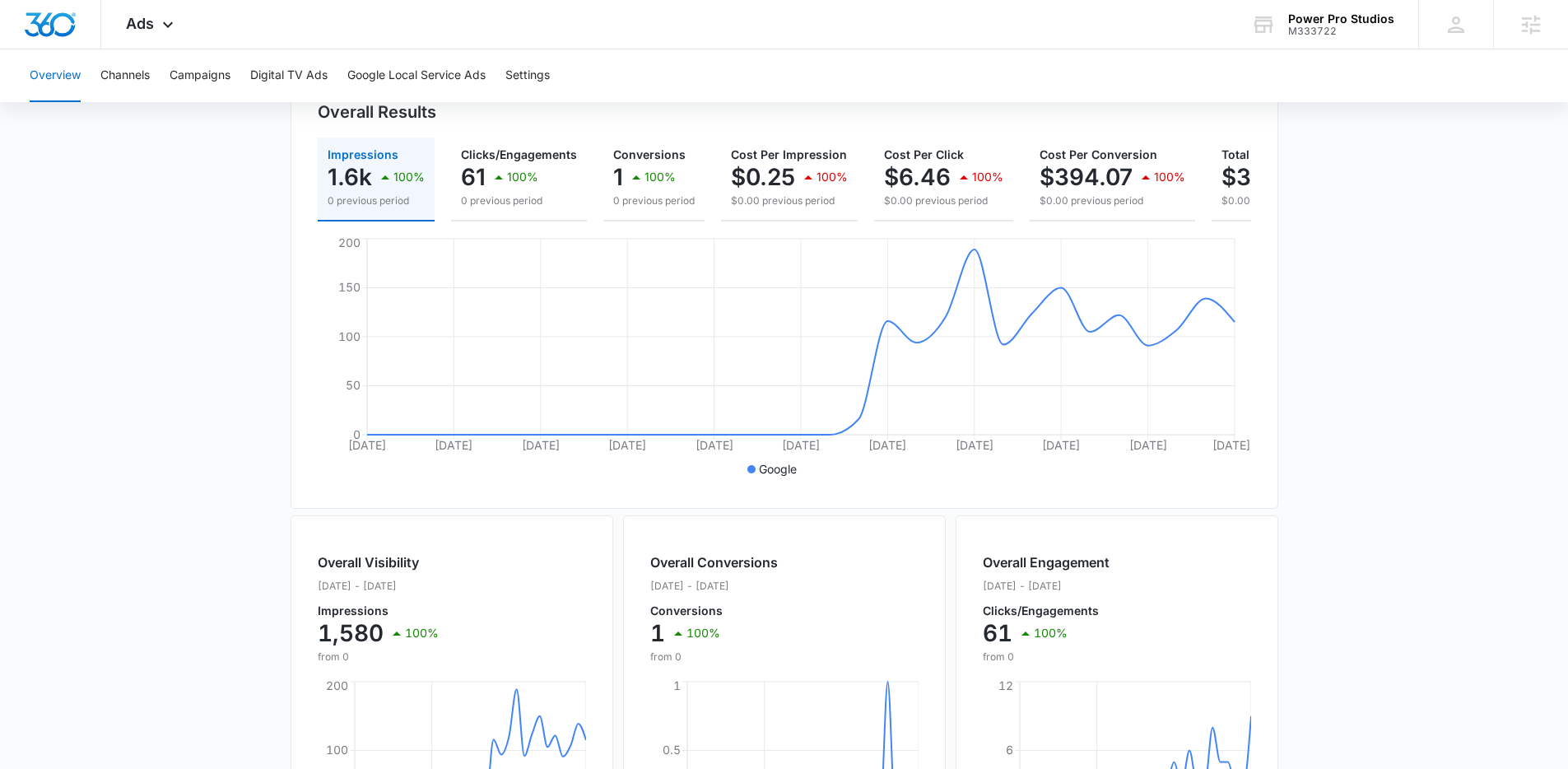
click at [1088, 478] on ul "Google" at bounding box center [776, 469] width 917 height 18
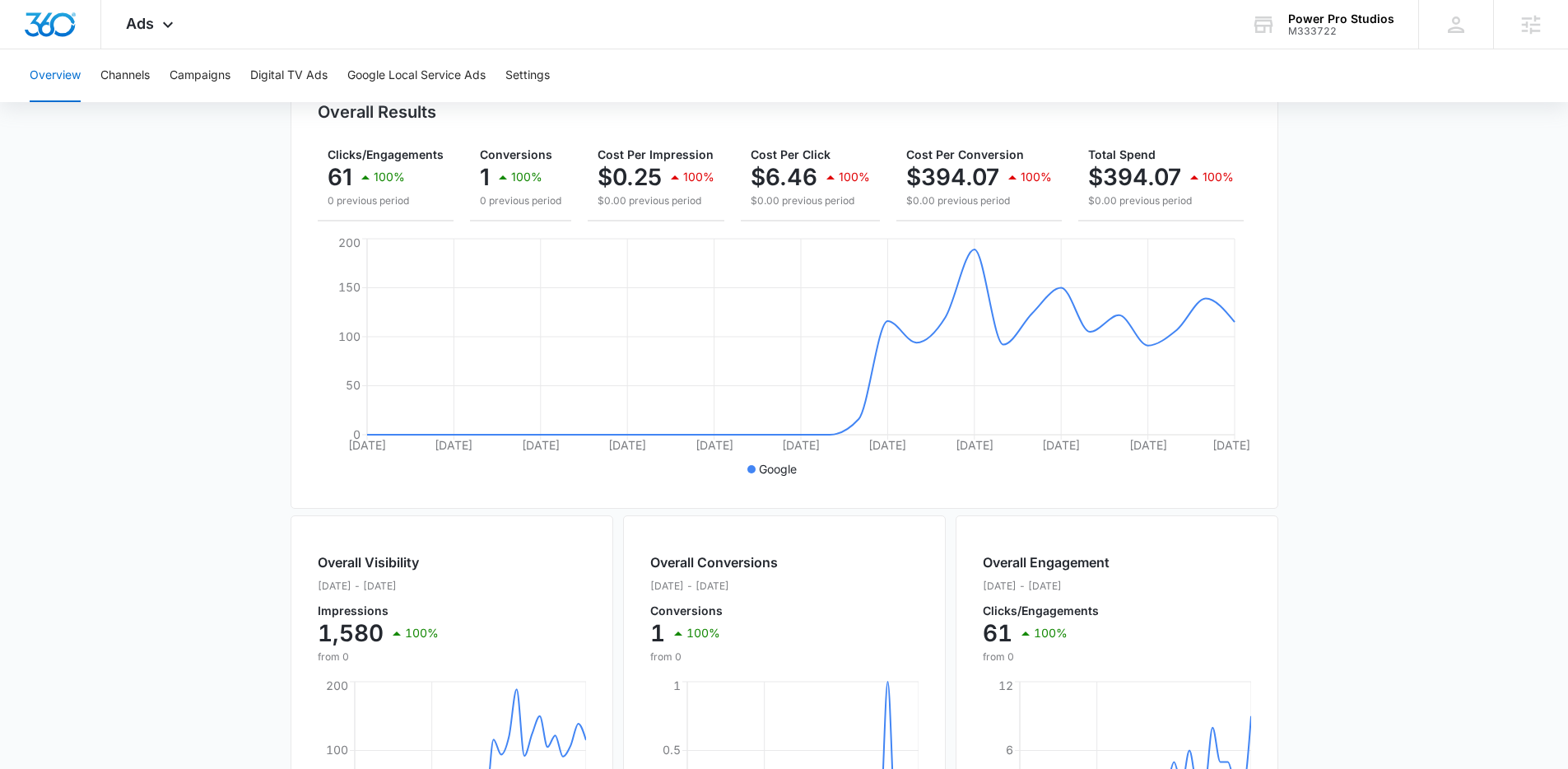
scroll to position [0, 0]
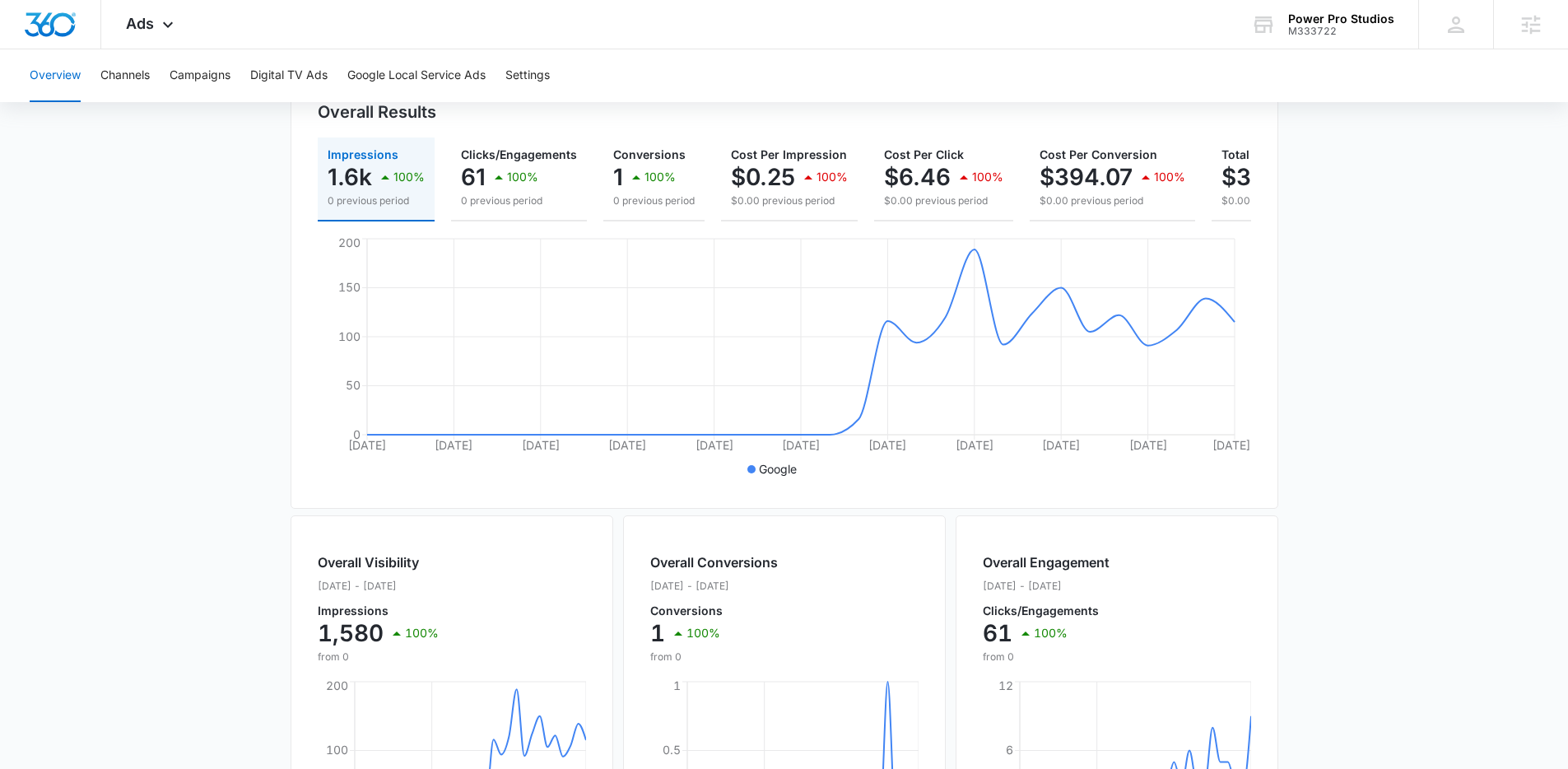
click at [278, 221] on main "Overview Filters [DATE] [DATE] Overall Results Impressions 1.6k 100% 0 previous…" at bounding box center [784, 555] width 1568 height 1182
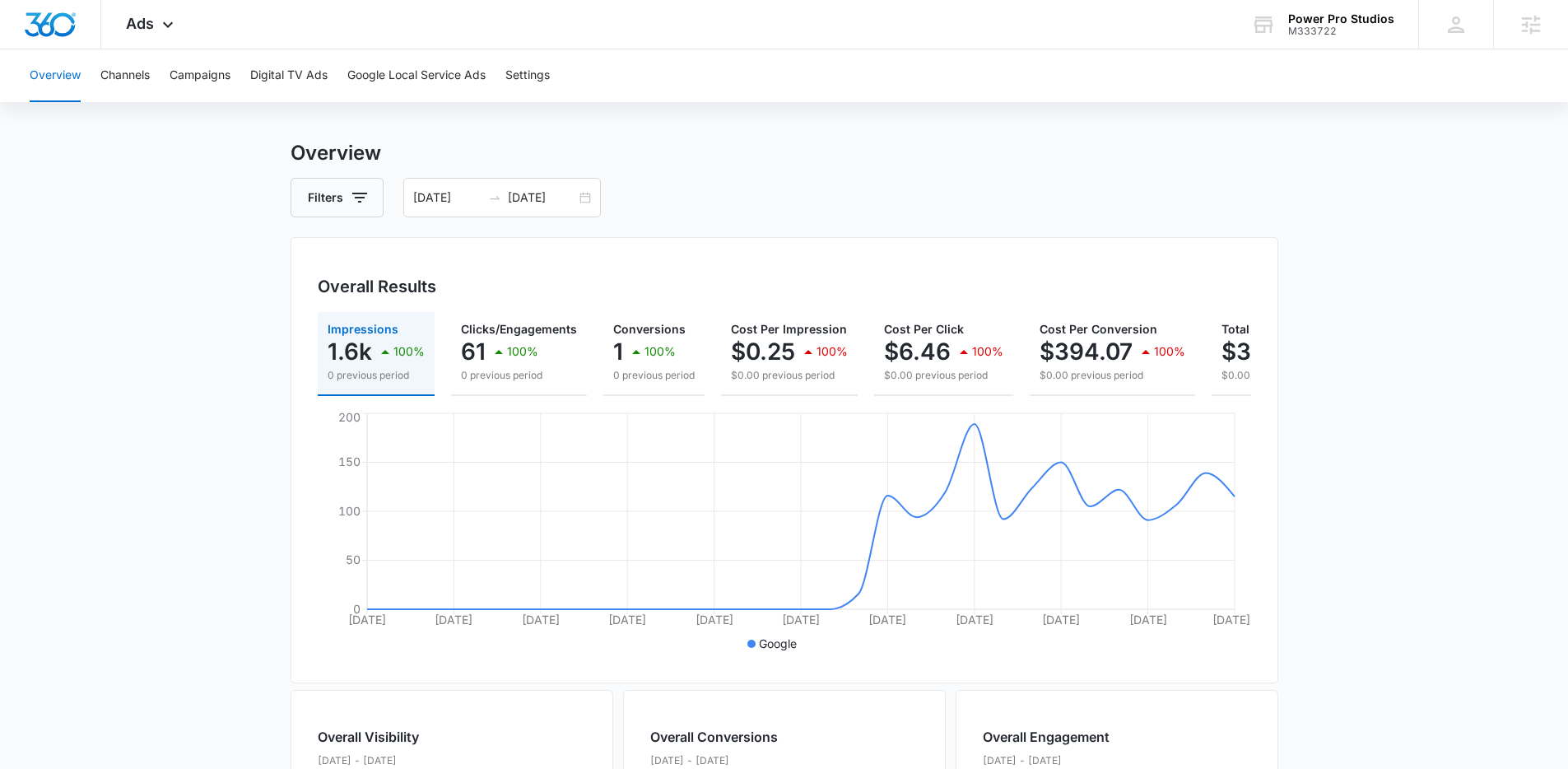
scroll to position [39, 0]
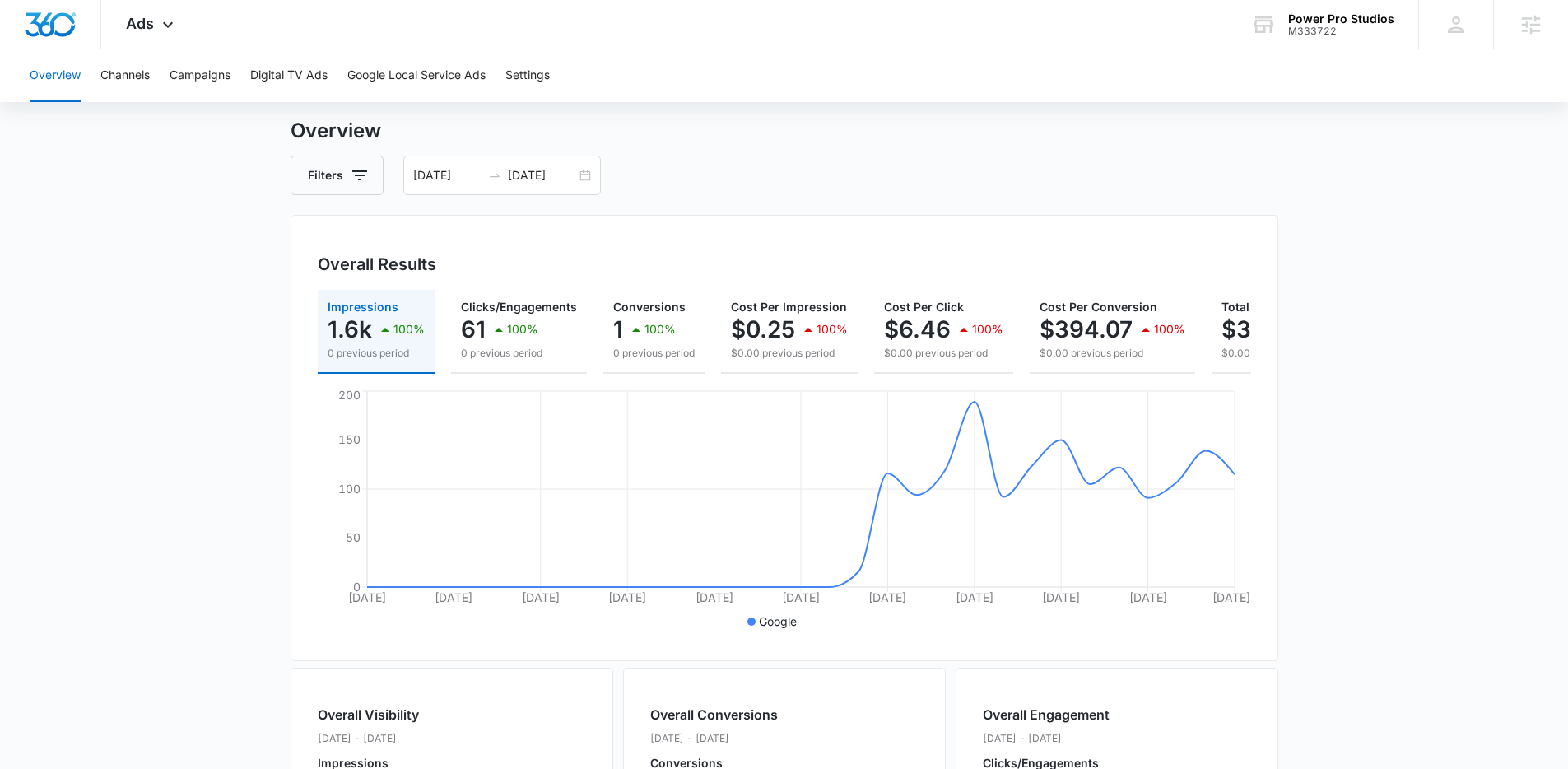
click at [267, 223] on main "Overview Filters [DATE] [DATE] Overall Results Impressions 1.6k 100% 0 previous…" at bounding box center [784, 707] width 1568 height 1182
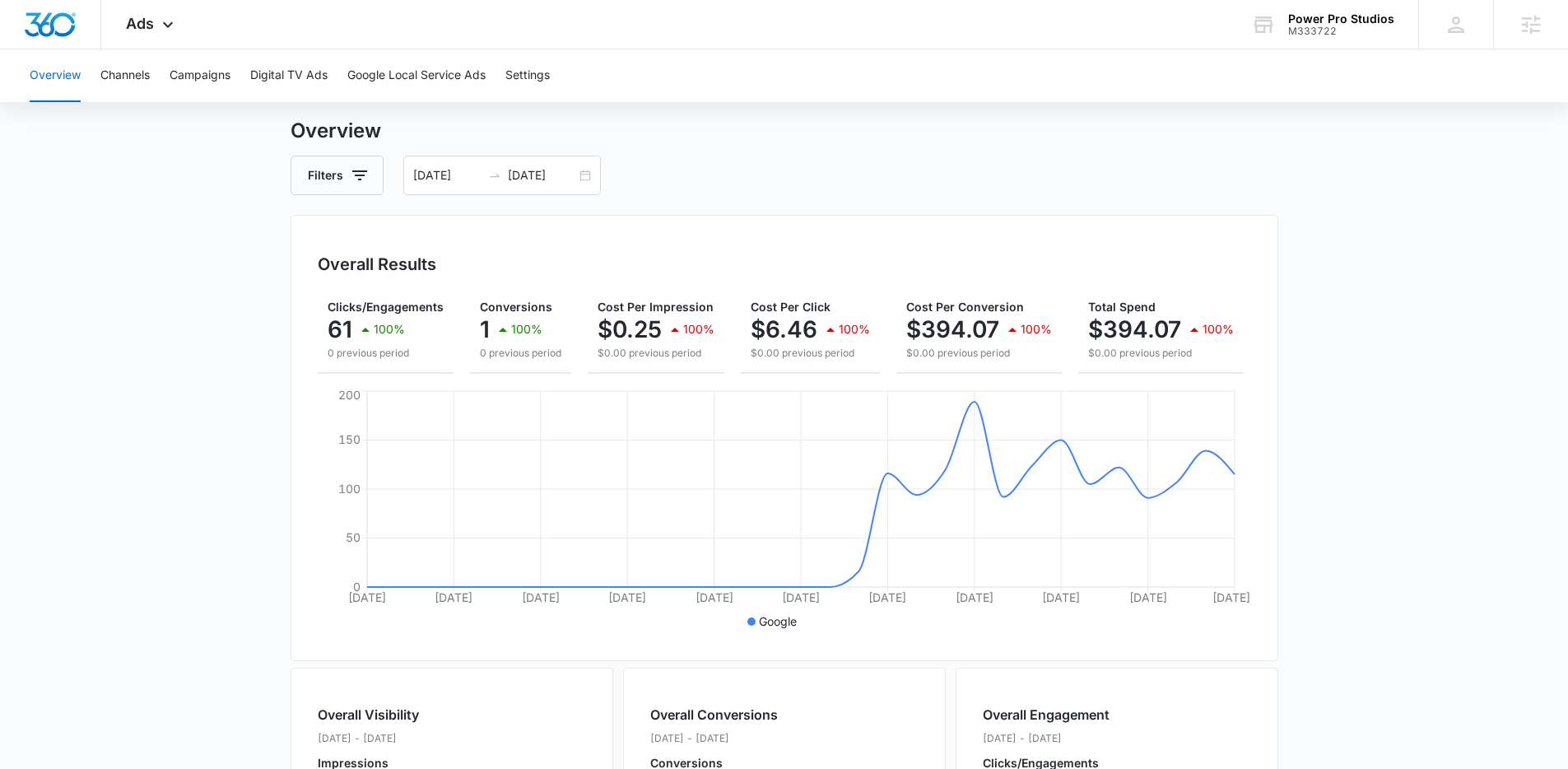
scroll to position [0, 0]
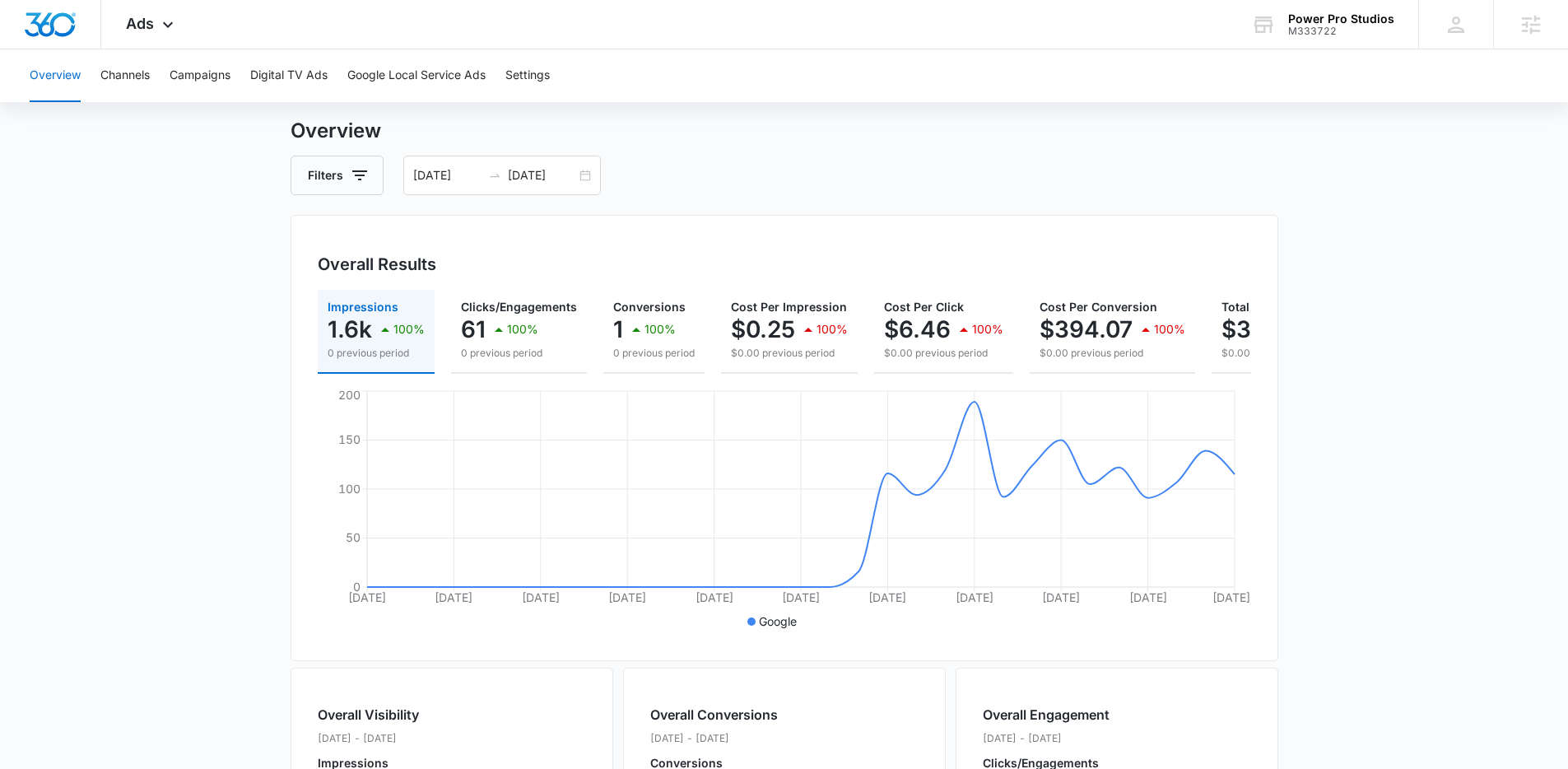
click at [253, 404] on main "Overview Filters [DATE] [DATE] Overall Results Impressions 1.6k 100% 0 previous…" at bounding box center [784, 707] width 1568 height 1182
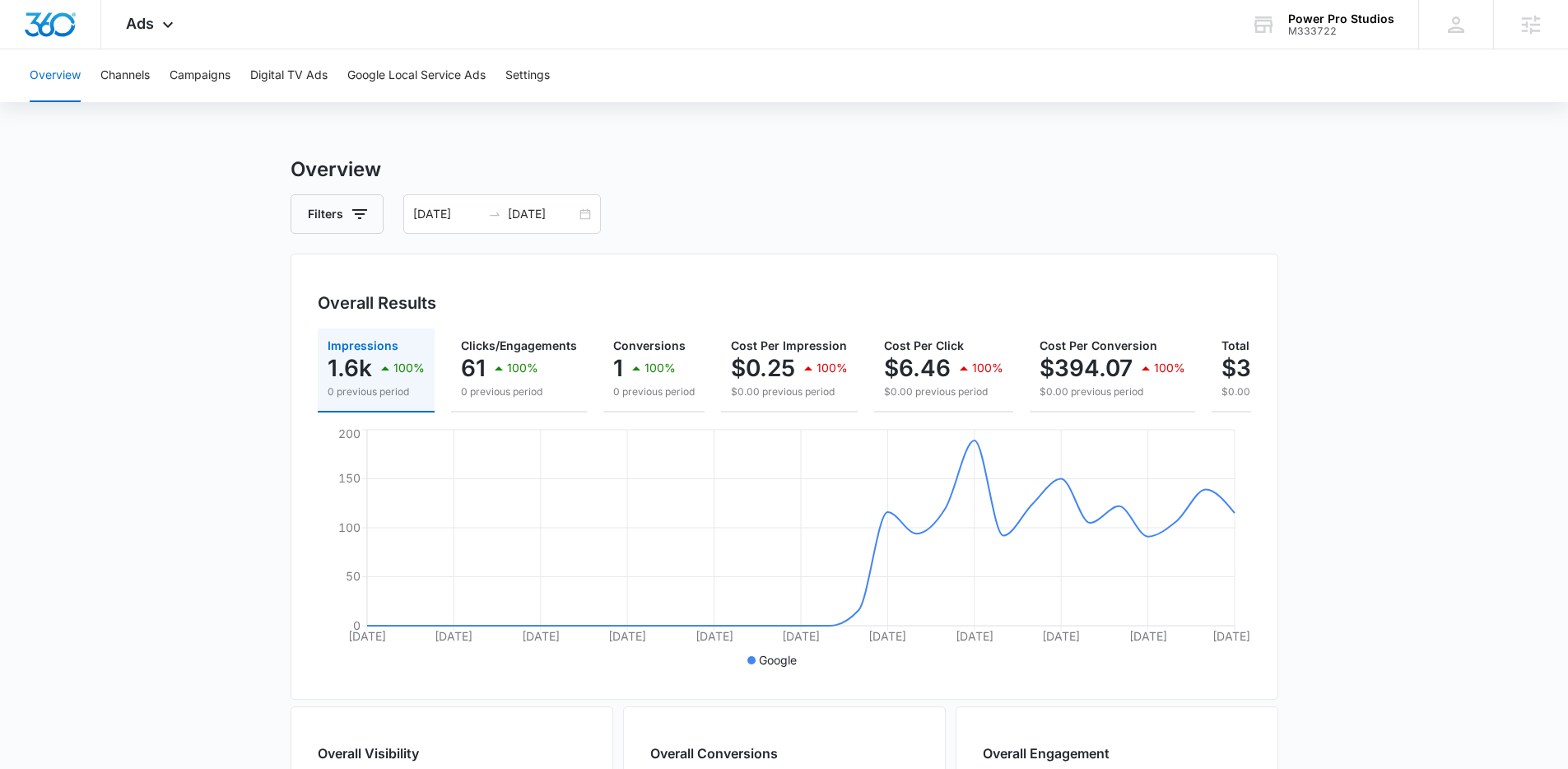
click at [279, 401] on main "Overview Filters [DATE] [DATE] Overall Results Impressions 1.6k 100% 0 previous…" at bounding box center [784, 745] width 1568 height 1182
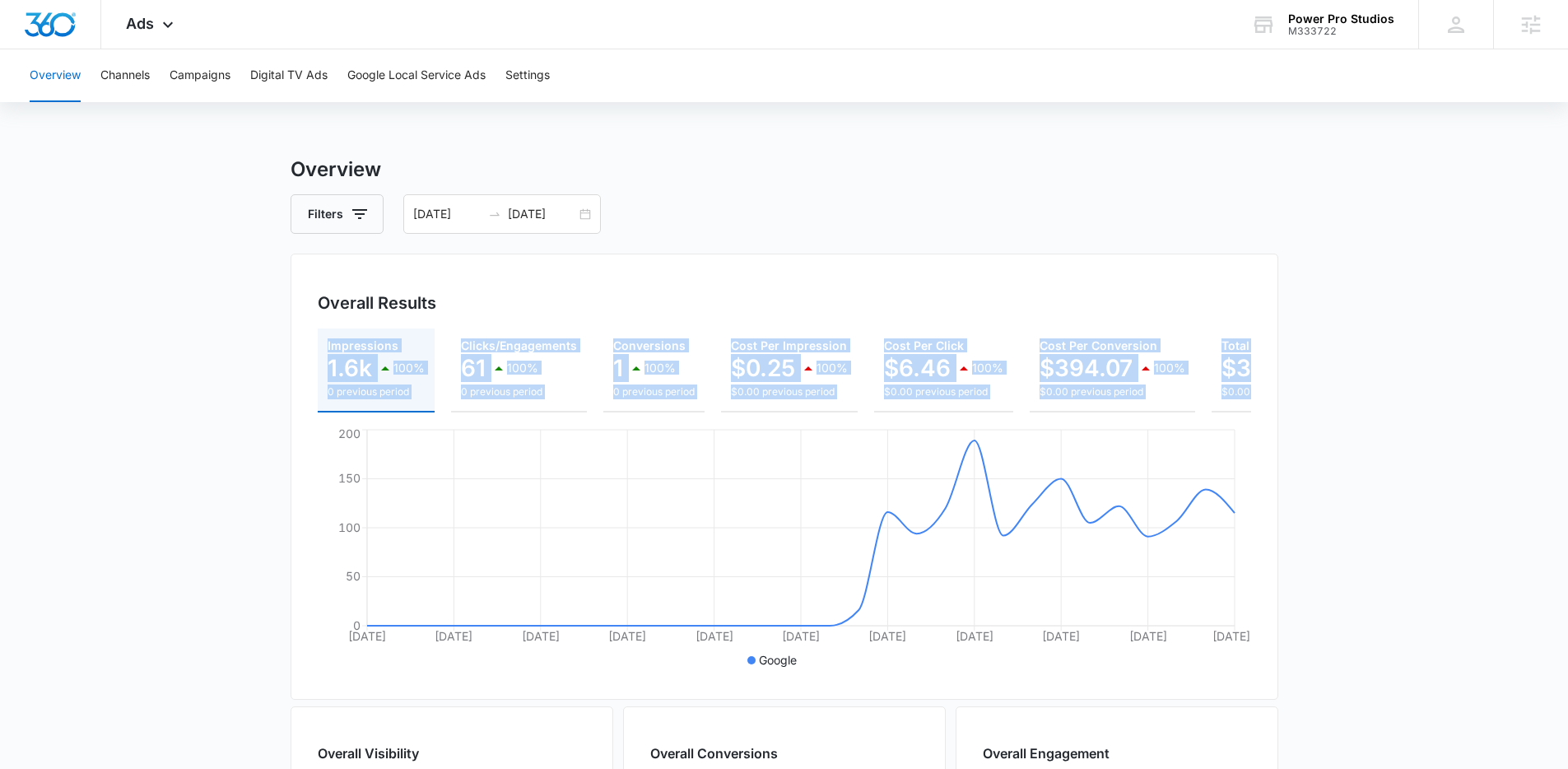
scroll to position [0, 133]
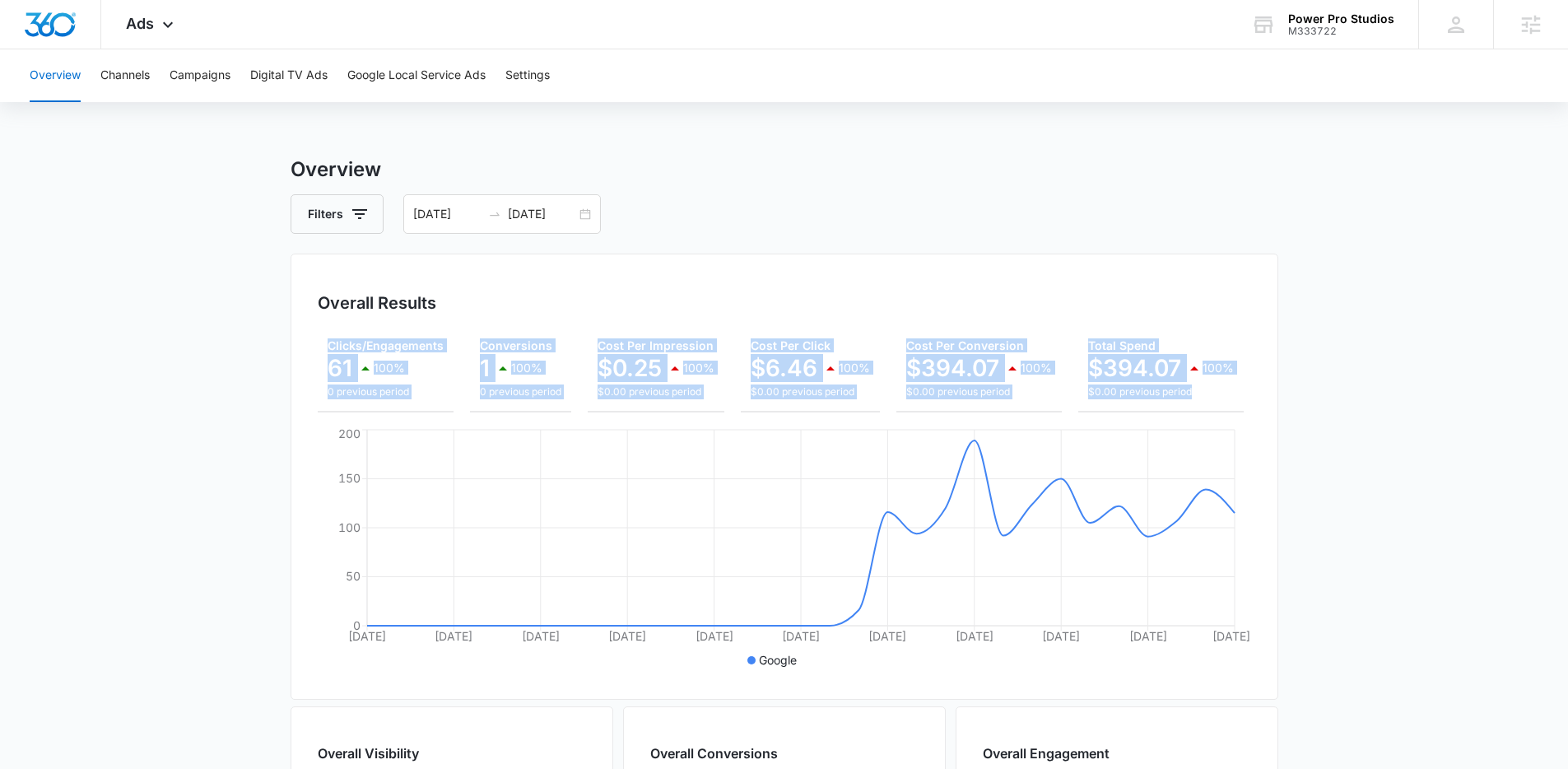
drag, startPoint x: 429, startPoint y: 354, endPoint x: 1343, endPoint y: 408, distance: 915.6
click at [1343, 408] on main "Overview Filters [DATE] [DATE] Overall Results Impressions 1.6k 100% 0 previous…" at bounding box center [784, 745] width 1568 height 1182
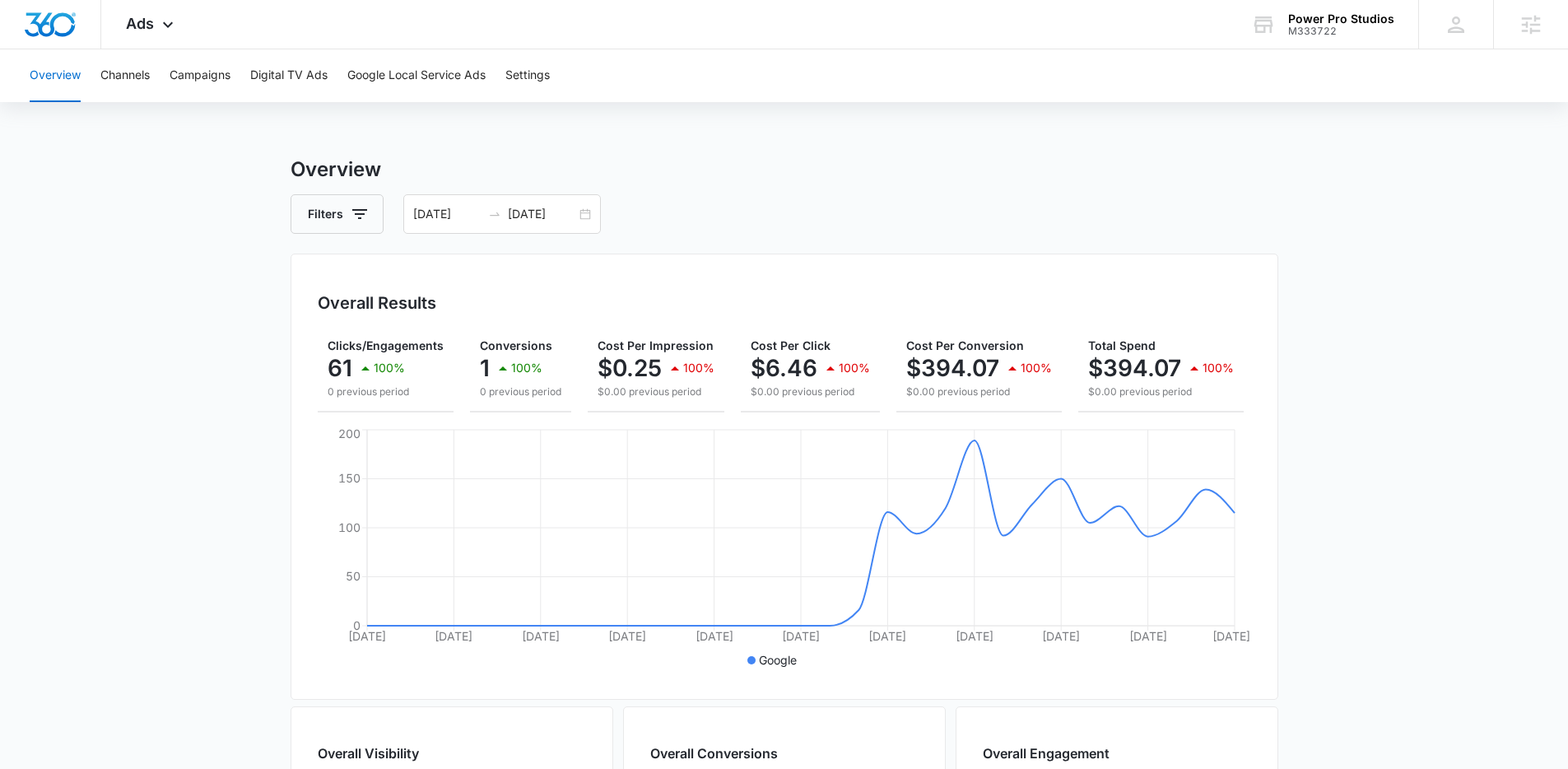
click at [1343, 408] on main "Overview Filters [DATE] [DATE] Overall Results Impressions 1.6k 100% 0 previous…" at bounding box center [784, 745] width 1568 height 1182
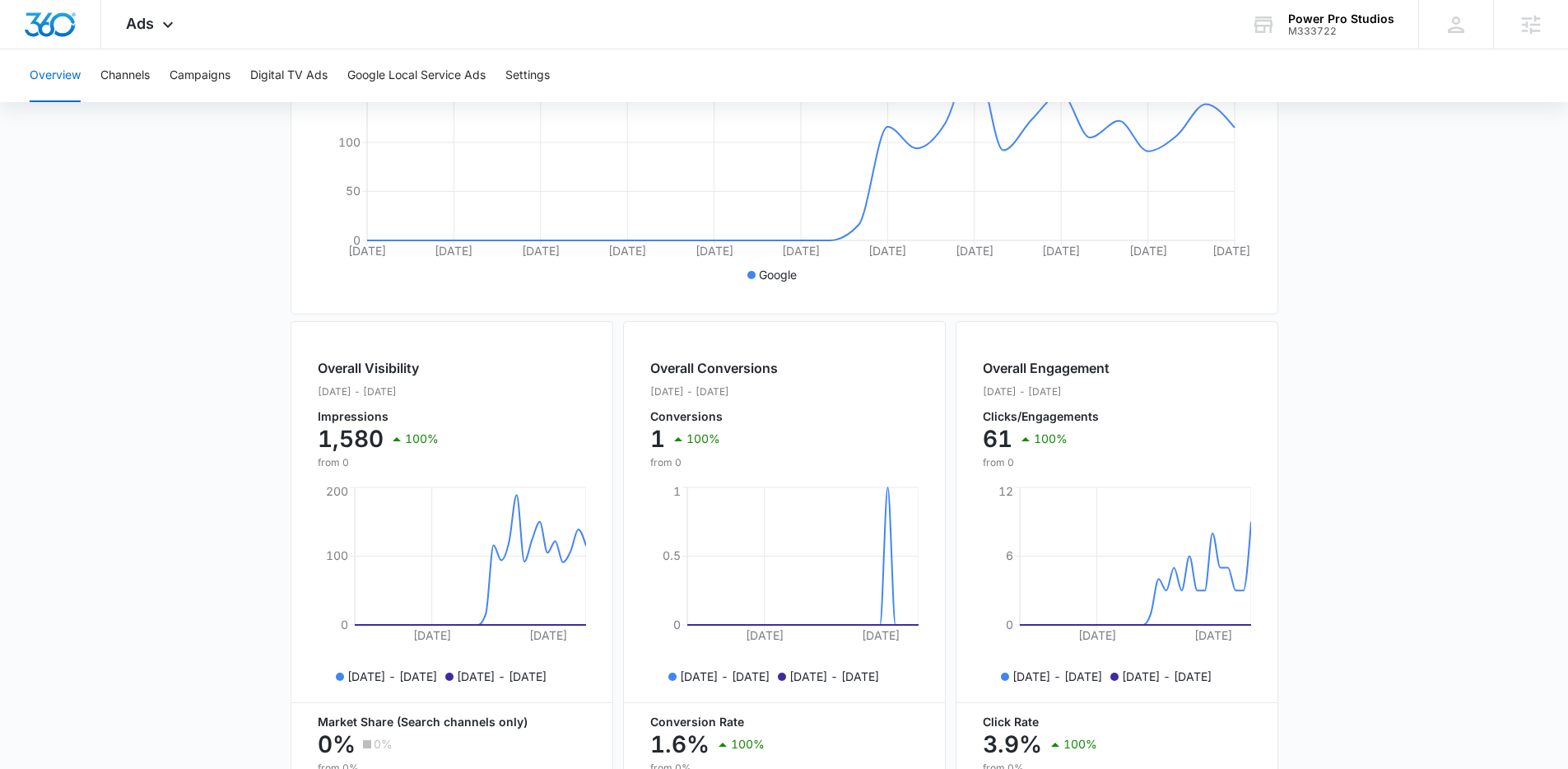
scroll to position [389, 0]
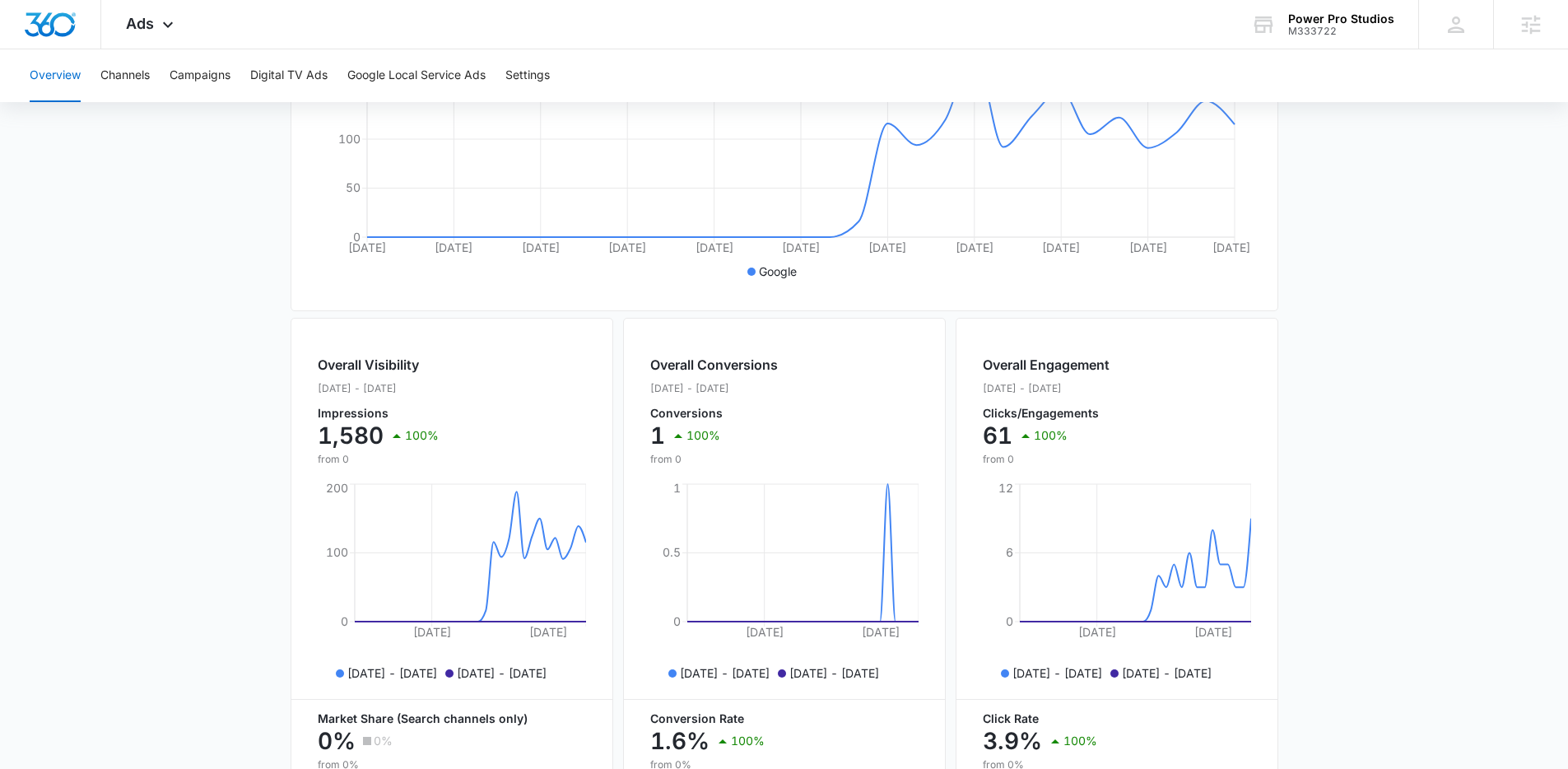
click at [1295, 455] on main "Overview Filters [DATE] [DATE] Overall Results Impressions 1.6k 100% 0 previous…" at bounding box center [784, 358] width 1568 height 1182
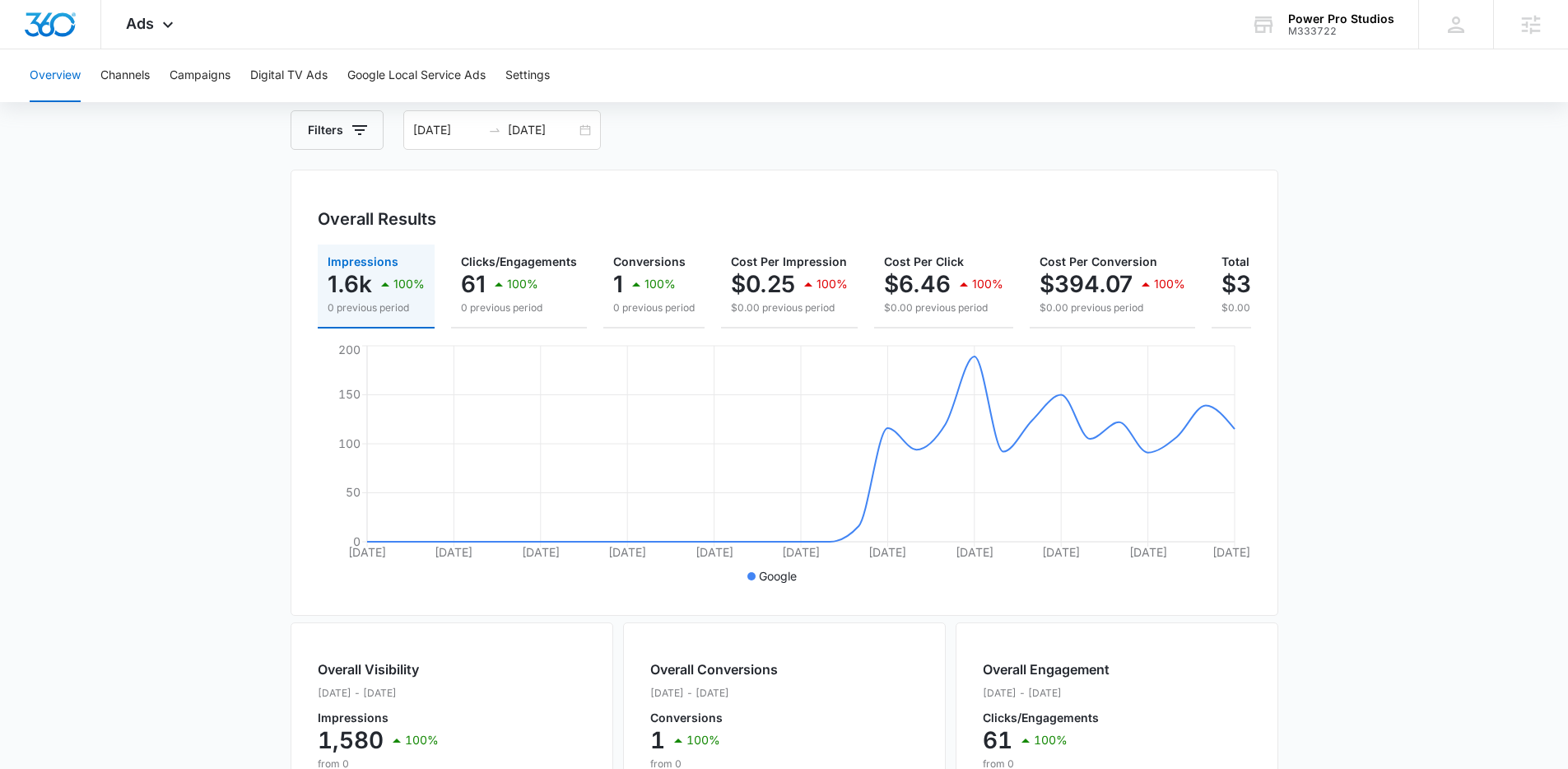
scroll to position [0, 0]
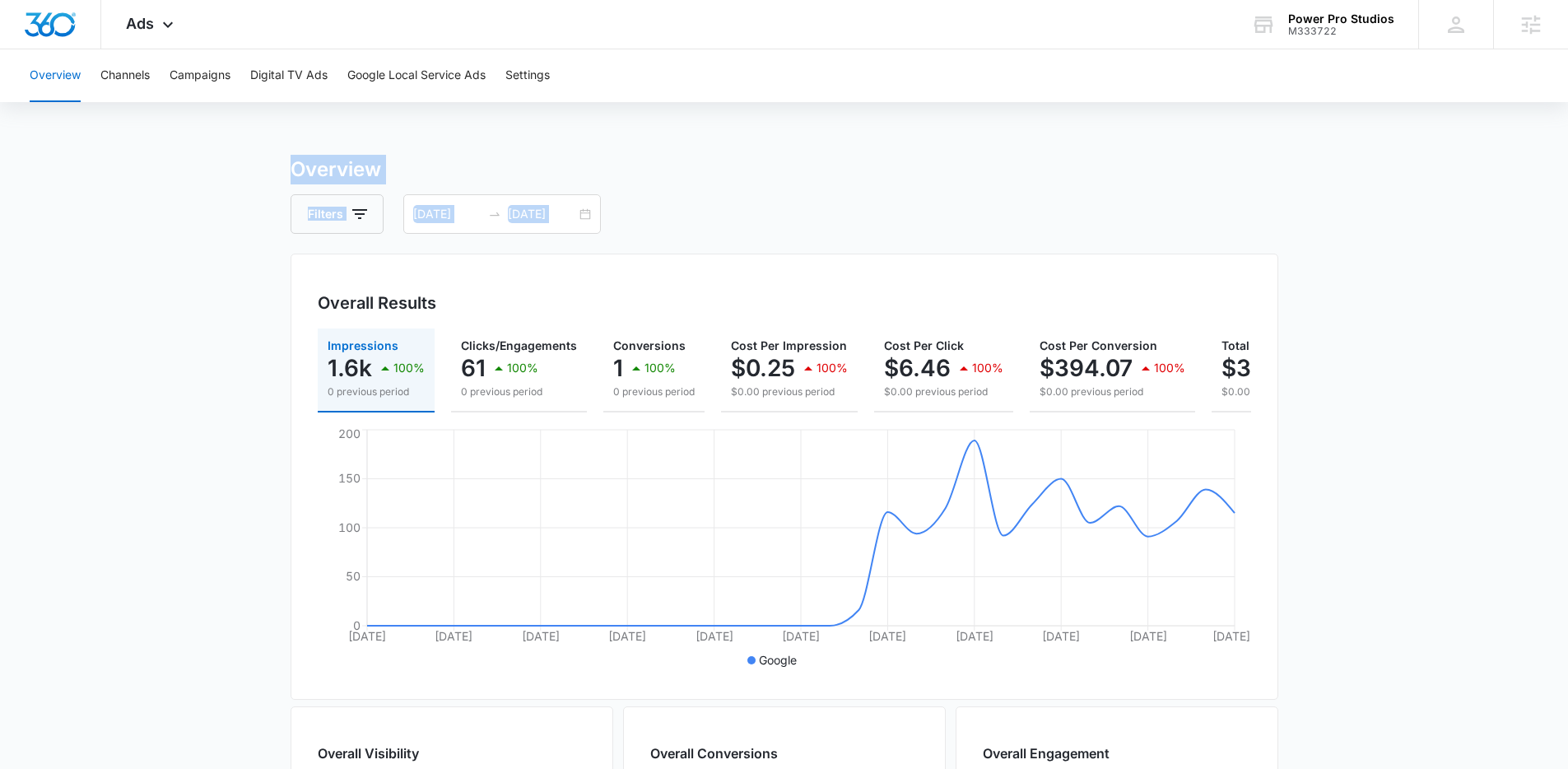
drag, startPoint x: 257, startPoint y: 162, endPoint x: 668, endPoint y: 251, distance: 420.5
click at [668, 251] on main "Overview Filters [DATE] [DATE] Overall Results Impressions 1.6k 100% 0 previous…" at bounding box center [784, 745] width 1568 height 1182
click at [668, 251] on div "Overview Filters [DATE] [DATE] Overall Results Impressions 1.6k 100% 0 previous…" at bounding box center [784, 745] width 988 height 1182
drag, startPoint x: 666, startPoint y: 241, endPoint x: 223, endPoint y: 151, distance: 452.0
click at [223, 151] on div "Overview Channels Campaigns Digital TV Ads Google Local Service Ads Settings Ov…" at bounding box center [784, 693] width 1568 height 1287
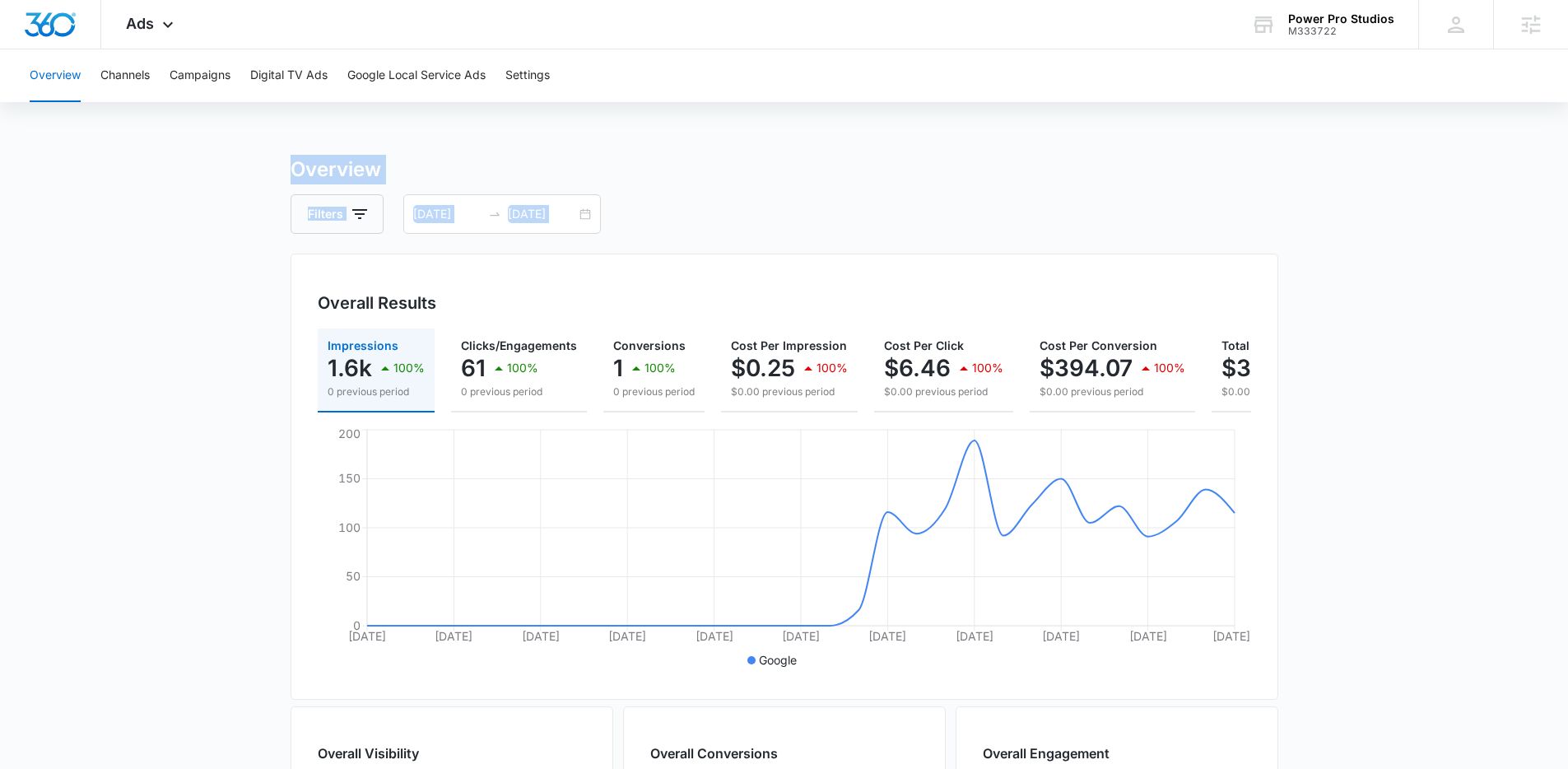
click at [223, 151] on div "Overview Channels Campaigns Digital TV Ads Google Local Service Ads Settings Ov…" at bounding box center [784, 693] width 1568 height 1287
drag, startPoint x: 223, startPoint y: 151, endPoint x: 679, endPoint y: 229, distance: 462.6
click at [679, 229] on div "Overview Channels Campaigns Digital TV Ads Google Local Service Ads Settings Ov…" at bounding box center [784, 693] width 1568 height 1287
click at [679, 229] on div "Filters [DATE] [DATE]" at bounding box center [784, 213] width 988 height 40
drag, startPoint x: 667, startPoint y: 227, endPoint x: 227, endPoint y: 155, distance: 445.9
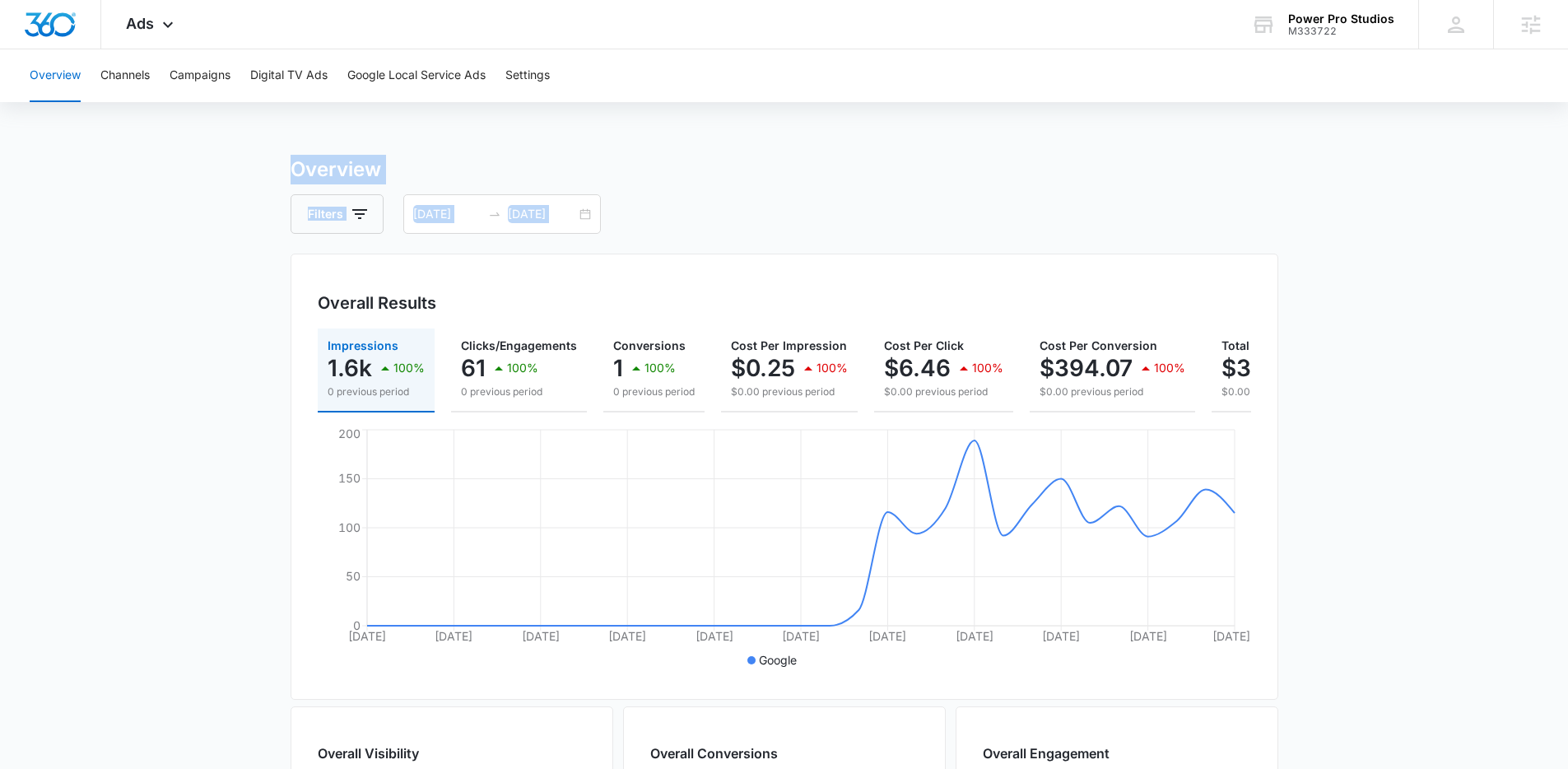
click at [227, 155] on main "Overview Filters [DATE] [DATE] Overall Results Impressions 1.6k 100% 0 previous…" at bounding box center [784, 745] width 1568 height 1182
click at [228, 155] on main "Overview Filters [DATE] [DATE] Overall Results Impressions 1.6k 100% 0 previous…" at bounding box center [784, 745] width 1568 height 1182
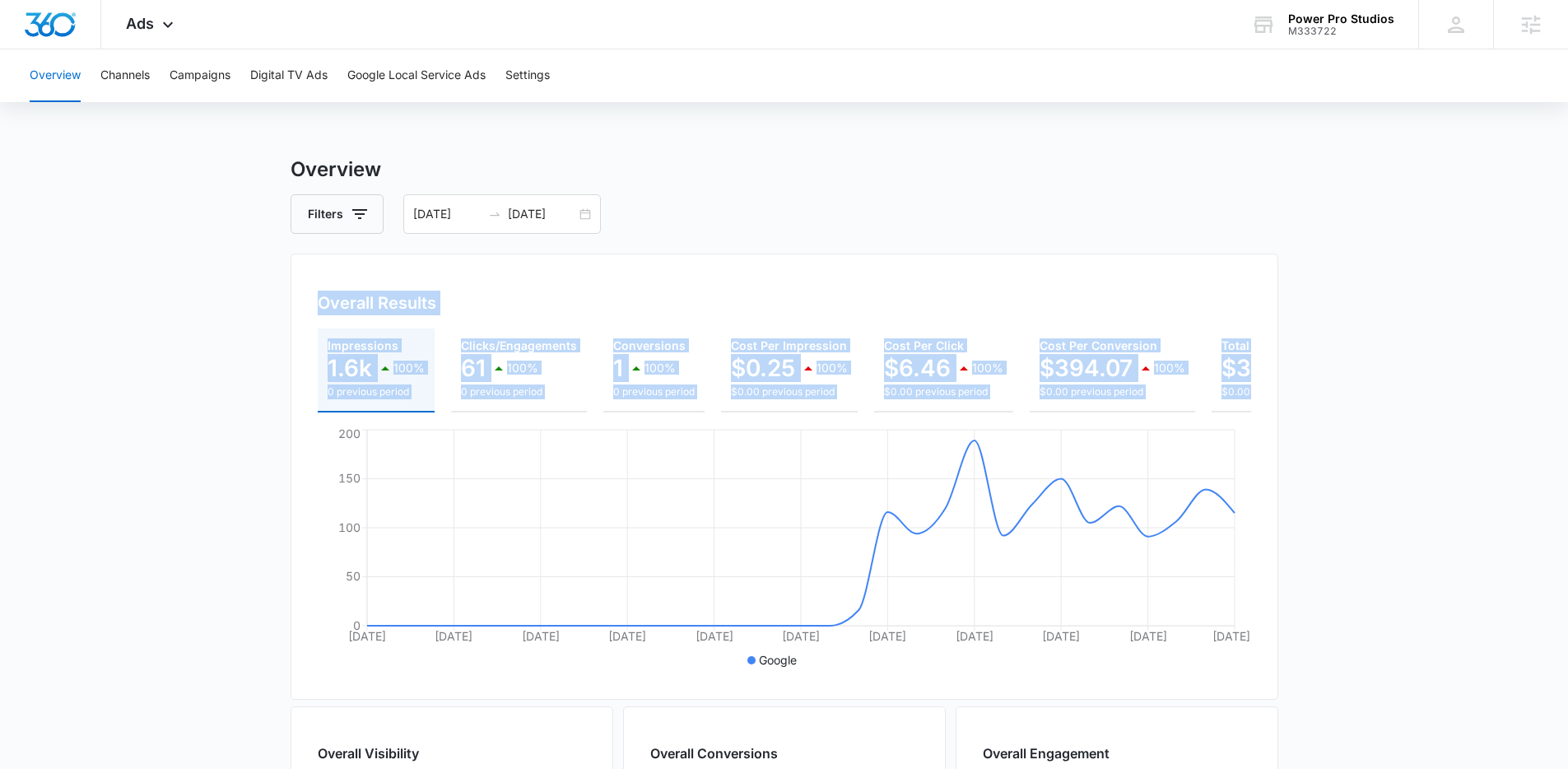
drag, startPoint x: 211, startPoint y: 270, endPoint x: 1264, endPoint y: 427, distance: 1064.6
click at [1264, 427] on main "Overview Filters [DATE] [DATE] Overall Results Impressions 1.6k 100% 0 previous…" at bounding box center [784, 745] width 1568 height 1182
click at [1264, 427] on div "Overall Results Impressions 1.6k 100% 0 previous period Clicks/Engagements 61 1…" at bounding box center [784, 476] width 988 height 446
drag, startPoint x: 1263, startPoint y: 427, endPoint x: 290, endPoint y: 298, distance: 981.5
click at [291, 298] on div "Overall Results Impressions 1.6k 100% 0 previous period Clicks/Engagements 61 1…" at bounding box center [784, 476] width 988 height 446
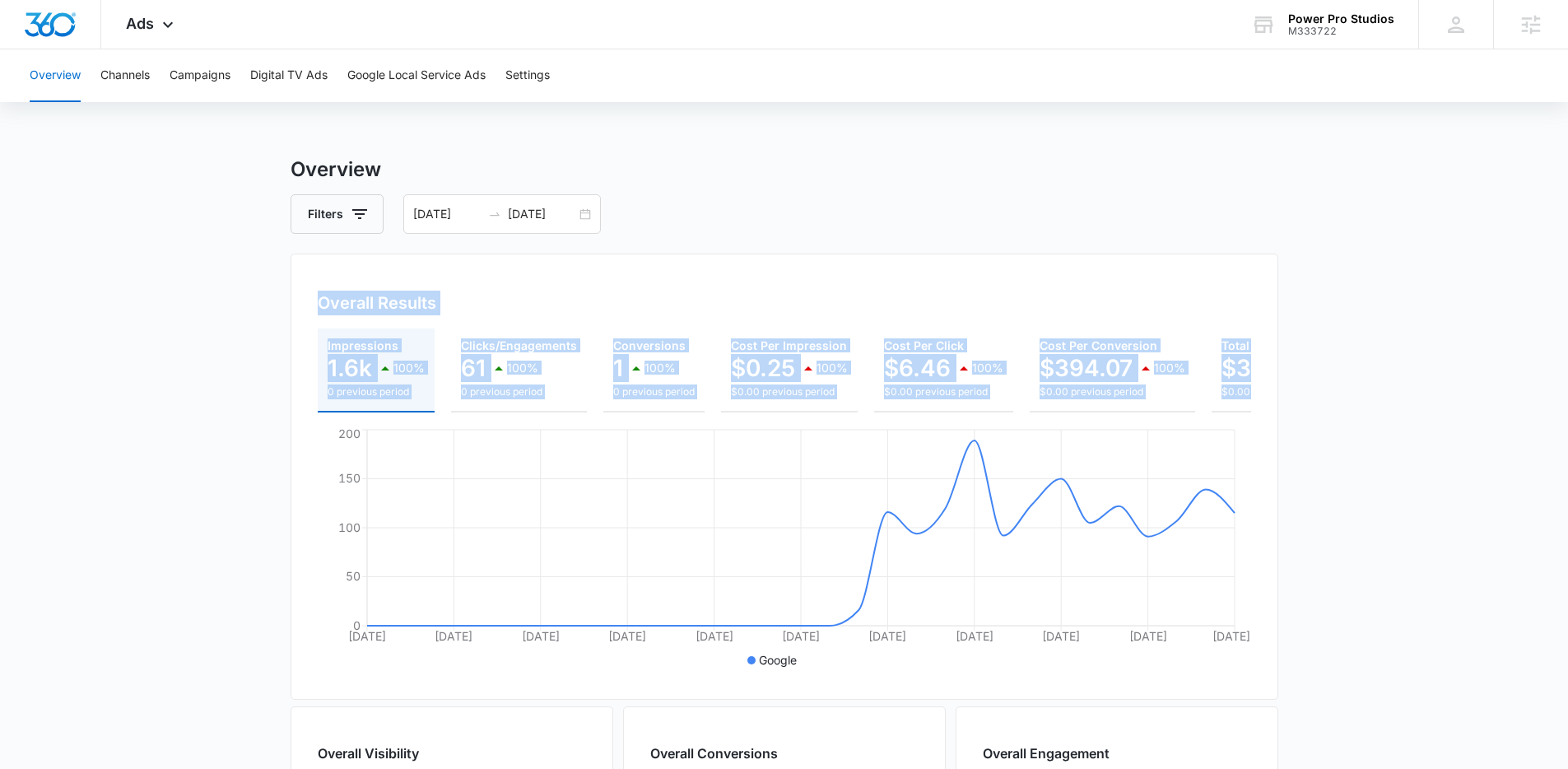
click at [291, 298] on div "Overall Results Impressions 1.6k 100% 0 previous period Clicks/Engagements 61 1…" at bounding box center [784, 476] width 988 height 446
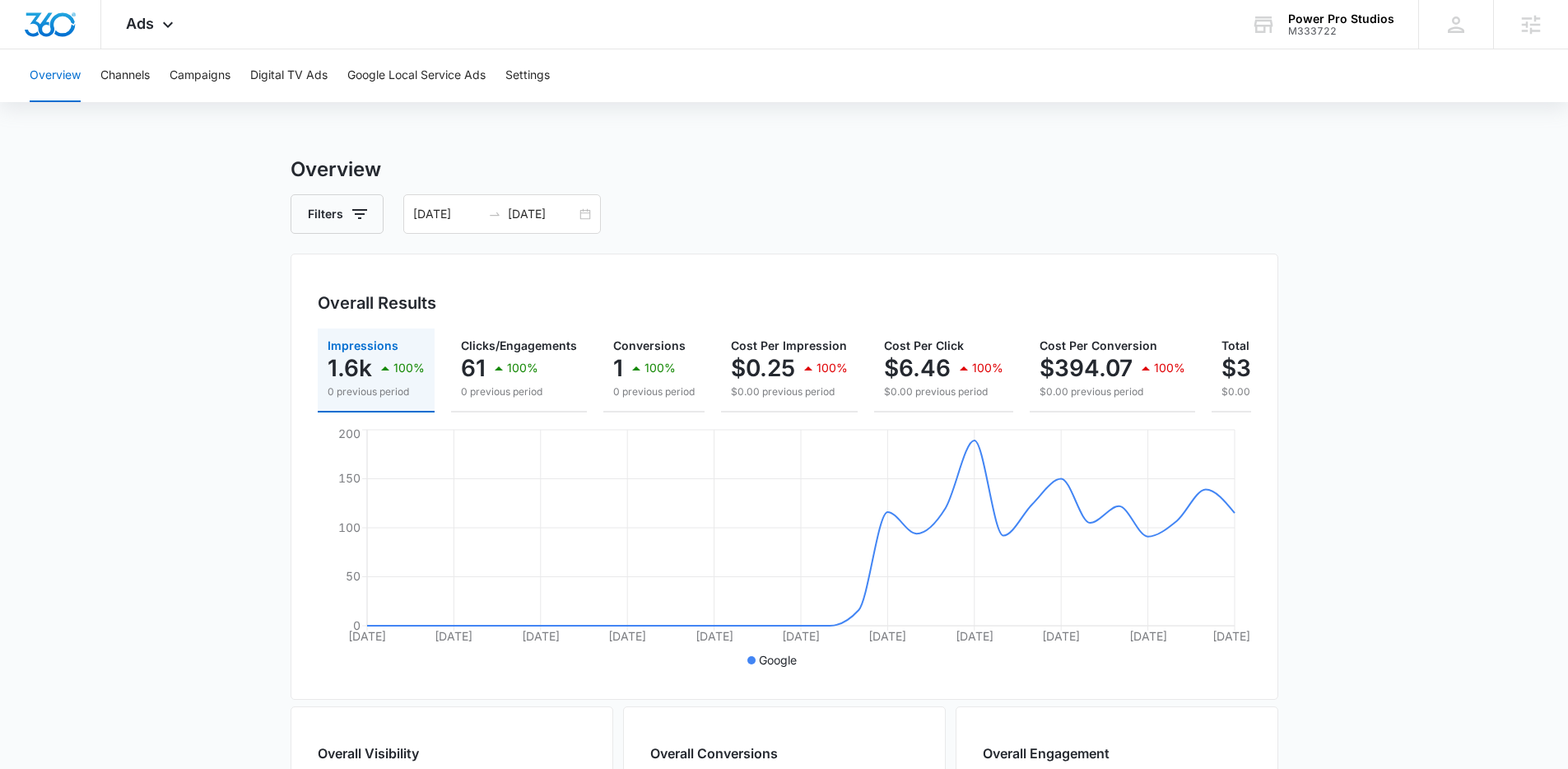
drag, startPoint x: 351, startPoint y: 417, endPoint x: 281, endPoint y: 422, distance: 70.2
click at [281, 422] on main "Overview Filters [DATE] [DATE] Overall Results Impressions 1.6k 100% 0 previous…" at bounding box center [784, 745] width 1568 height 1182
drag, startPoint x: 357, startPoint y: 417, endPoint x: 234, endPoint y: 429, distance: 123.6
click at [234, 429] on main "Overview Filters [DATE] [DATE] Overall Results Impressions 1.6k 100% 0 previous…" at bounding box center [784, 745] width 1568 height 1182
click at [229, 428] on main "Overview Filters [DATE] [DATE] Overall Results Impressions 1.6k 100% 0 previous…" at bounding box center [784, 745] width 1568 height 1182
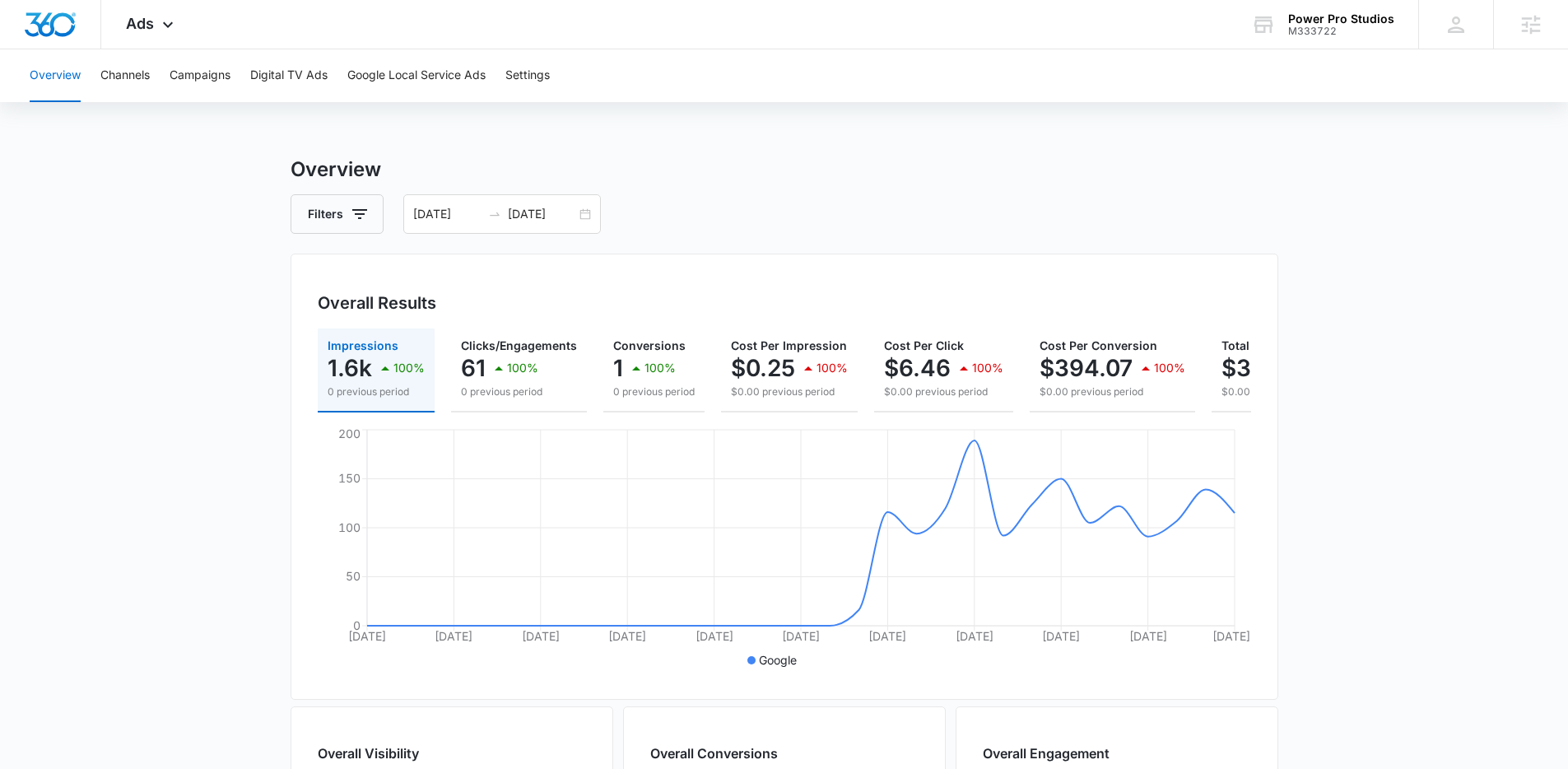
drag, startPoint x: 221, startPoint y: 407, endPoint x: 208, endPoint y: 405, distance: 13.2
click at [220, 407] on main "Overview Filters [DATE] [DATE] Overall Results Impressions 1.6k 100% 0 previous…" at bounding box center [784, 745] width 1568 height 1182
click at [208, 405] on main "Overview Filters [DATE] [DATE] Overall Results Impressions 1.6k 100% 0 previous…" at bounding box center [784, 745] width 1568 height 1182
drag, startPoint x: 263, startPoint y: 142, endPoint x: 469, endPoint y: 165, distance: 207.3
click at [469, 165] on div "Overview Channels Campaigns Digital TV Ads Google Local Service Ads Settings Ov…" at bounding box center [784, 693] width 1568 height 1287
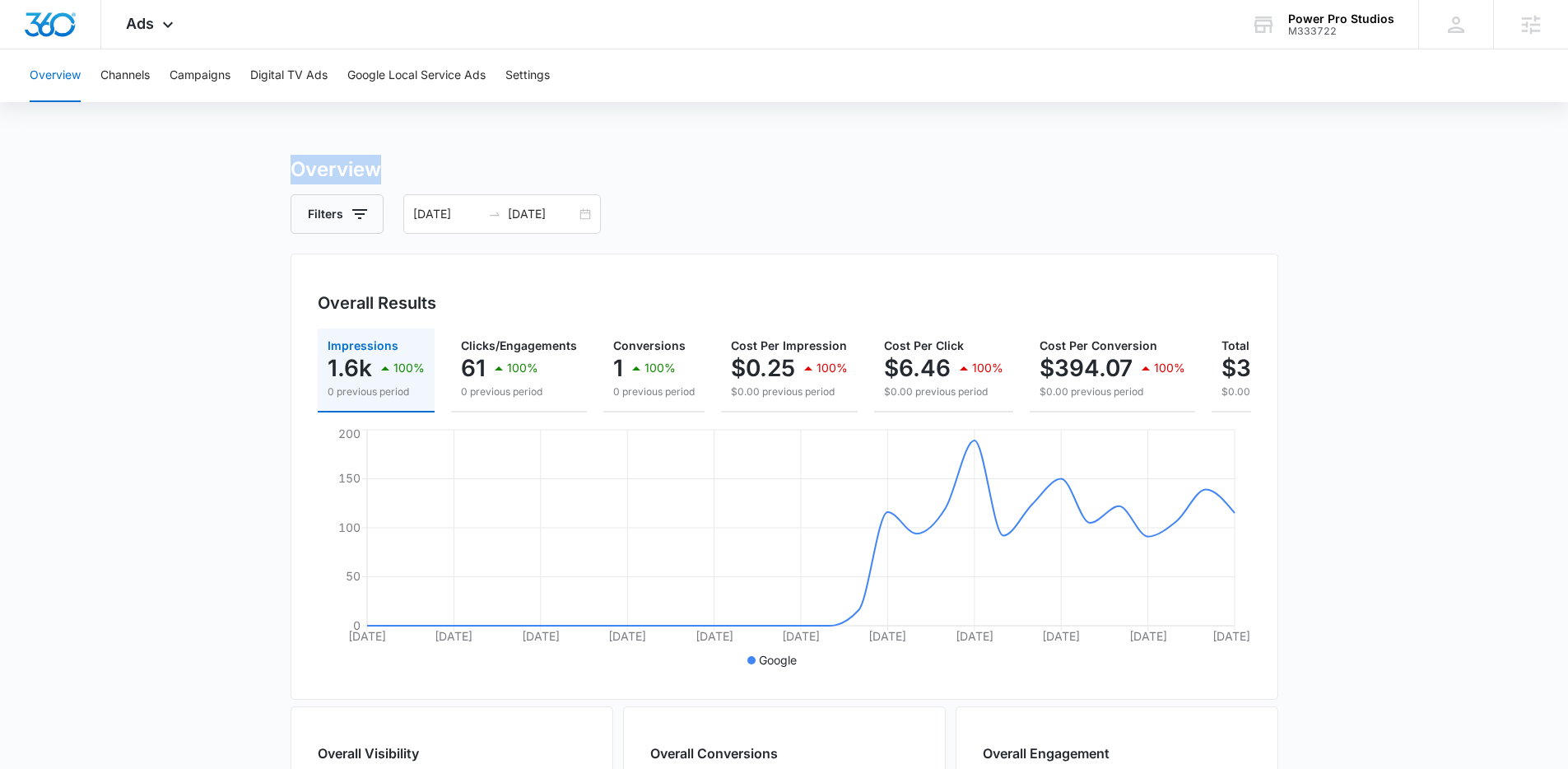
click at [469, 165] on h3 "Overview" at bounding box center [784, 169] width 988 height 30
drag, startPoint x: 428, startPoint y: 169, endPoint x: 137, endPoint y: 161, distance: 291.1
click at [137, 161] on main "Overview Filters [DATE] [DATE] Overall Results Impressions 1.6k 100% 0 previous…" at bounding box center [784, 745] width 1568 height 1182
click at [137, 161] on main "Overview Filters [DATE] [DATE] Overall Results Impressions 1.6k 100% 0 previous…" at bounding box center [784, 745] width 1568 height 1182
drag, startPoint x: 137, startPoint y: 161, endPoint x: 699, endPoint y: 241, distance: 567.7
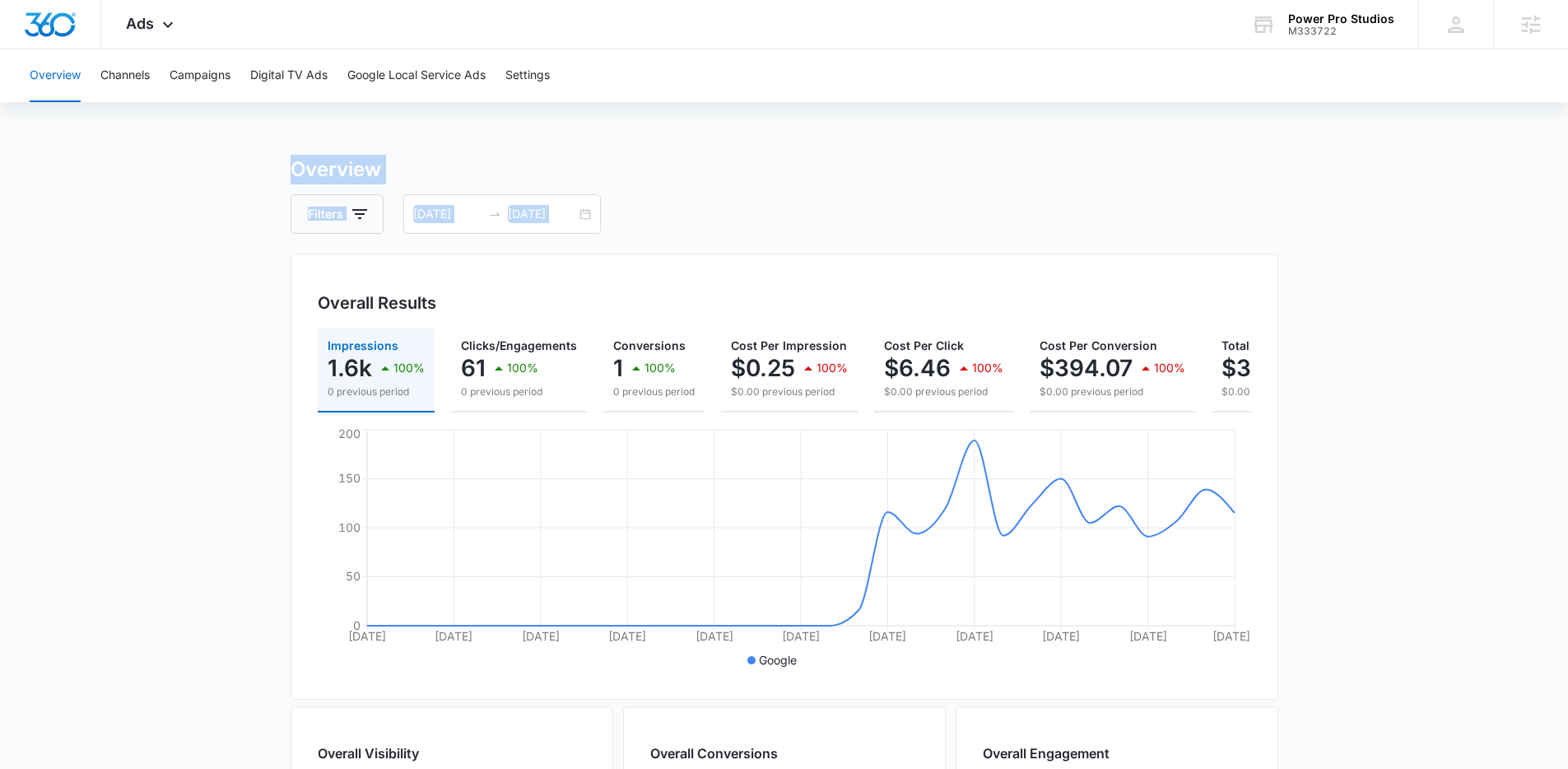
click at [699, 241] on main "Overview Filters [DATE] [DATE] Overall Results Impressions 1.6k 100% 0 previous…" at bounding box center [784, 745] width 1568 height 1182
click at [699, 241] on div "Overview Filters [DATE] [DATE] Overall Results Impressions 1.6k 100% 0 previous…" at bounding box center [784, 745] width 988 height 1182
click at [1339, 391] on main "Overview Filters [DATE] [DATE] Overall Results Impressions 1.6k 100% 0 previous…" at bounding box center [784, 745] width 1568 height 1182
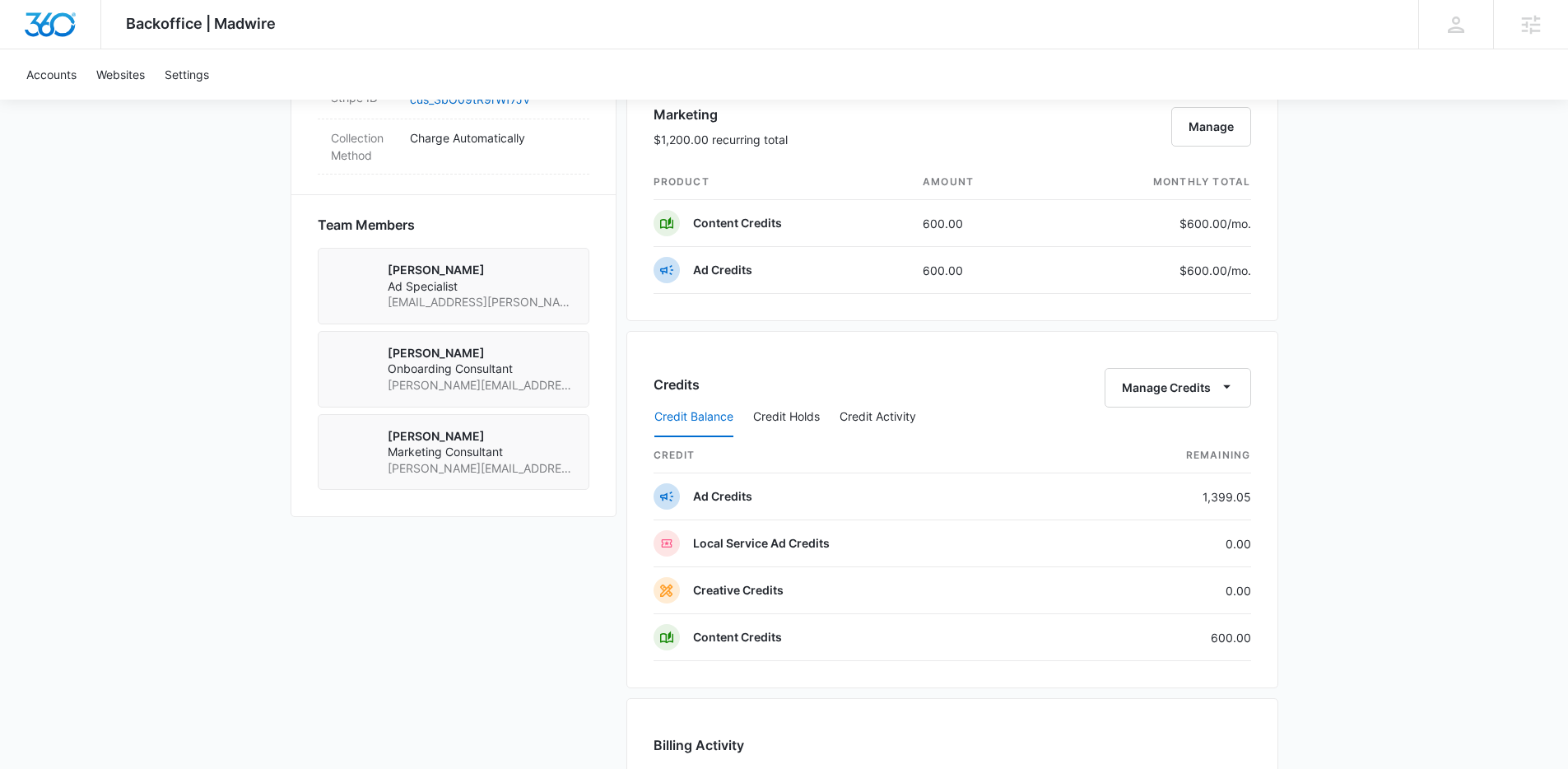
scroll to position [1069, 0]
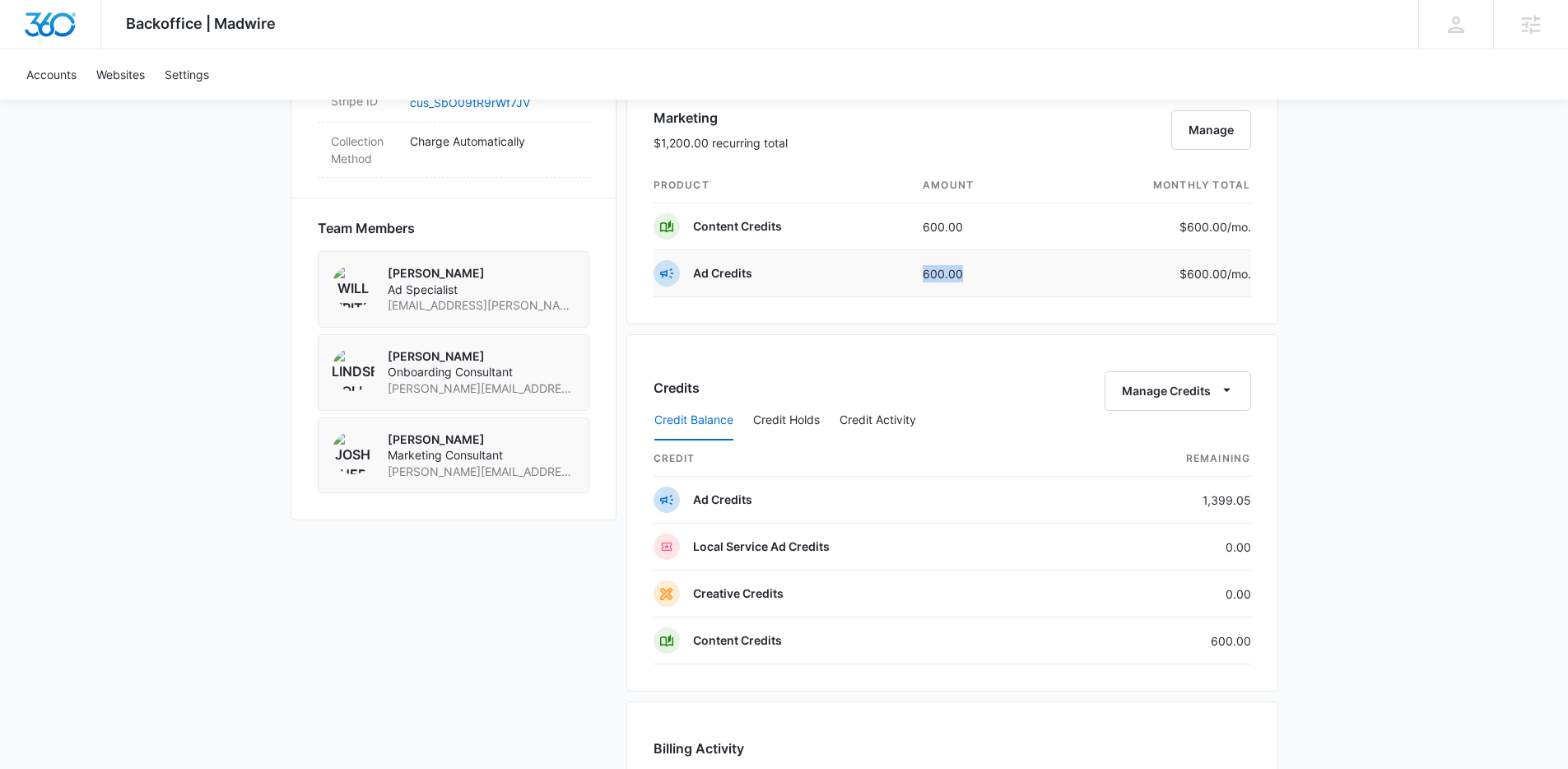
drag, startPoint x: 957, startPoint y: 268, endPoint x: 858, endPoint y: 274, distance: 99.2
click at [858, 274] on tr "Ad Credits 600.00 $600.00 /mo." at bounding box center [952, 274] width 598 height 47
click at [858, 274] on td "Ad Credits" at bounding box center [782, 274] width 257 height 47
drag, startPoint x: 932, startPoint y: 273, endPoint x: 1045, endPoint y: 281, distance: 113.3
click at [1046, 281] on tr "Ad Credits 600.00 $600.00 /mo." at bounding box center [952, 274] width 598 height 47
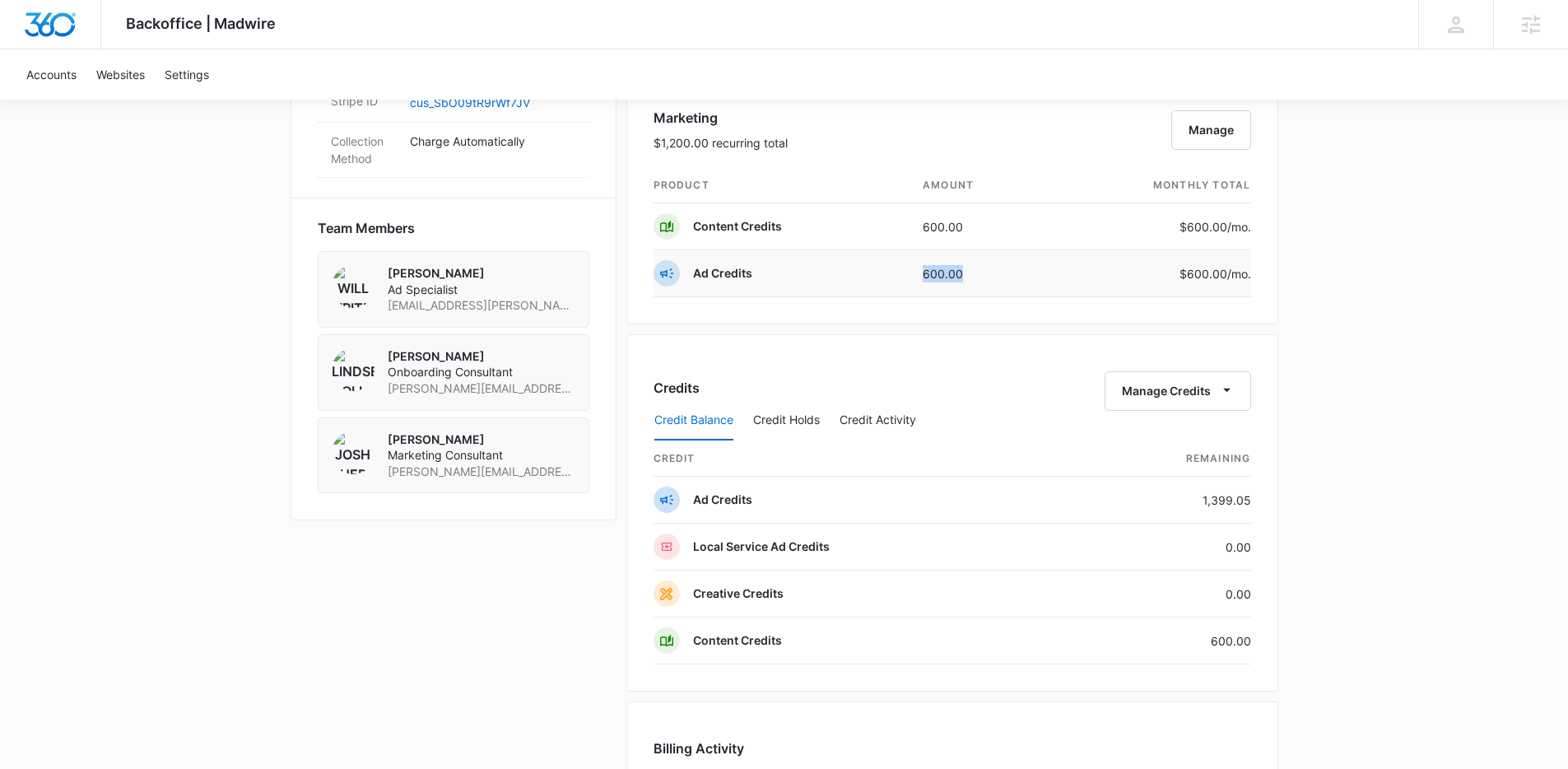
click at [1045, 281] on td "600.00" at bounding box center [979, 274] width 141 height 47
drag, startPoint x: 994, startPoint y: 278, endPoint x: 822, endPoint y: 260, distance: 172.9
click at [822, 260] on tr "Ad Credits 600.00 $600.00 /mo." at bounding box center [952, 274] width 598 height 47
click at [822, 260] on td "Ad Credits" at bounding box center [782, 274] width 257 height 47
drag, startPoint x: 822, startPoint y: 260, endPoint x: 1248, endPoint y: 275, distance: 426.3
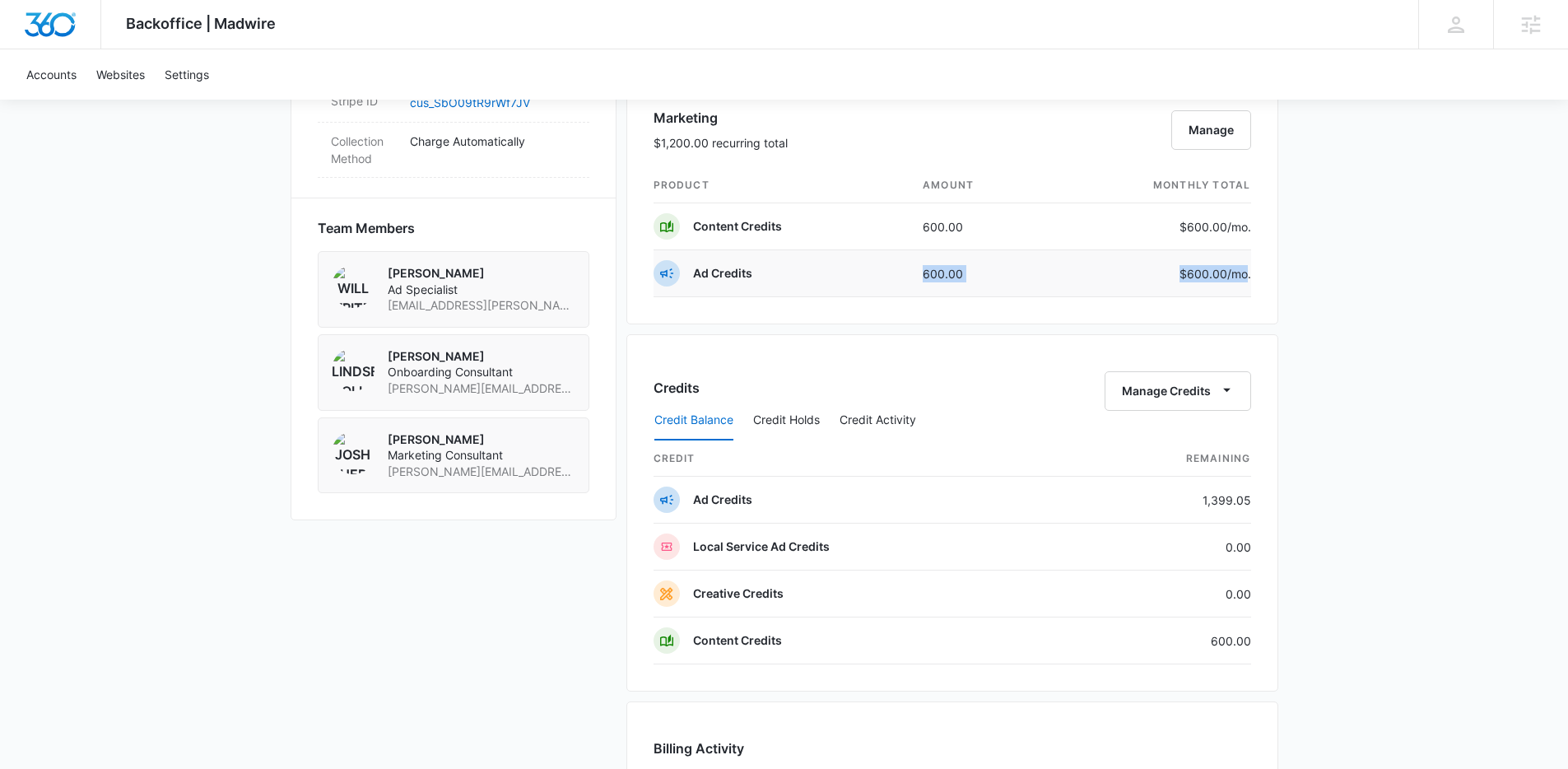
click at [1248, 275] on tr "Ad Credits 600.00 $600.00 /mo." at bounding box center [952, 274] width 598 height 47
click at [1248, 275] on span "/mo." at bounding box center [1239, 273] width 24 height 14
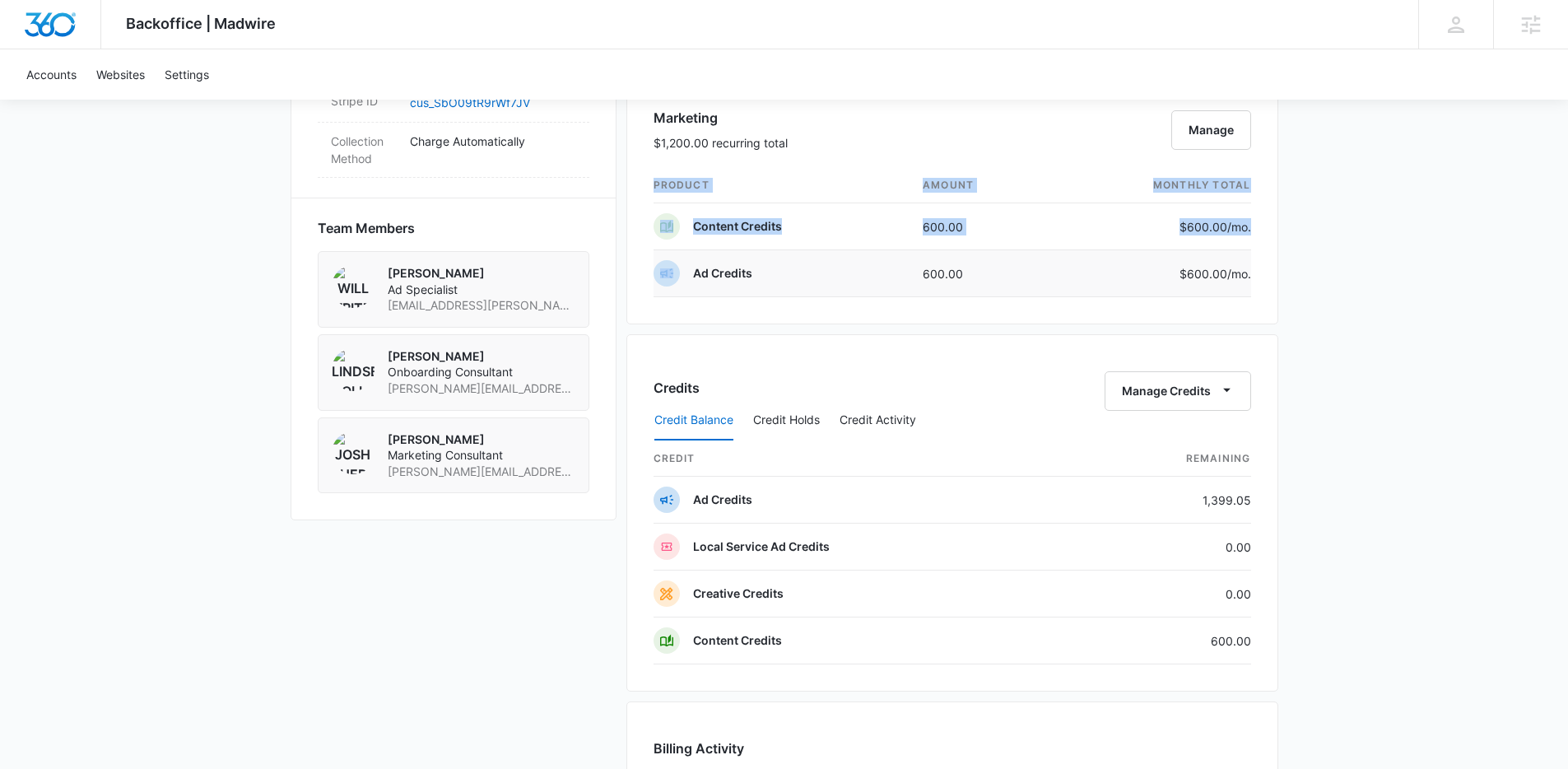
drag, startPoint x: 1258, startPoint y: 275, endPoint x: 685, endPoint y: 274, distance: 573.0
click at [685, 274] on div "Marketing $1,200.00 recurring total Manage product amount monthly total Content…" at bounding box center [952, 197] width 652 height 254
click at [685, 274] on div "Ad Credits" at bounding box center [703, 272] width 99 height 26
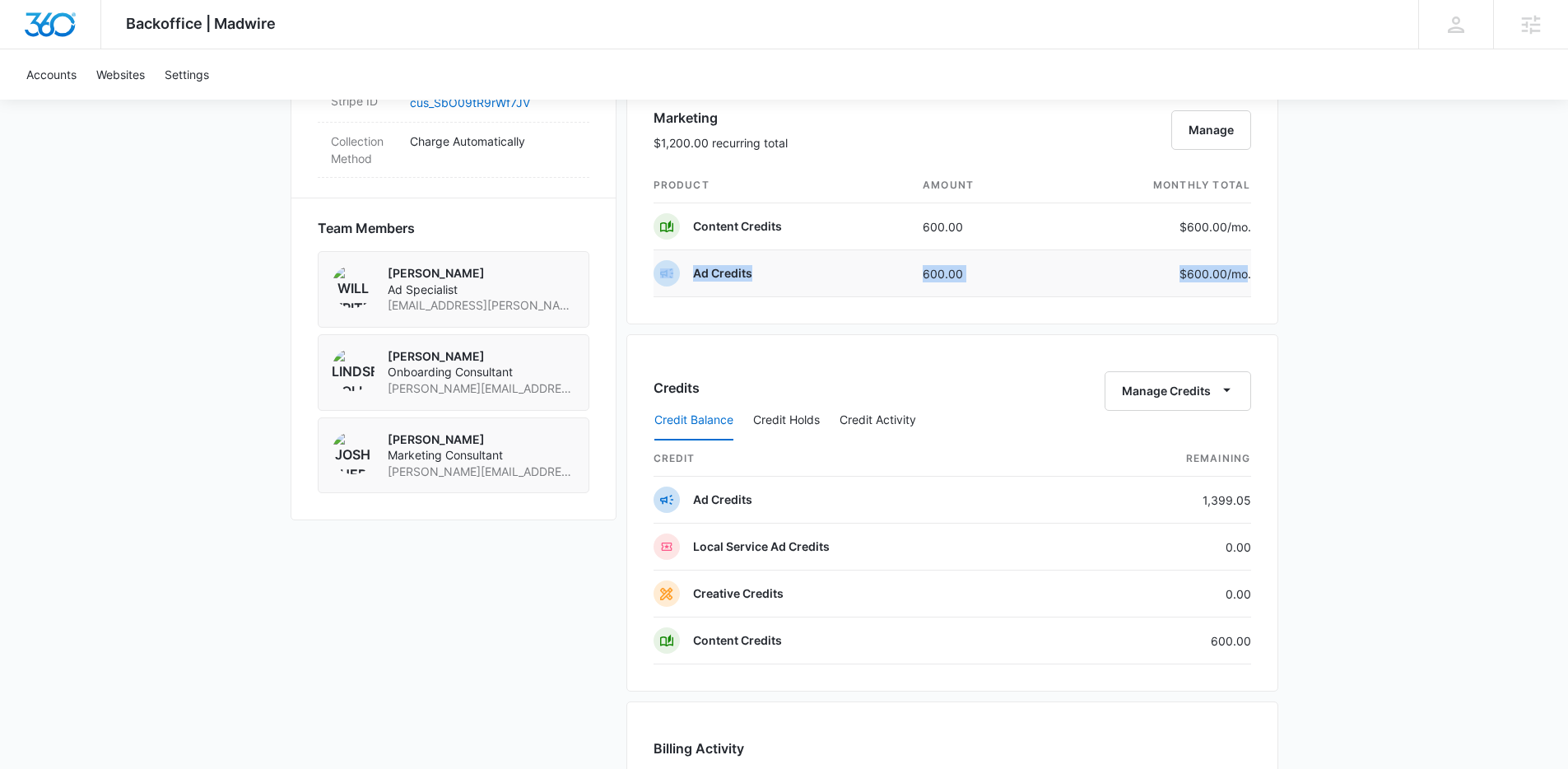
drag, startPoint x: 685, startPoint y: 274, endPoint x: 1232, endPoint y: 277, distance: 547.0
click at [1232, 277] on tr "Ad Credits 600.00 $600.00 /mo." at bounding box center [952, 274] width 598 height 47
click at [1233, 277] on span "/mo." at bounding box center [1239, 273] width 24 height 14
drag, startPoint x: 1251, startPoint y: 274, endPoint x: 689, endPoint y: 272, distance: 562.0
click at [689, 272] on div "Marketing $1,200.00 recurring total Manage product amount monthly total Content…" at bounding box center [952, 197] width 652 height 254
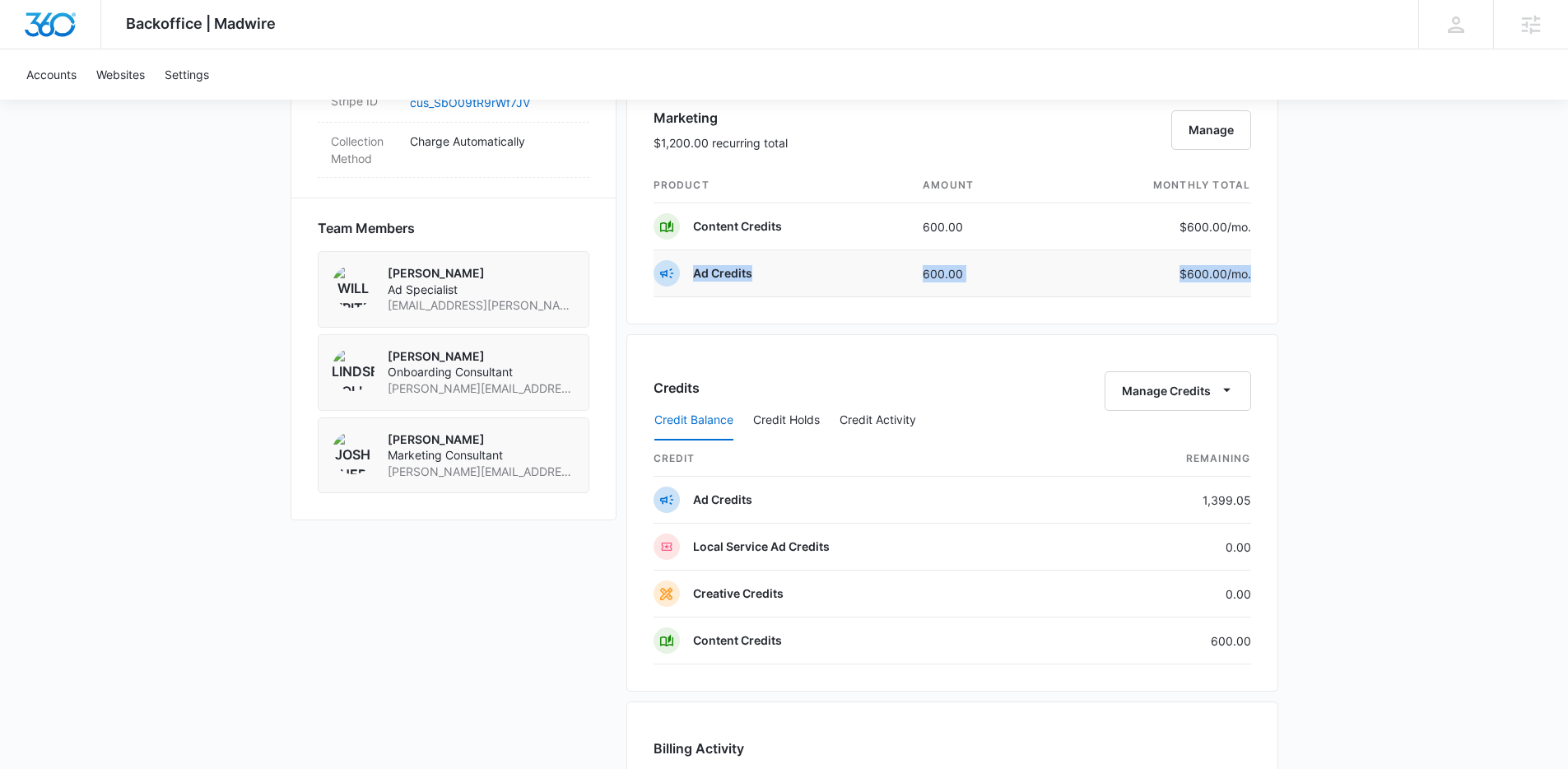
click at [689, 272] on div "Ad Credits" at bounding box center [703, 272] width 99 height 26
drag, startPoint x: 689, startPoint y: 272, endPoint x: 1257, endPoint y: 269, distance: 568.0
click at [1257, 269] on div "Marketing $1,200.00 recurring total Manage product amount monthly total Content…" at bounding box center [952, 197] width 652 height 254
drag, startPoint x: 1257, startPoint y: 269, endPoint x: 630, endPoint y: 277, distance: 627.1
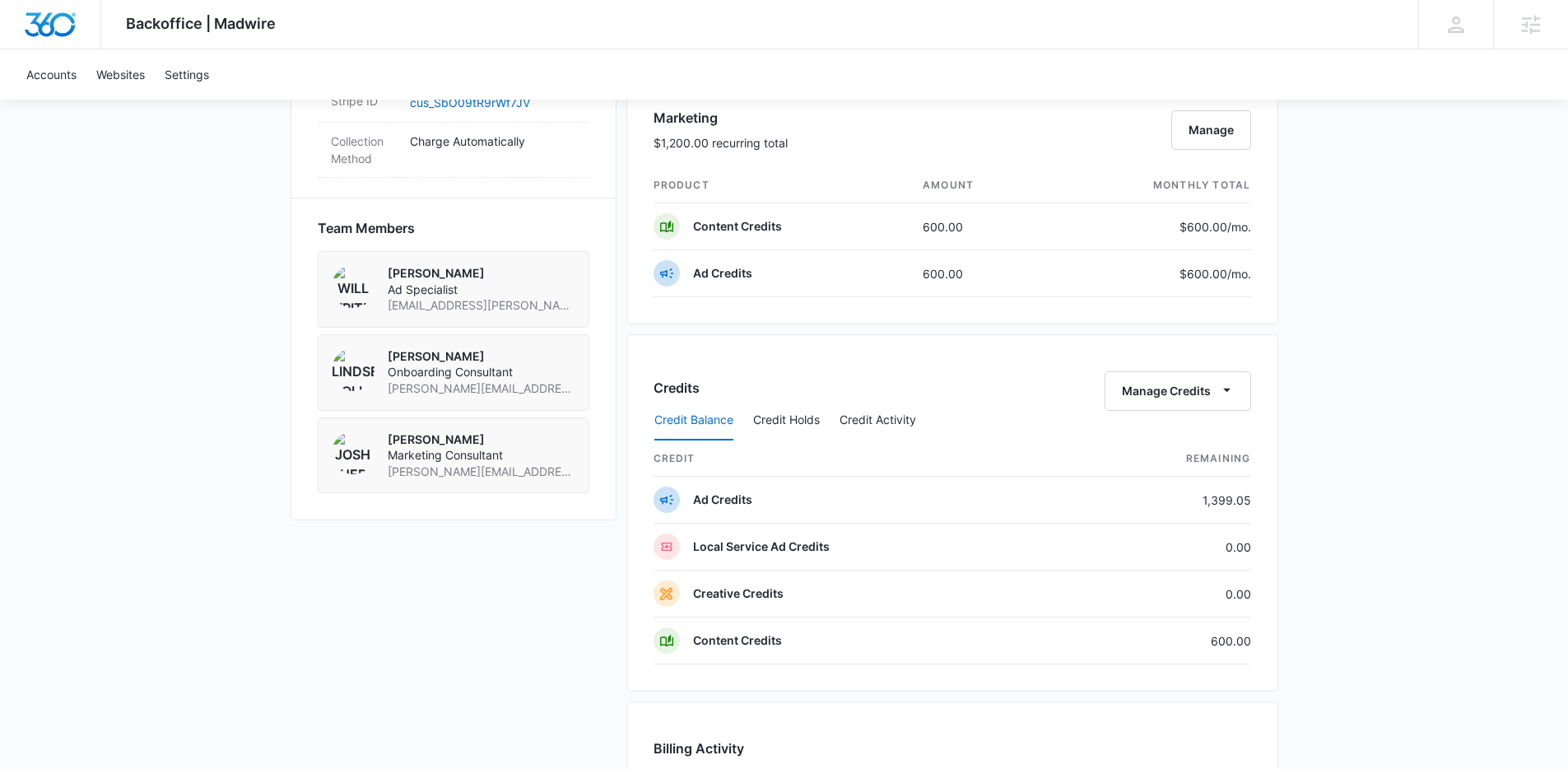
click at [630, 277] on div "Marketing $1,200.00 recurring total Manage product amount monthly total Content…" at bounding box center [952, 197] width 652 height 254
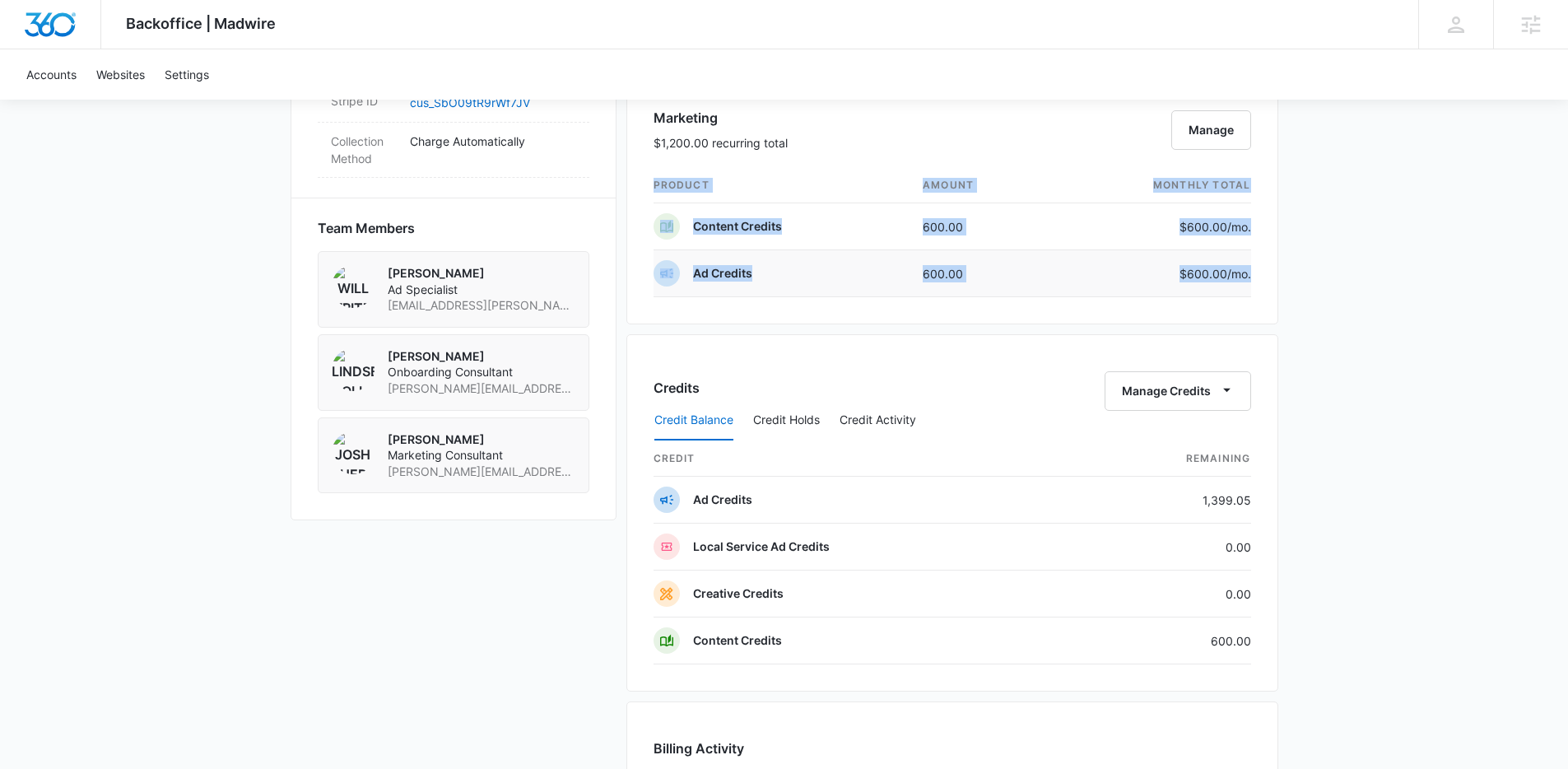
drag, startPoint x: 651, startPoint y: 276, endPoint x: 1234, endPoint y: 283, distance: 583.0
click at [1234, 283] on div "Marketing $1,200.00 recurring total Manage product amount monthly total Content…" at bounding box center [952, 197] width 652 height 254
click at [1234, 283] on td "$600.00 /mo." at bounding box center [1150, 274] width 201 height 47
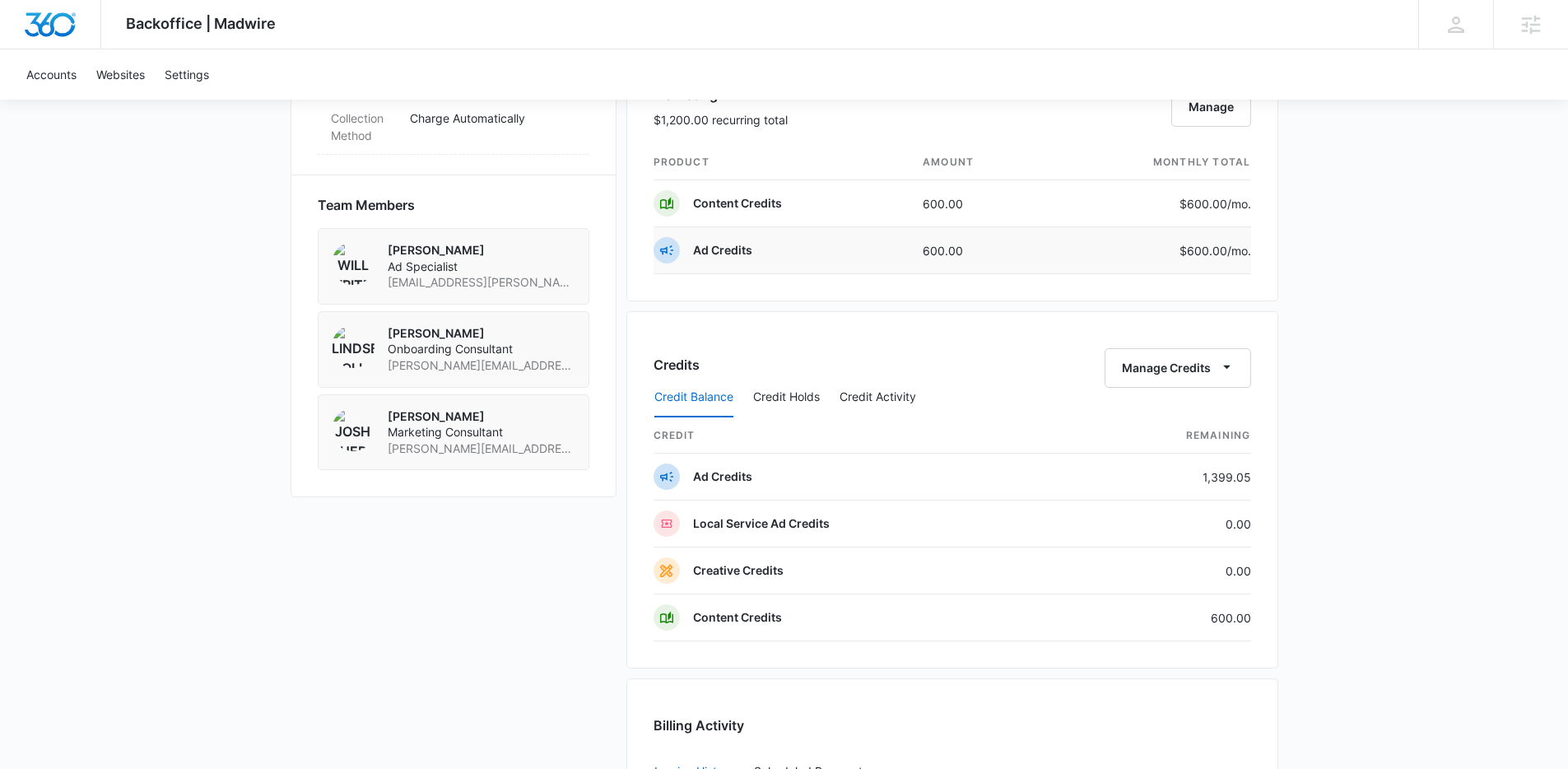
scroll to position [1093, 0]
drag, startPoint x: 1266, startPoint y: 260, endPoint x: 687, endPoint y: 256, distance: 579.0
click at [687, 256] on div "Marketing $1,200.00 recurring total Manage product amount monthly total Content…" at bounding box center [952, 174] width 652 height 254
click at [688, 256] on div "Ad Credits" at bounding box center [703, 249] width 99 height 26
drag, startPoint x: 688, startPoint y: 256, endPoint x: 1266, endPoint y: 251, distance: 578.0
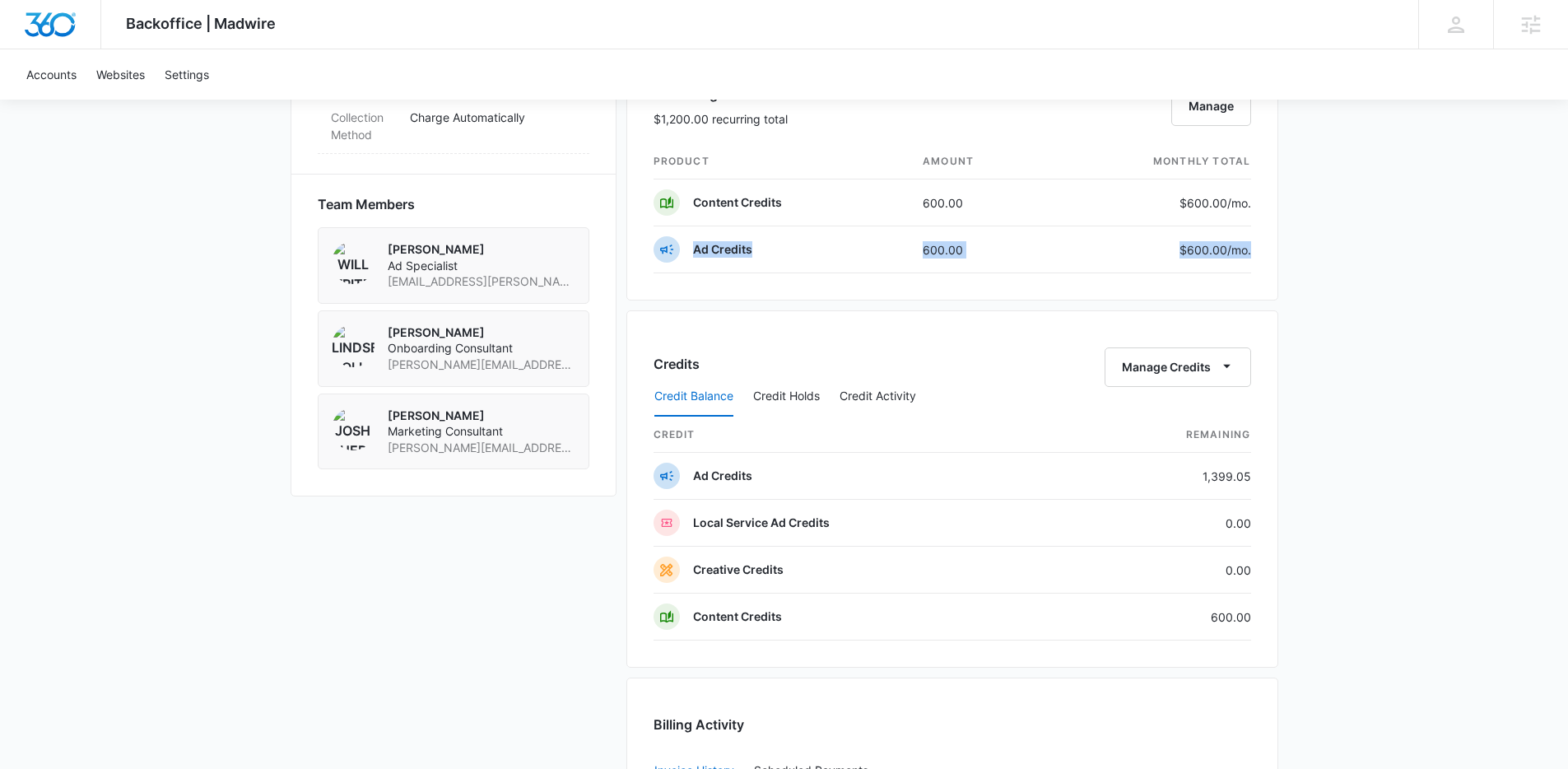
click at [1266, 251] on div "Marketing $1,200.00 recurring total Manage product amount monthly total Content…" at bounding box center [952, 174] width 652 height 254
click at [1280, 251] on div "Backoffice | Madwire Apps Settings NF Niall Fowler niall.fowler@madwire.com My …" at bounding box center [784, 81] width 1568 height 2348
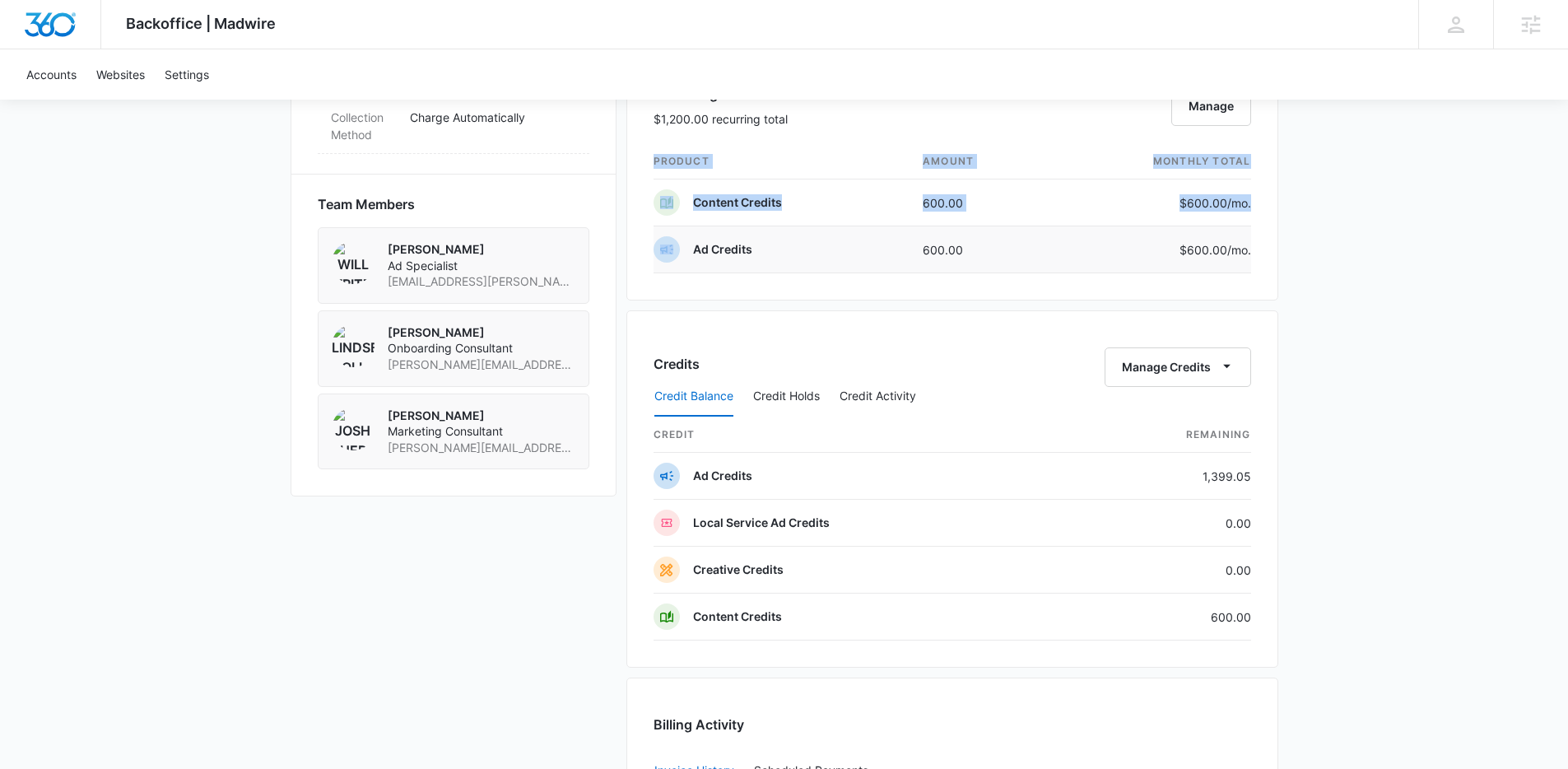
drag, startPoint x: 1268, startPoint y: 251, endPoint x: 677, endPoint y: 239, distance: 591.1
click at [677, 239] on div "Marketing $1,200.00 recurring total Manage product amount monthly total Content…" at bounding box center [952, 174] width 652 height 254
click at [677, 239] on span at bounding box center [666, 249] width 26 height 26
drag, startPoint x: 684, startPoint y: 236, endPoint x: 1297, endPoint y: 266, distance: 613.7
click at [1299, 266] on div "Backoffice | Madwire Apps Settings NF Niall Fowler niall.fowler@madwire.com My …" at bounding box center [784, 81] width 1568 height 2348
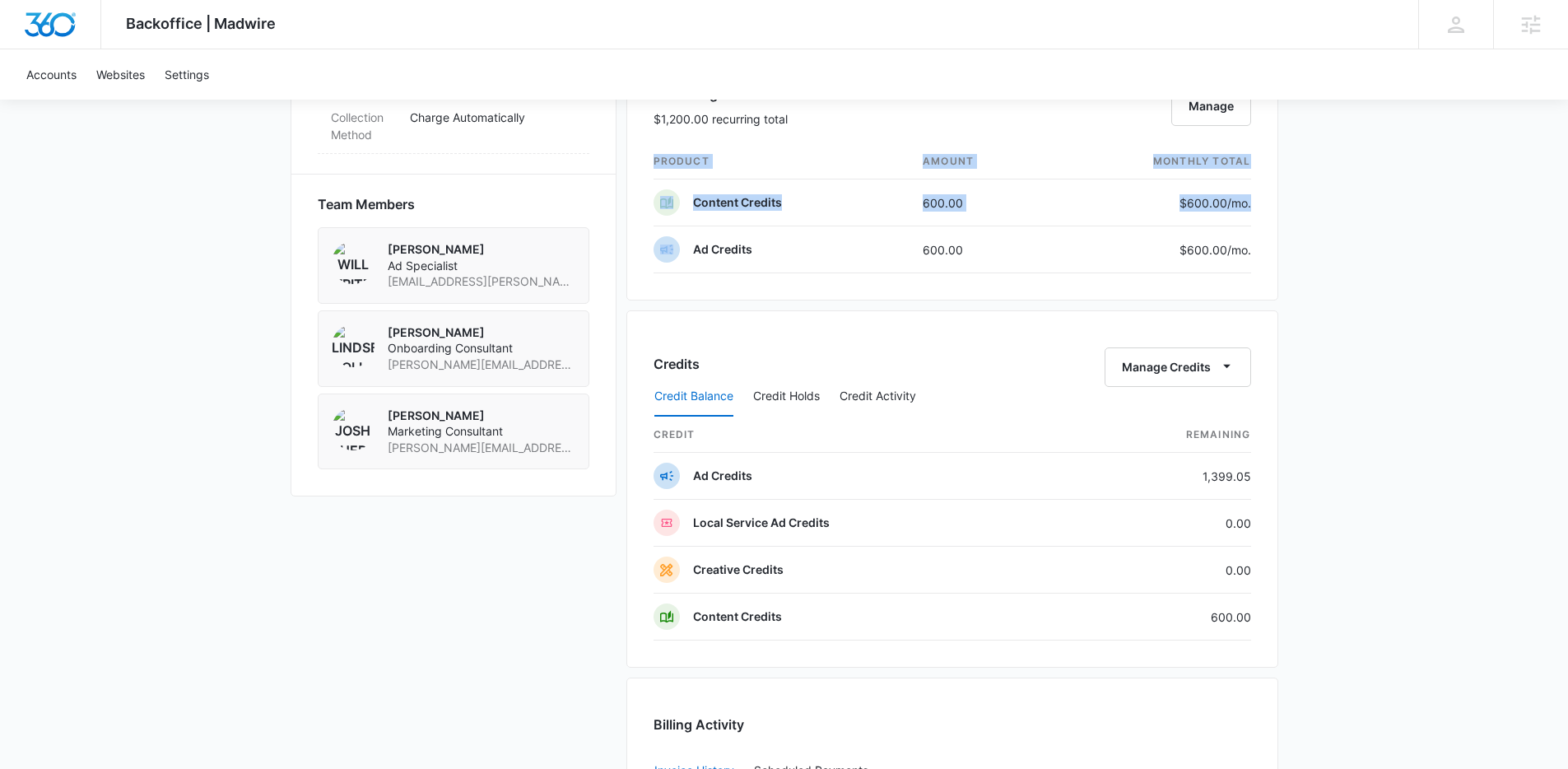
click at [1295, 266] on div "Backoffice | Madwire Apps Settings NF Niall Fowler niall.fowler@madwire.com My …" at bounding box center [784, 81] width 1568 height 2348
click at [1342, 187] on div "Backoffice | Madwire Apps Settings NF Niall Fowler niall.fowler@madwire.com My …" at bounding box center [784, 81] width 1568 height 2348
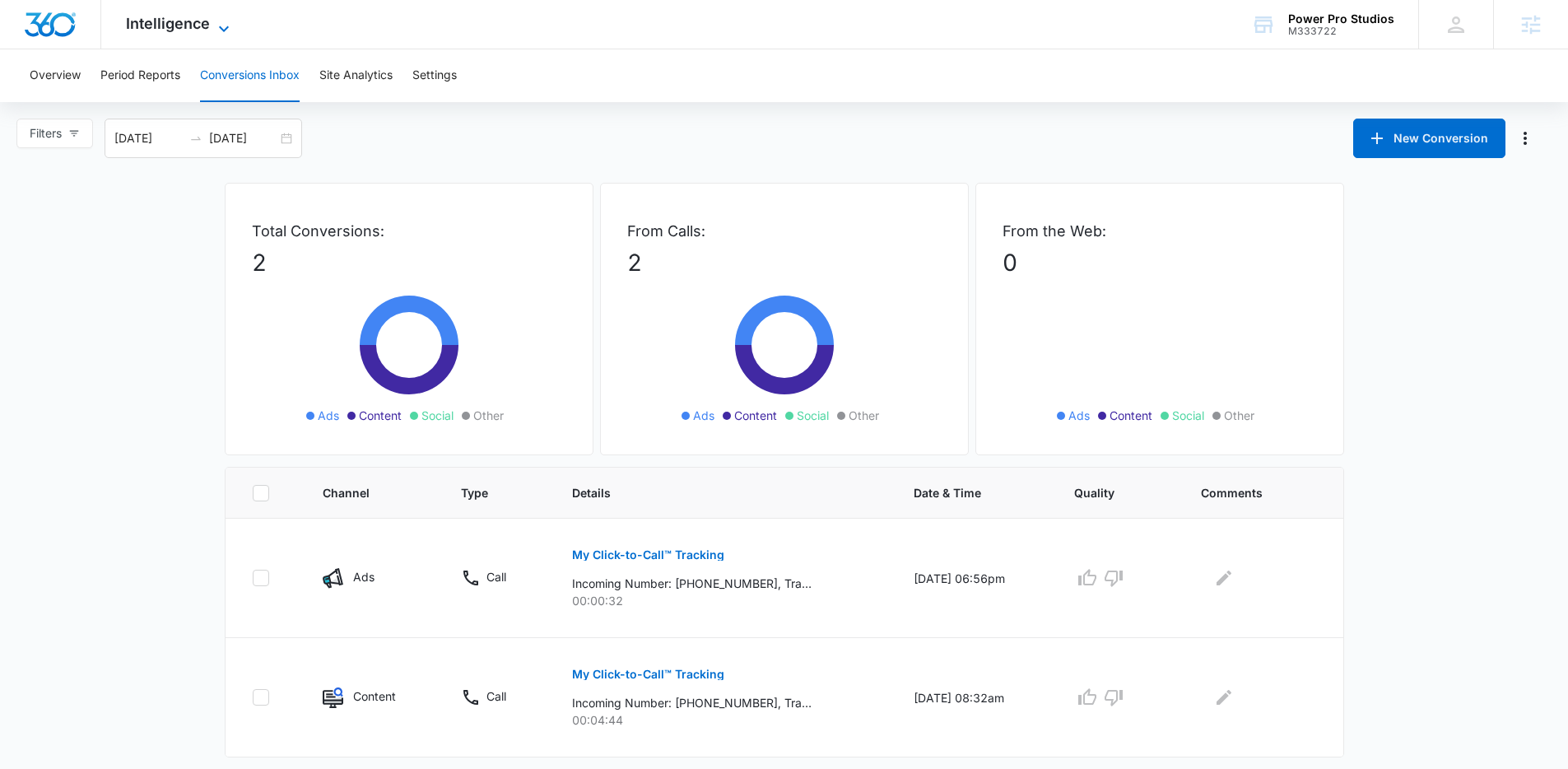
drag, startPoint x: 197, startPoint y: 19, endPoint x: 223, endPoint y: 28, distance: 27.5
click at [201, 19] on span "Intelligence" at bounding box center [168, 24] width 84 height 17
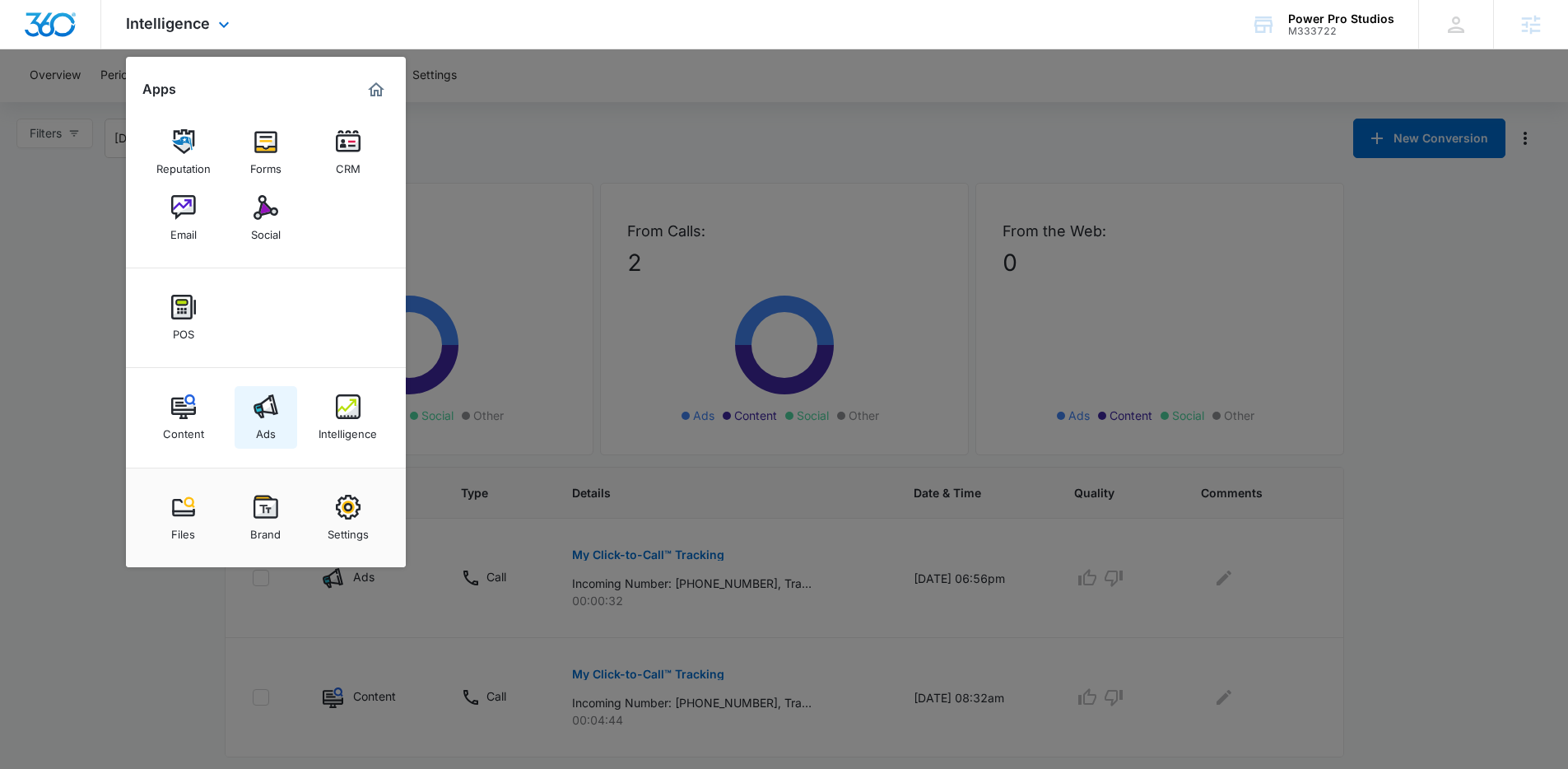
click at [261, 404] on img at bounding box center [266, 406] width 24 height 24
